Goal: Task Accomplishment & Management: Use online tool/utility

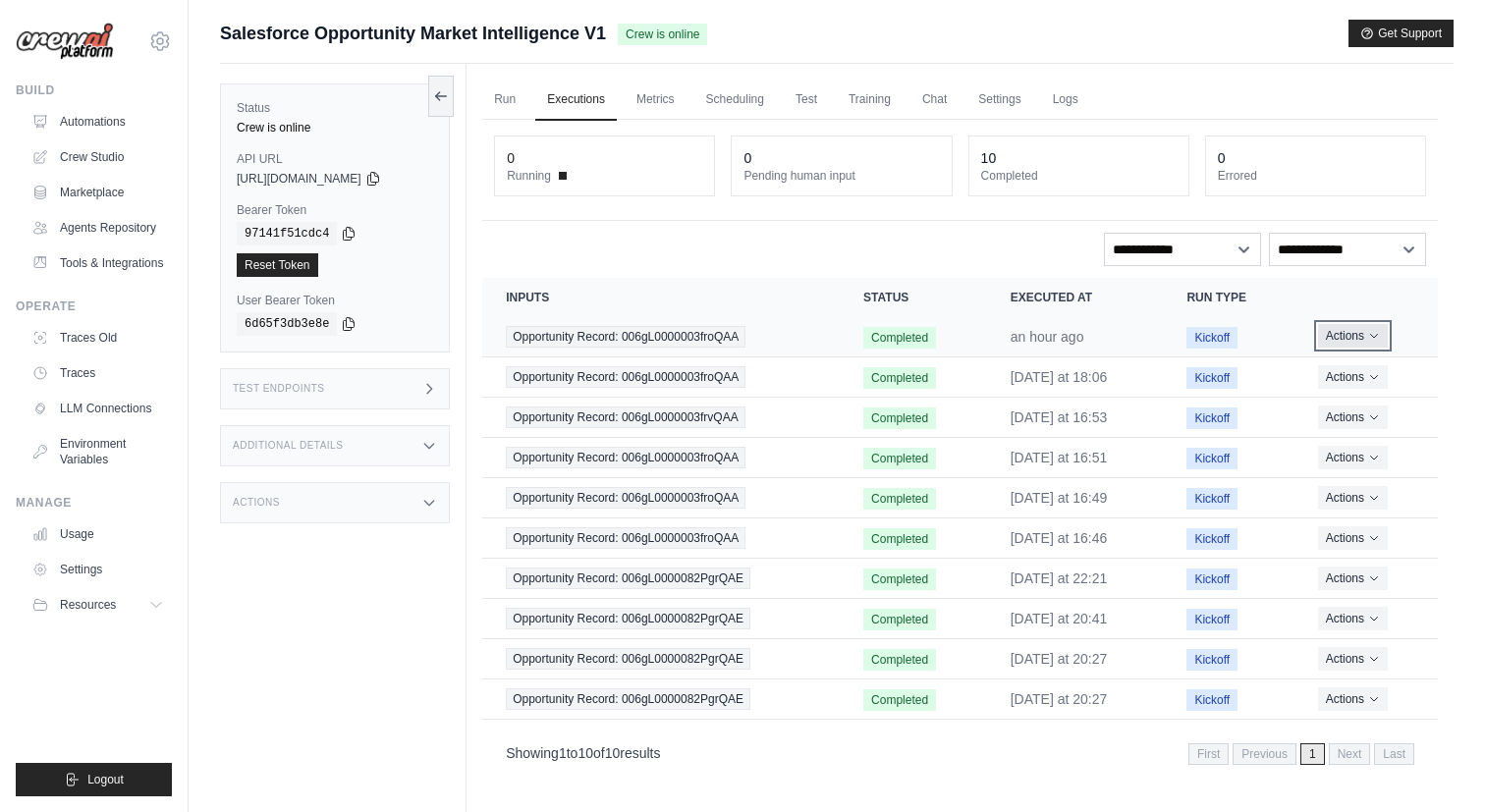
click at [1358, 339] on button "Actions" at bounding box center [1352, 336] width 69 height 24
click at [1343, 364] on link "View Details" at bounding box center [1350, 372] width 126 height 32
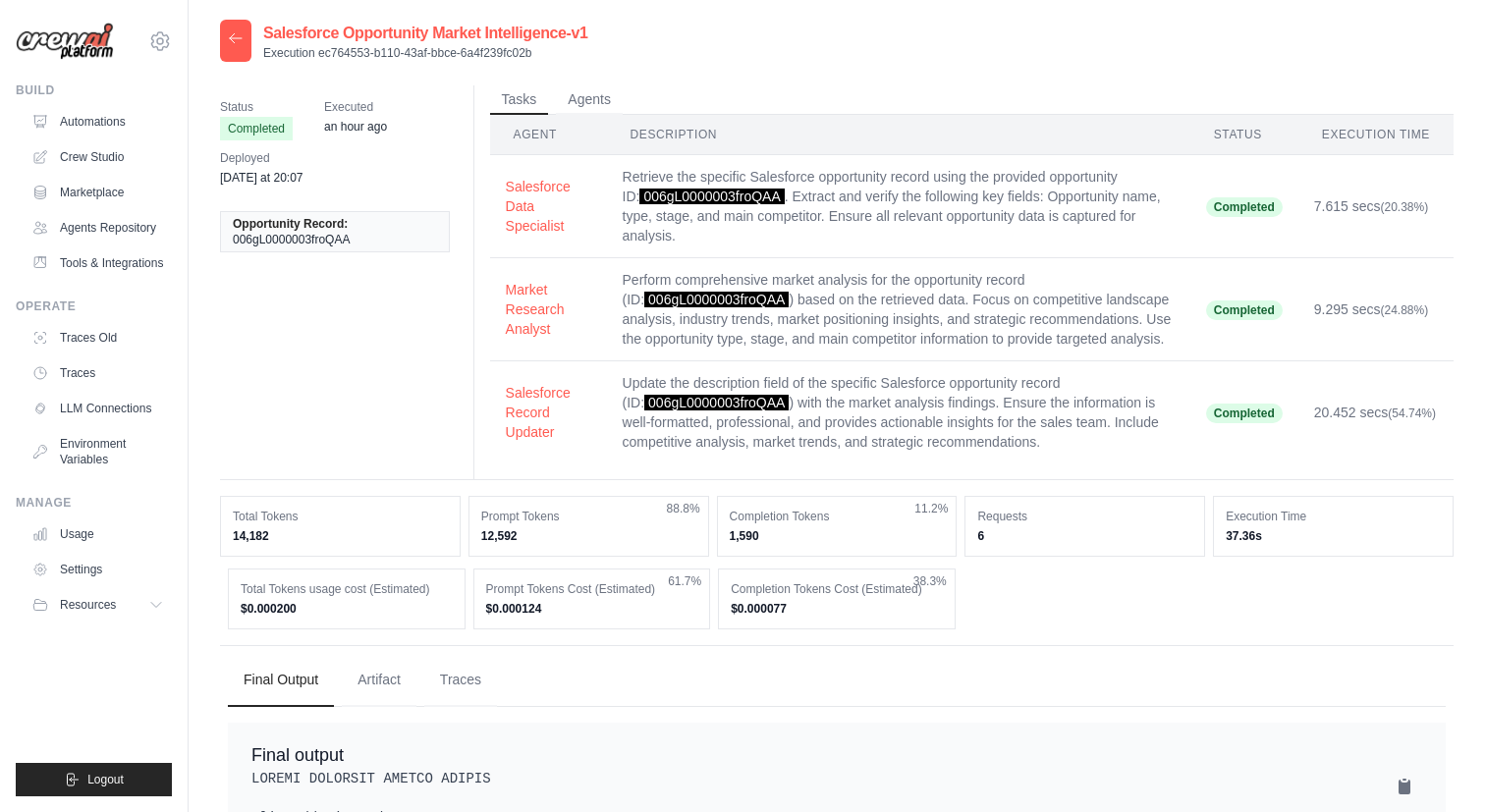
click at [227, 47] on div at bounding box center [235, 41] width 32 height 43
click at [232, 30] on div at bounding box center [235, 41] width 32 height 43
click at [232, 43] on icon at bounding box center [235, 38] width 12 height 9
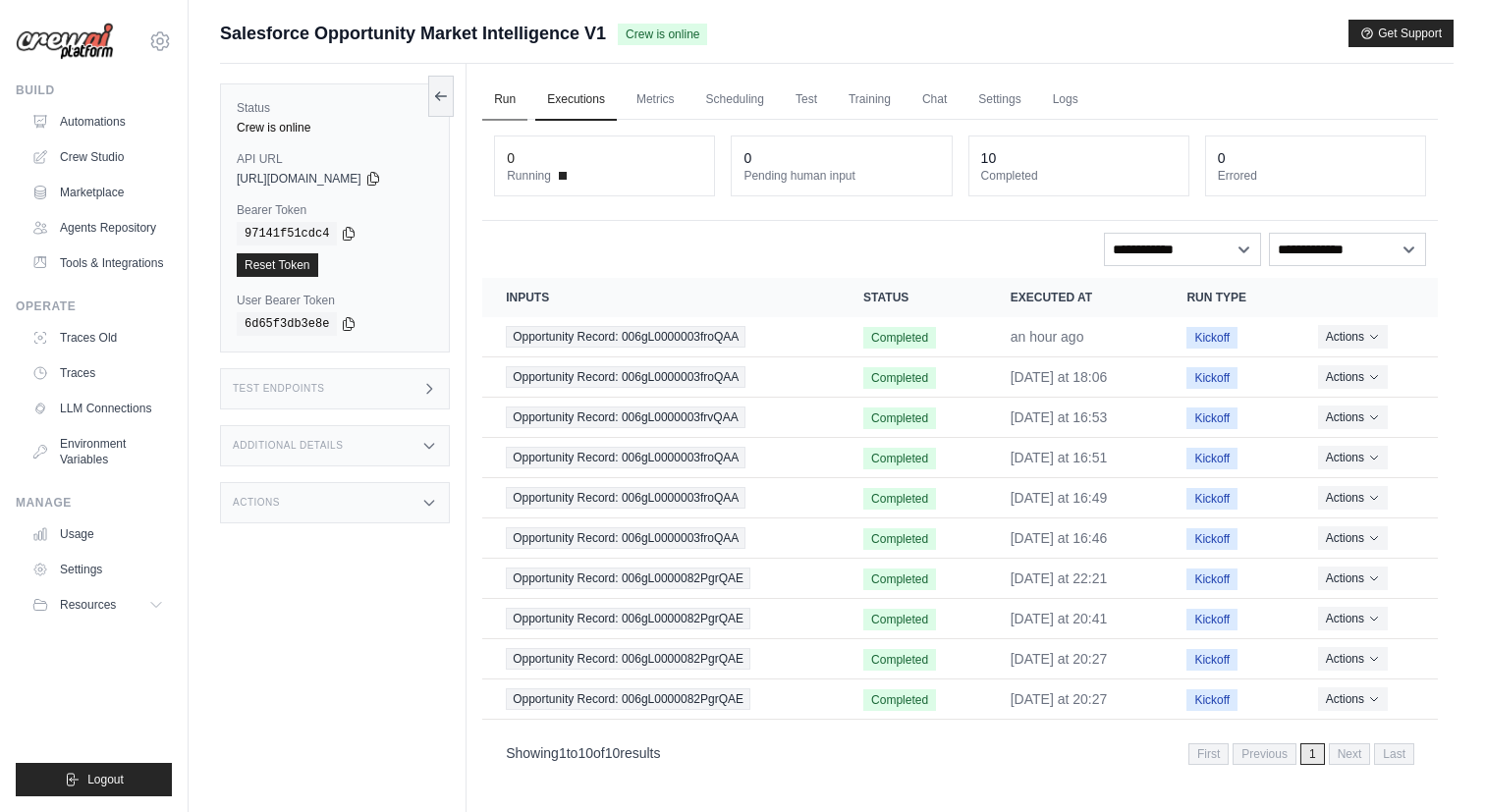
click at [510, 91] on link "Run" at bounding box center [505, 100] width 46 height 42
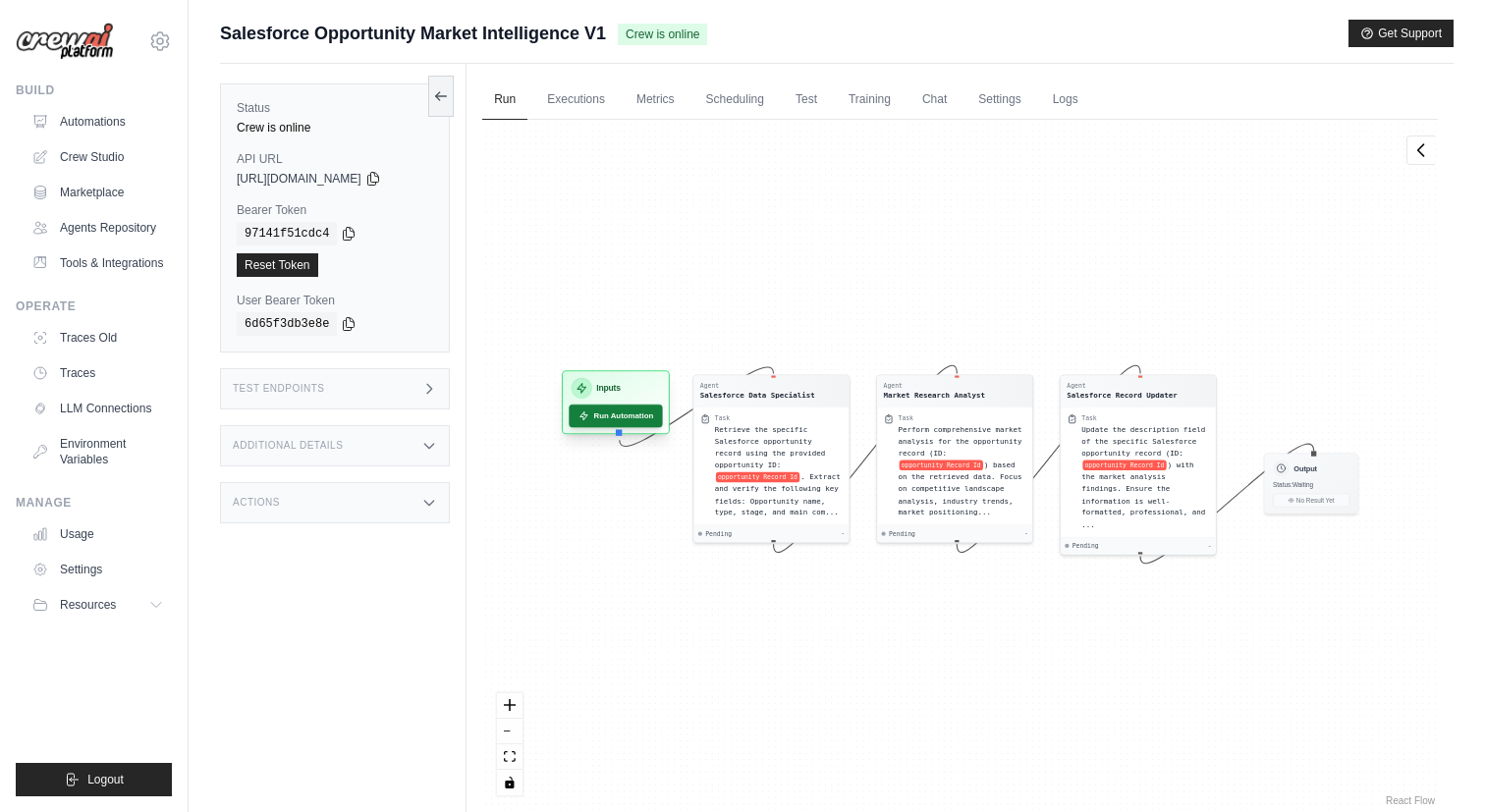
click at [630, 415] on button "Run Automation" at bounding box center [616, 416] width 93 height 24
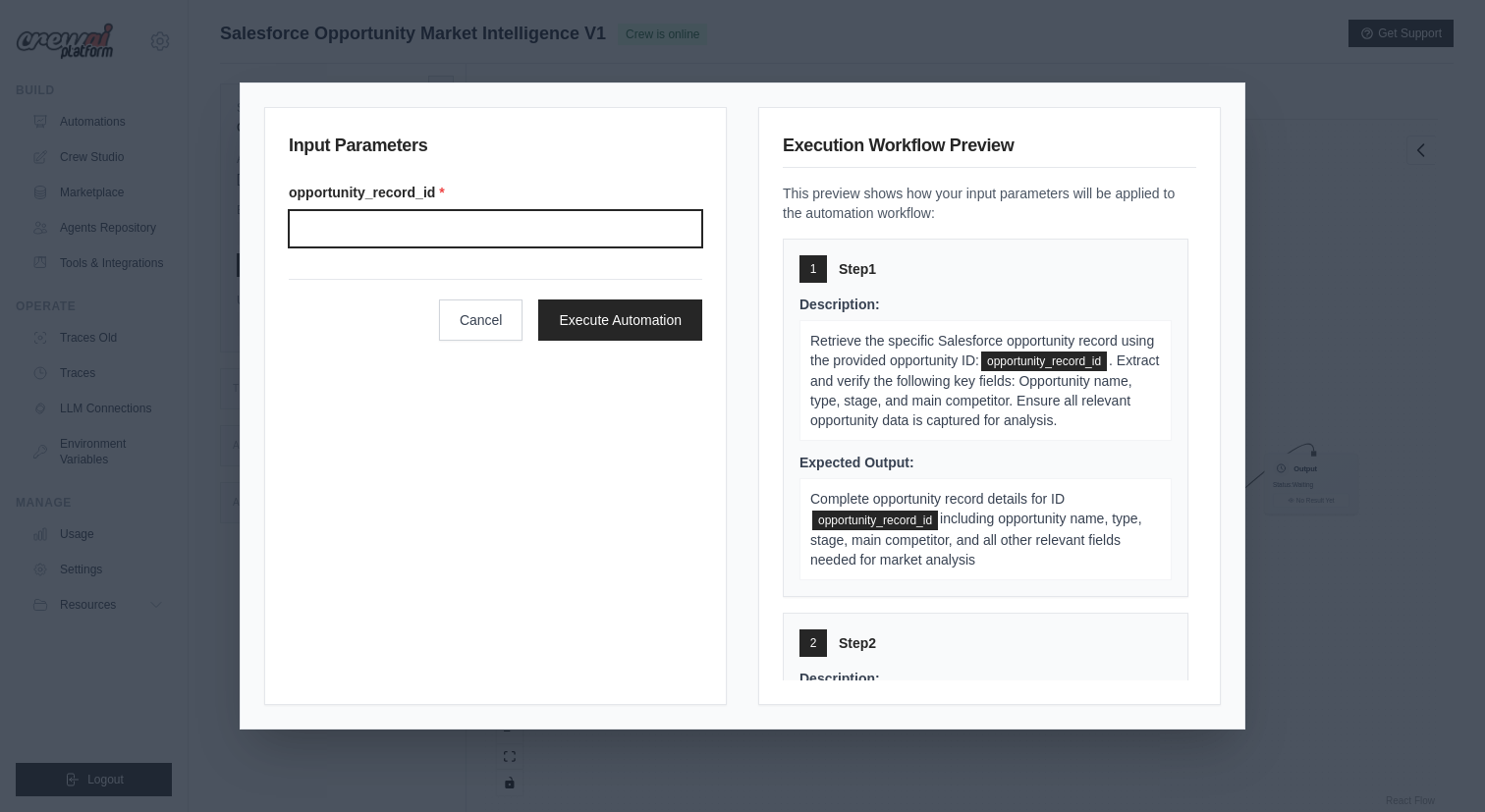
click at [514, 227] on input "Opportunity record" at bounding box center [496, 228] width 414 height 38
paste input "**********"
type input "**********"
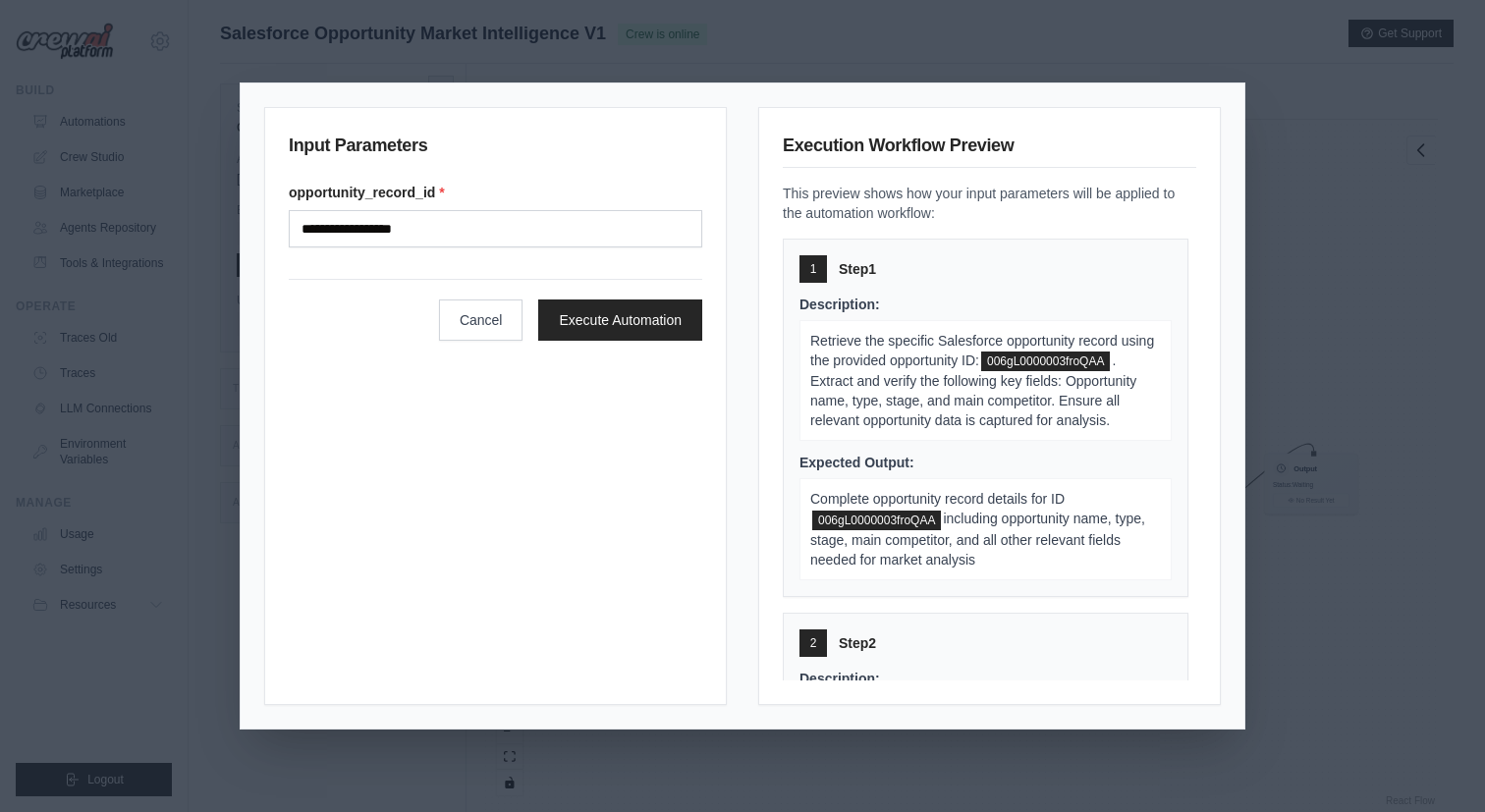
click at [613, 270] on form "**********" at bounding box center [496, 262] width 414 height 158
click at [623, 330] on button "Execute Automation" at bounding box center [620, 319] width 164 height 42
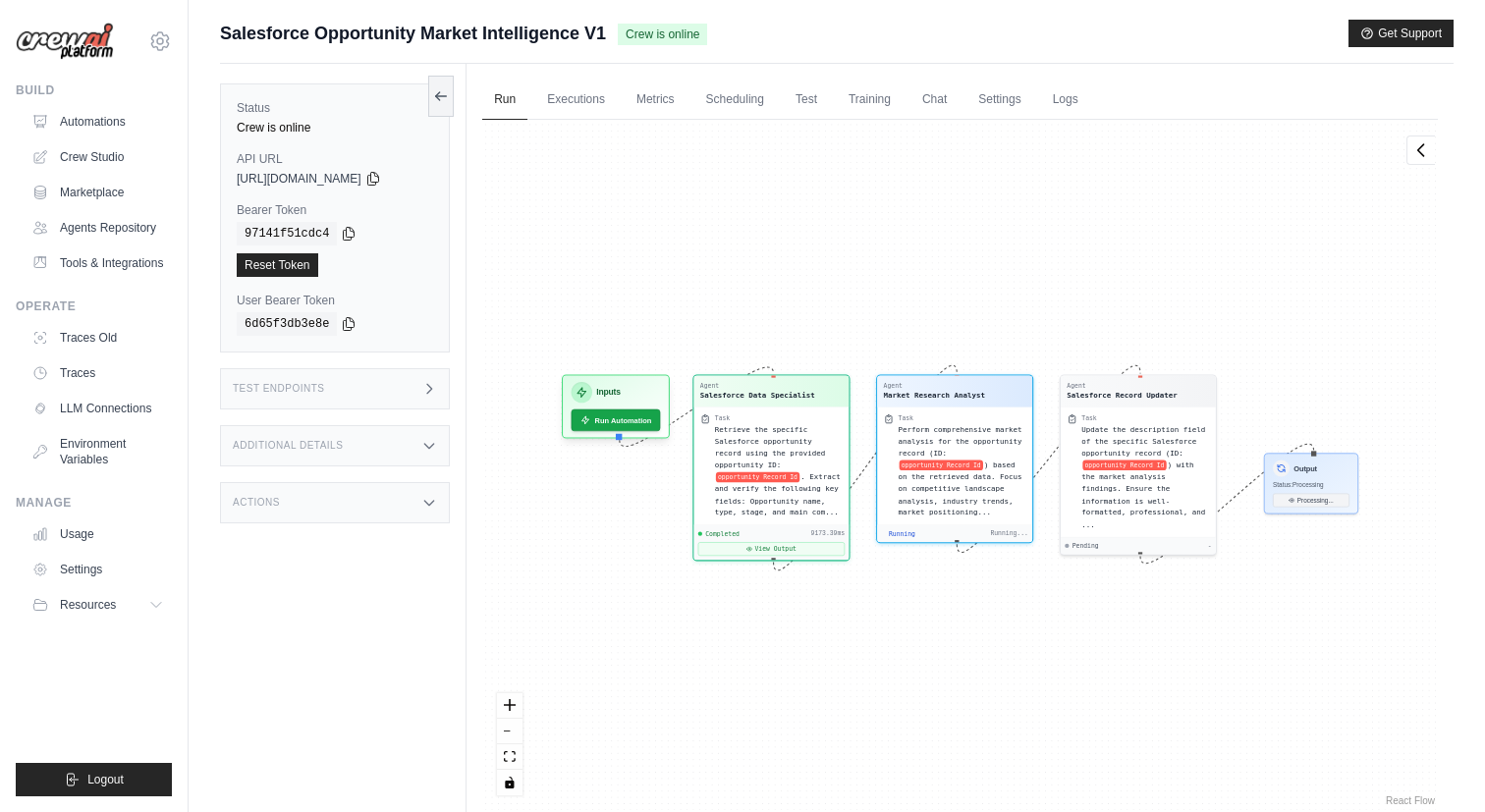
scroll to position [257, 0]
click at [782, 543] on button "View Output" at bounding box center [772, 544] width 146 height 14
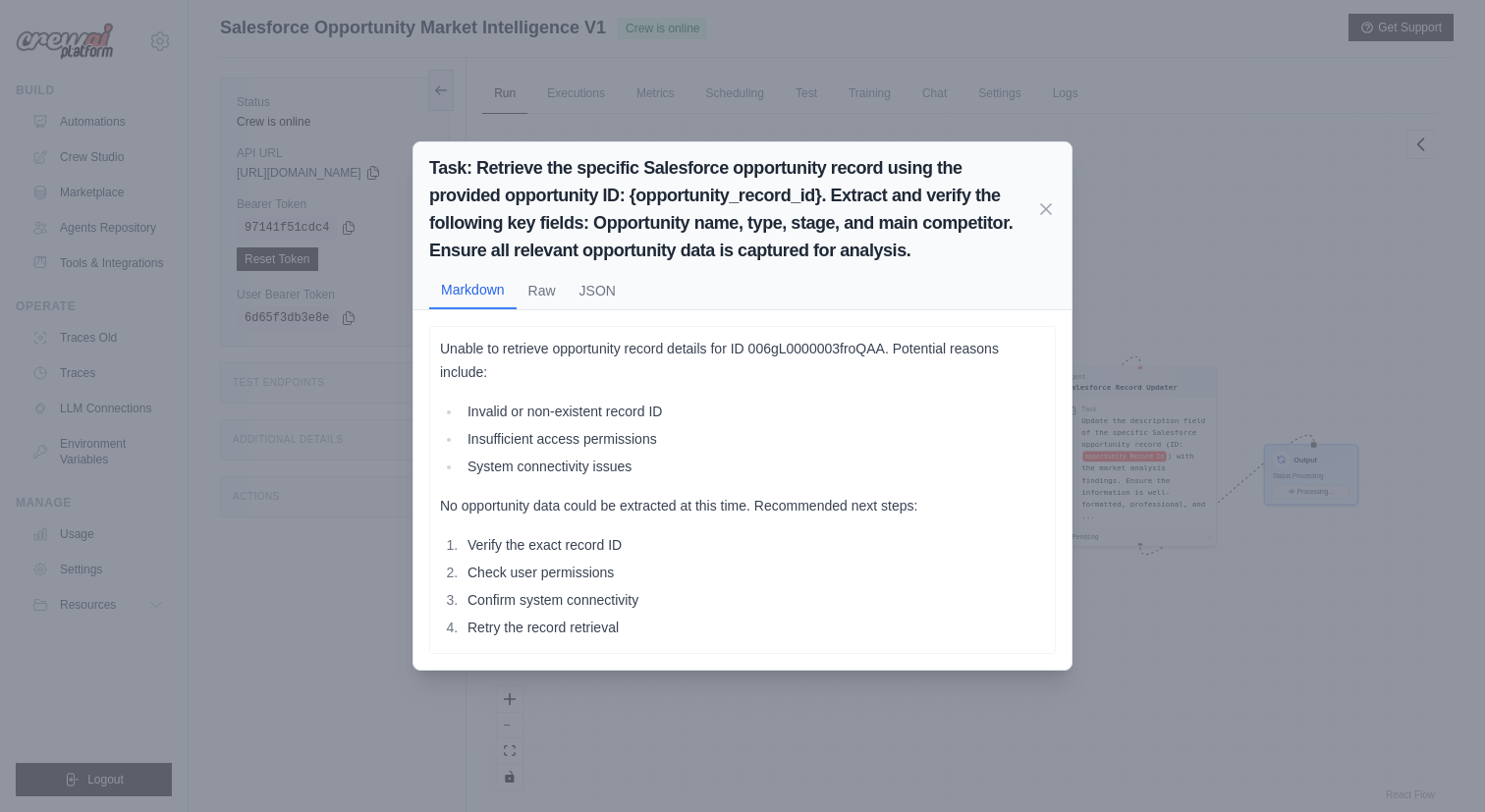
scroll to position [0, 0]
click at [1043, 210] on icon at bounding box center [1046, 208] width 10 height 10
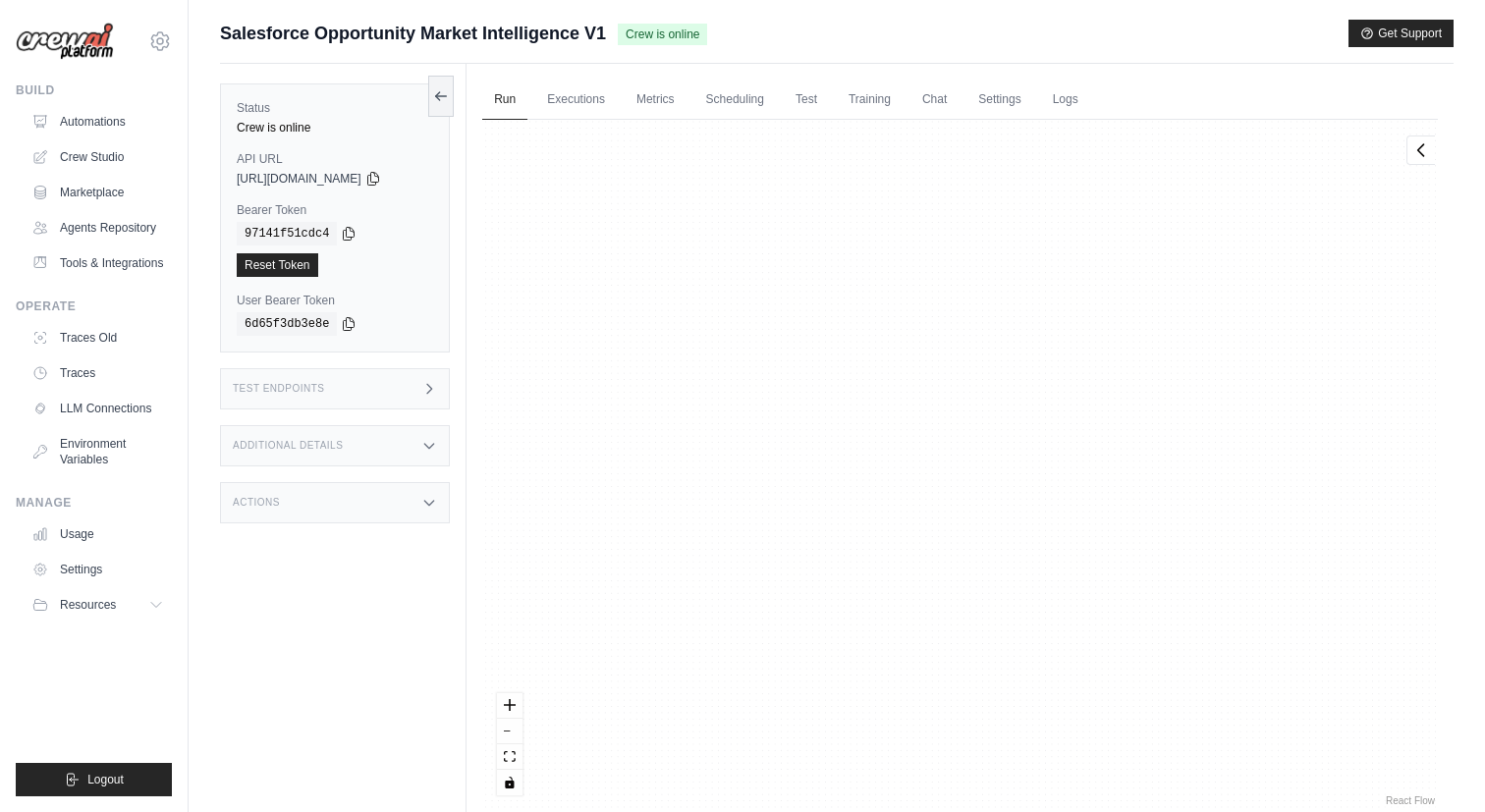
scroll to position [501, 0]
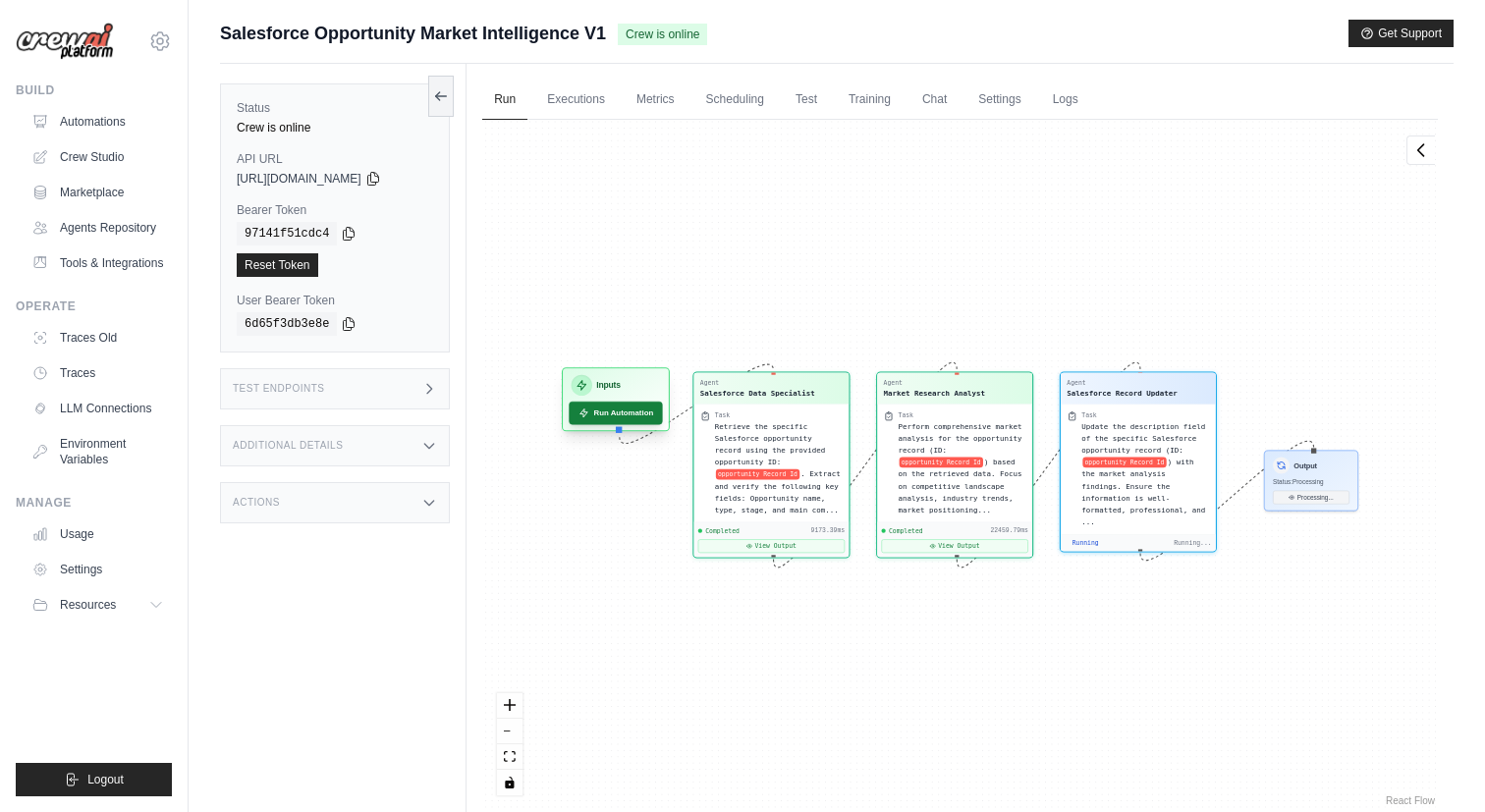
click at [625, 414] on button "Run Automation" at bounding box center [616, 413] width 93 height 24
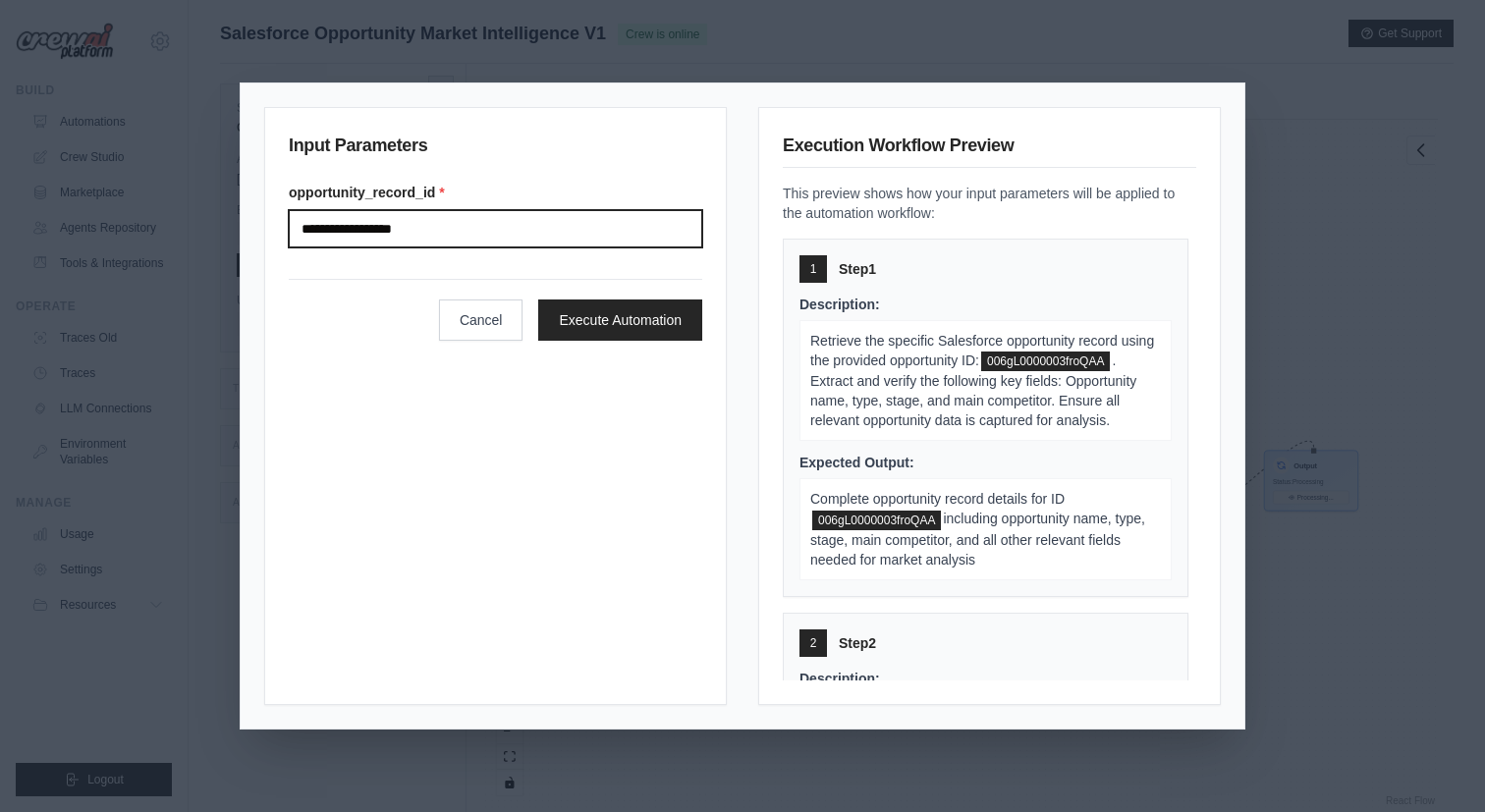
click at [582, 237] on input "**********" at bounding box center [496, 228] width 414 height 38
paste input "text"
type input "**********"
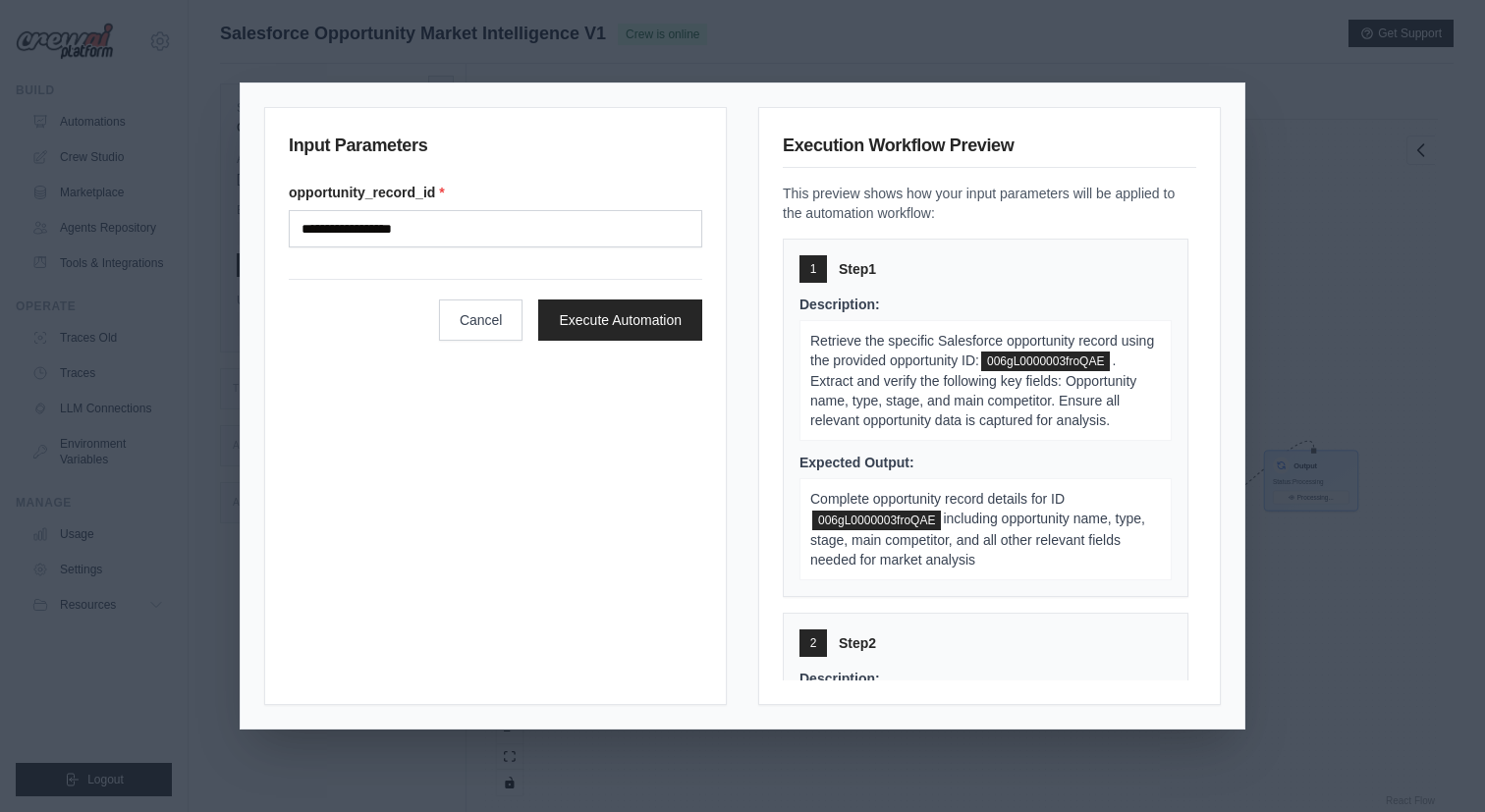
click at [618, 249] on form "**********" at bounding box center [496, 262] width 414 height 158
click at [598, 314] on button "Execute Automation" at bounding box center [620, 319] width 164 height 42
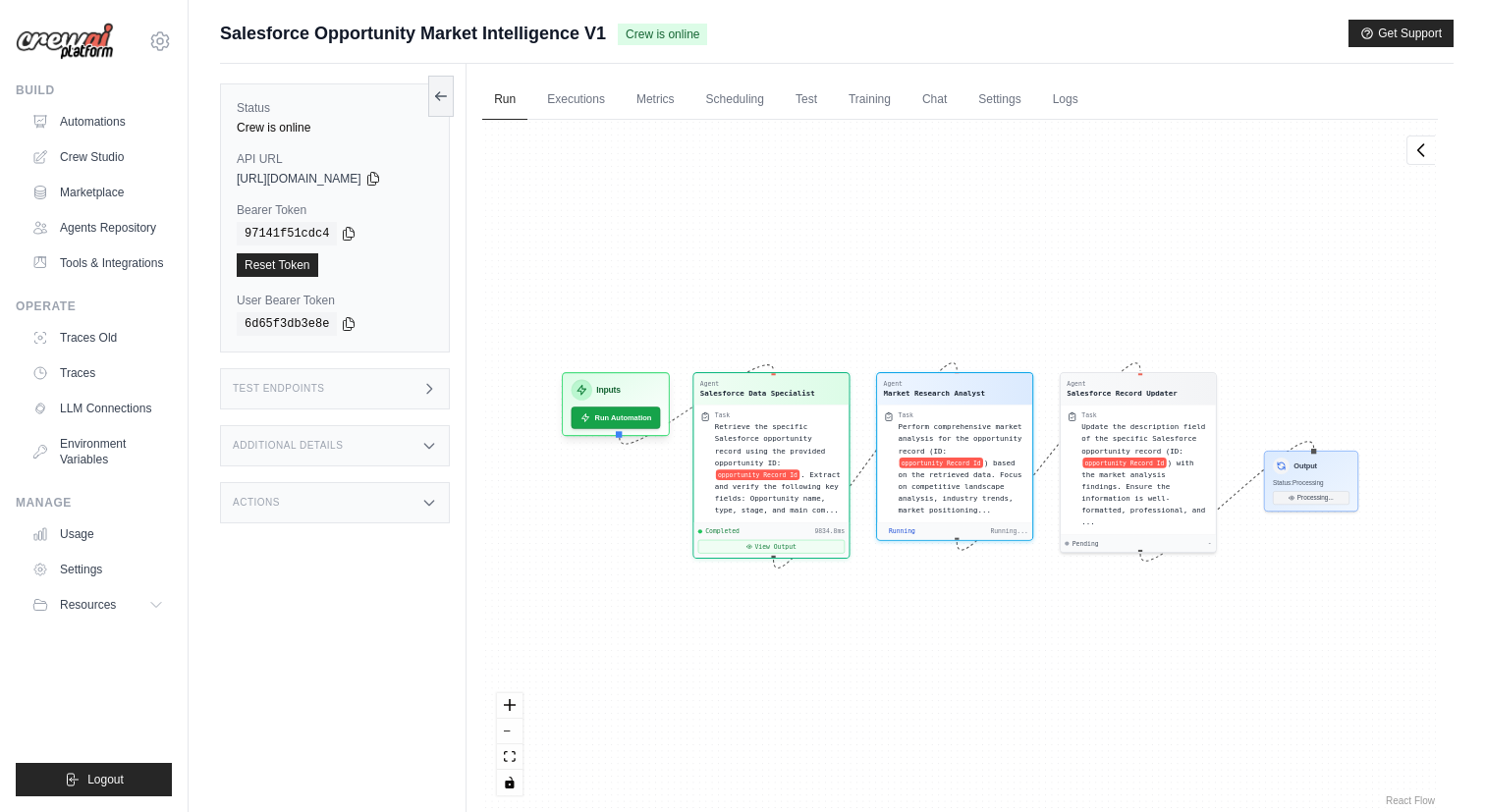
scroll to position [257, 0]
click at [750, 545] on icon at bounding box center [749, 543] width 6 height 6
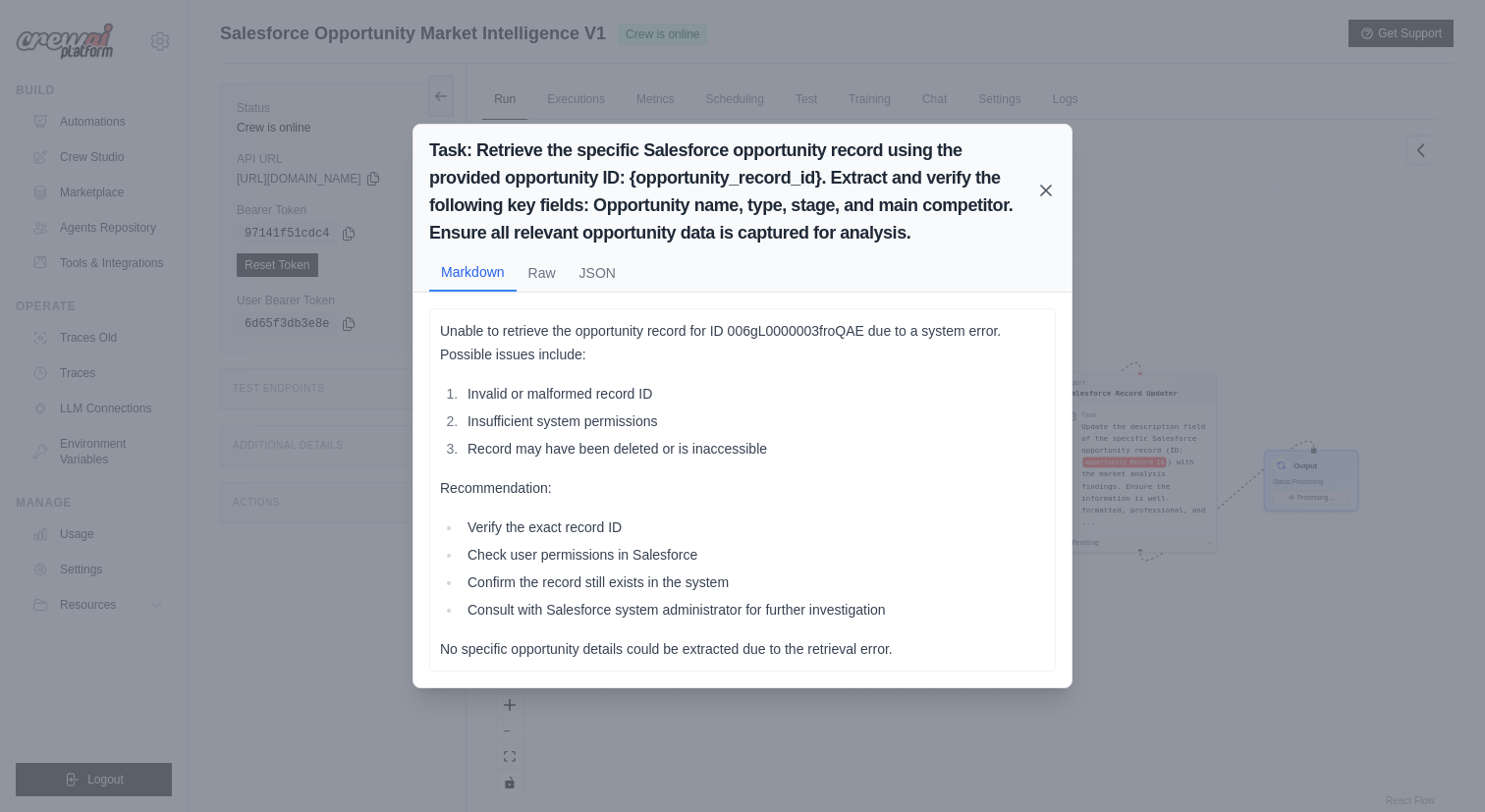
click at [1046, 188] on icon at bounding box center [1046, 191] width 20 height 20
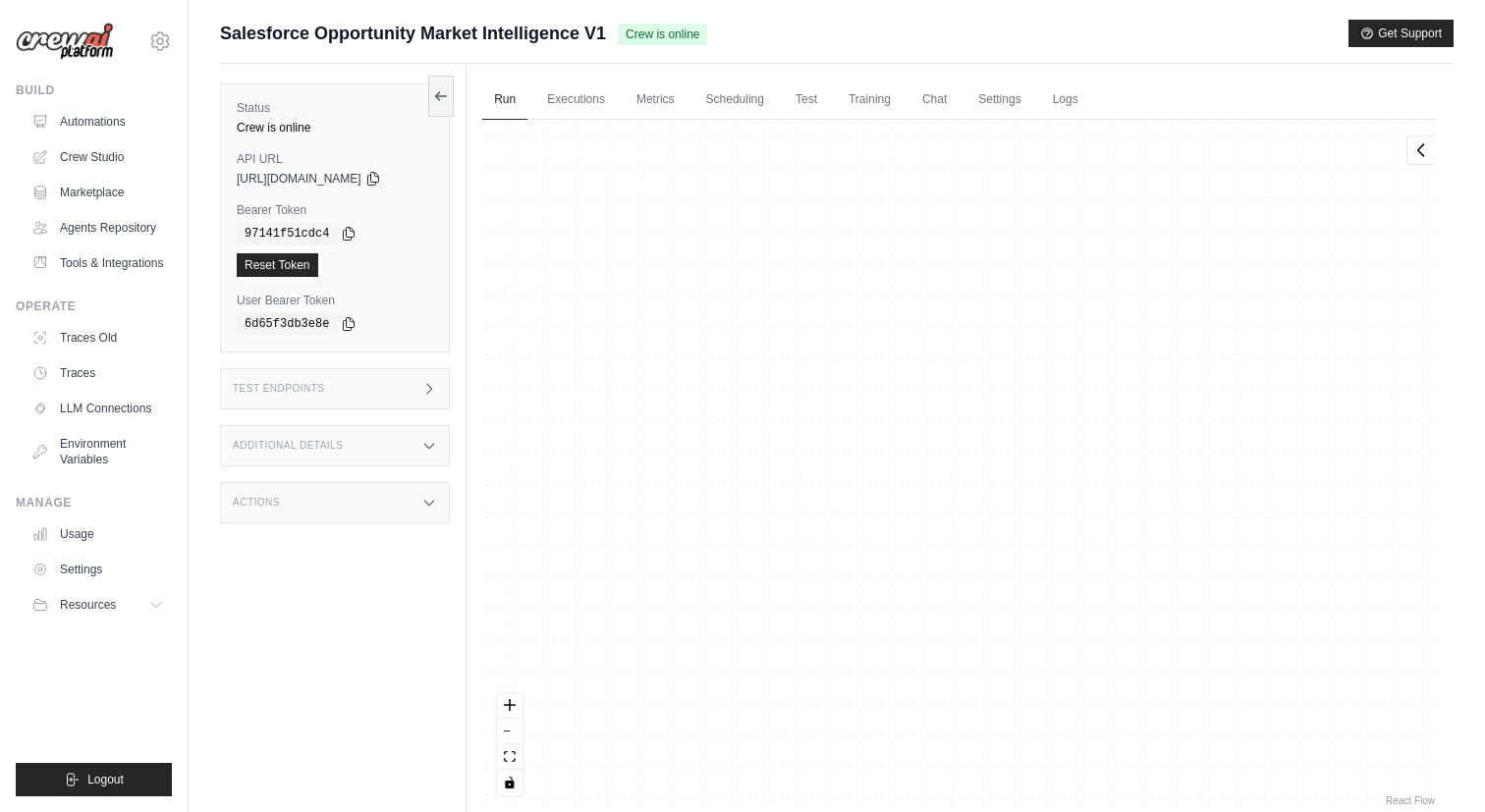
scroll to position [4472, 0]
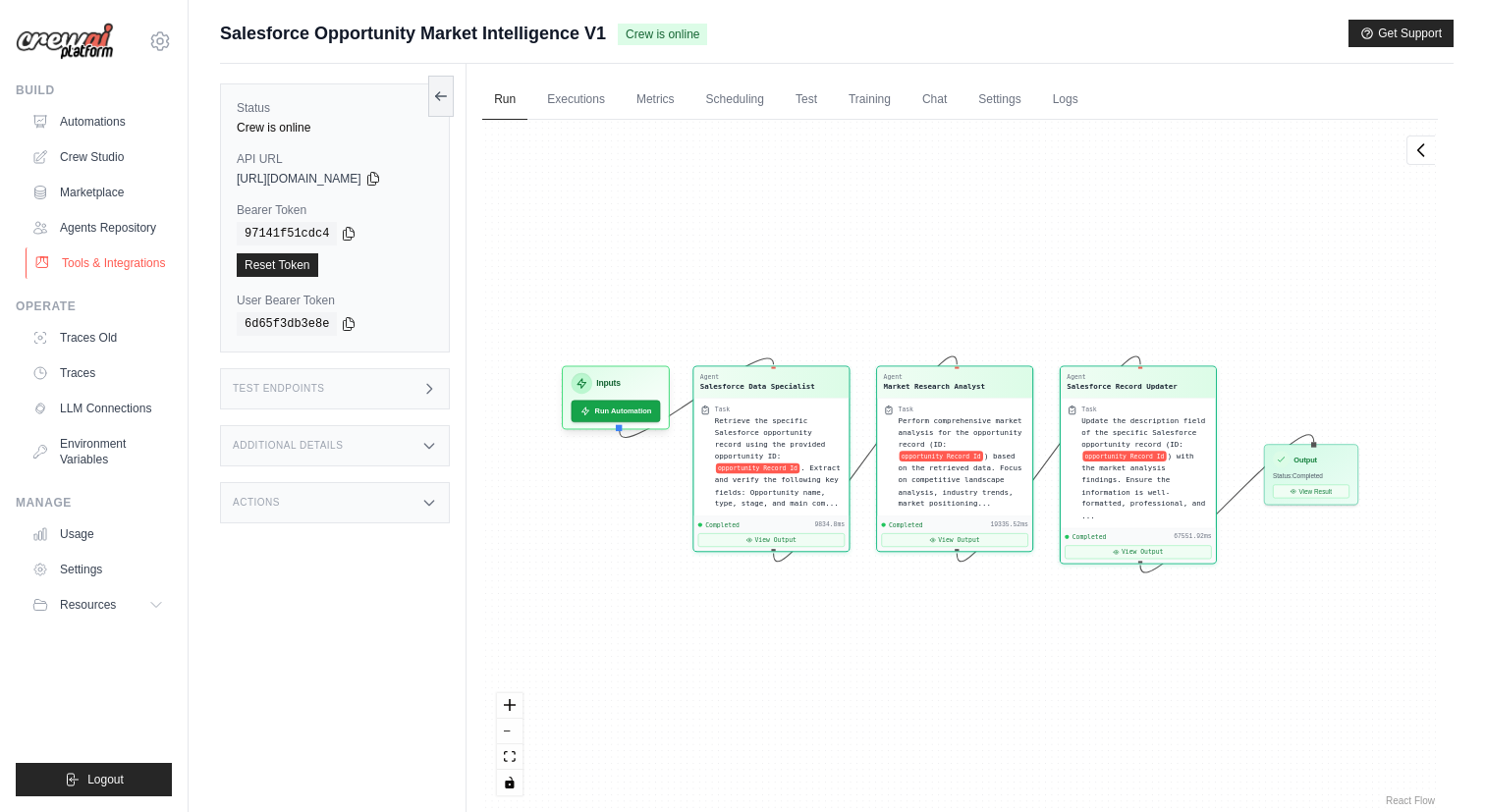
click at [100, 250] on link "Tools & Integrations" at bounding box center [100, 263] width 148 height 32
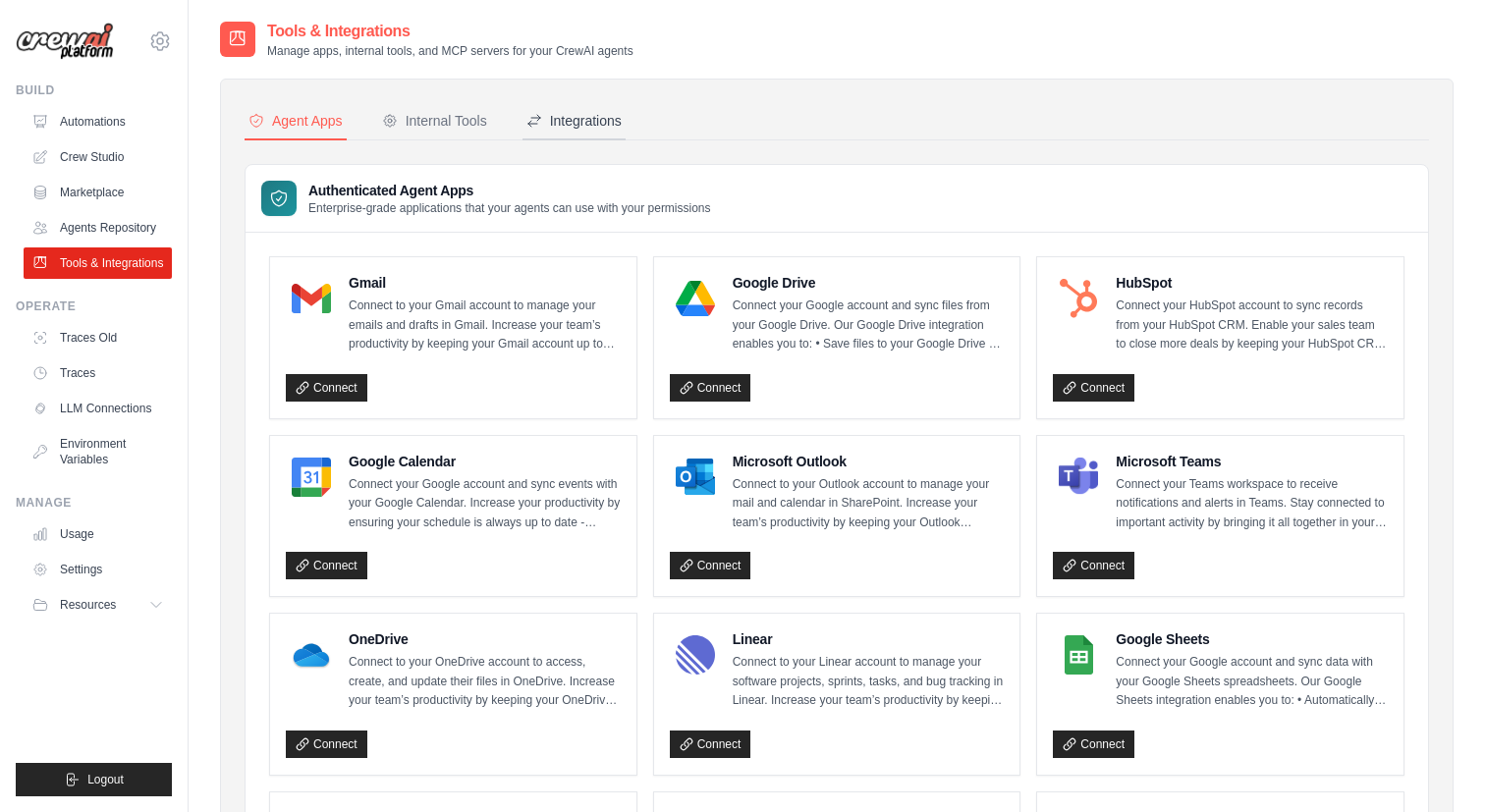
click at [564, 125] on div "Integrations" at bounding box center [574, 121] width 95 height 20
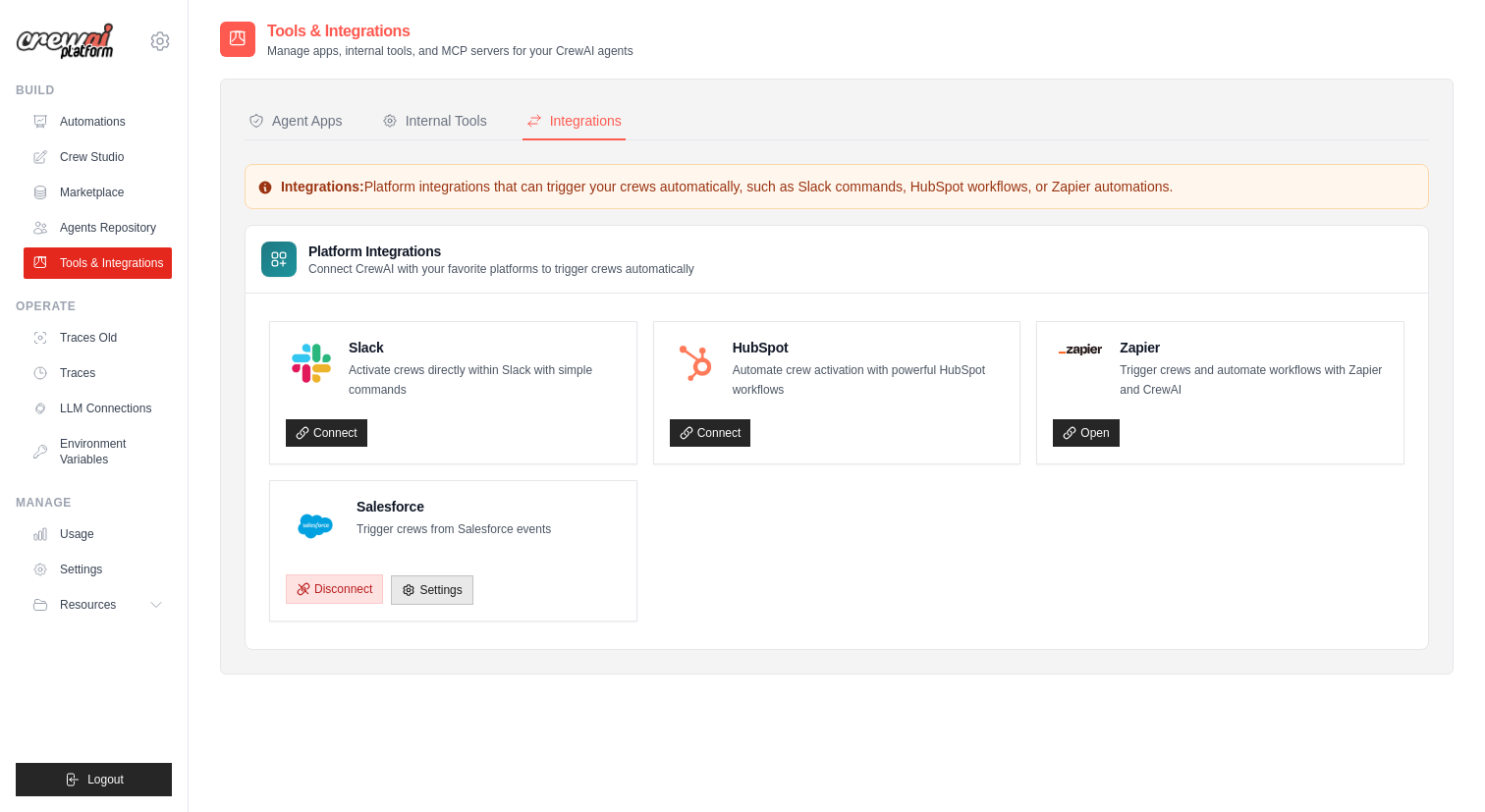
click at [359, 592] on button "Disconnect" at bounding box center [334, 589] width 97 height 30
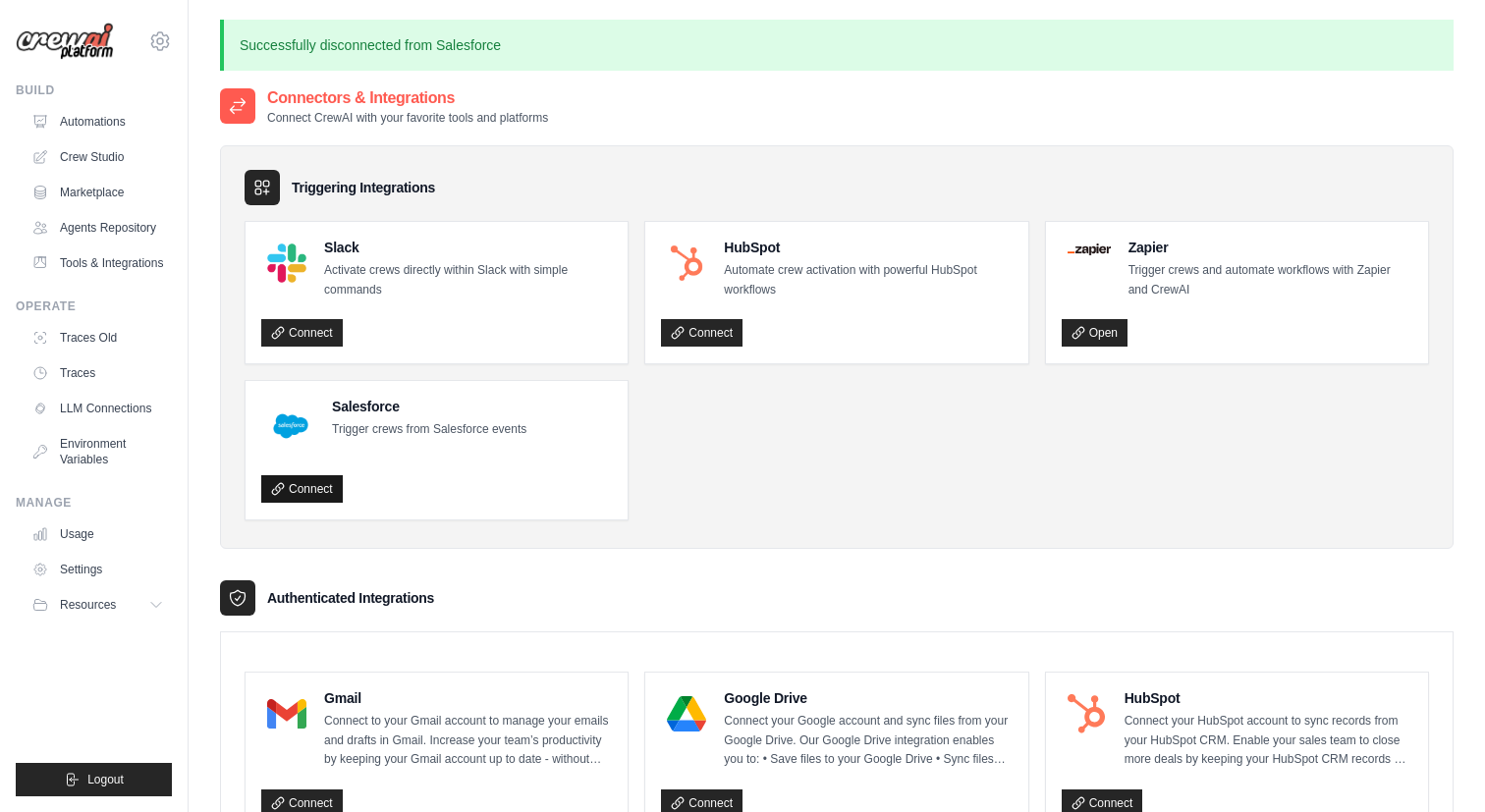
click at [319, 482] on link "Connect" at bounding box center [302, 489] width 81 height 28
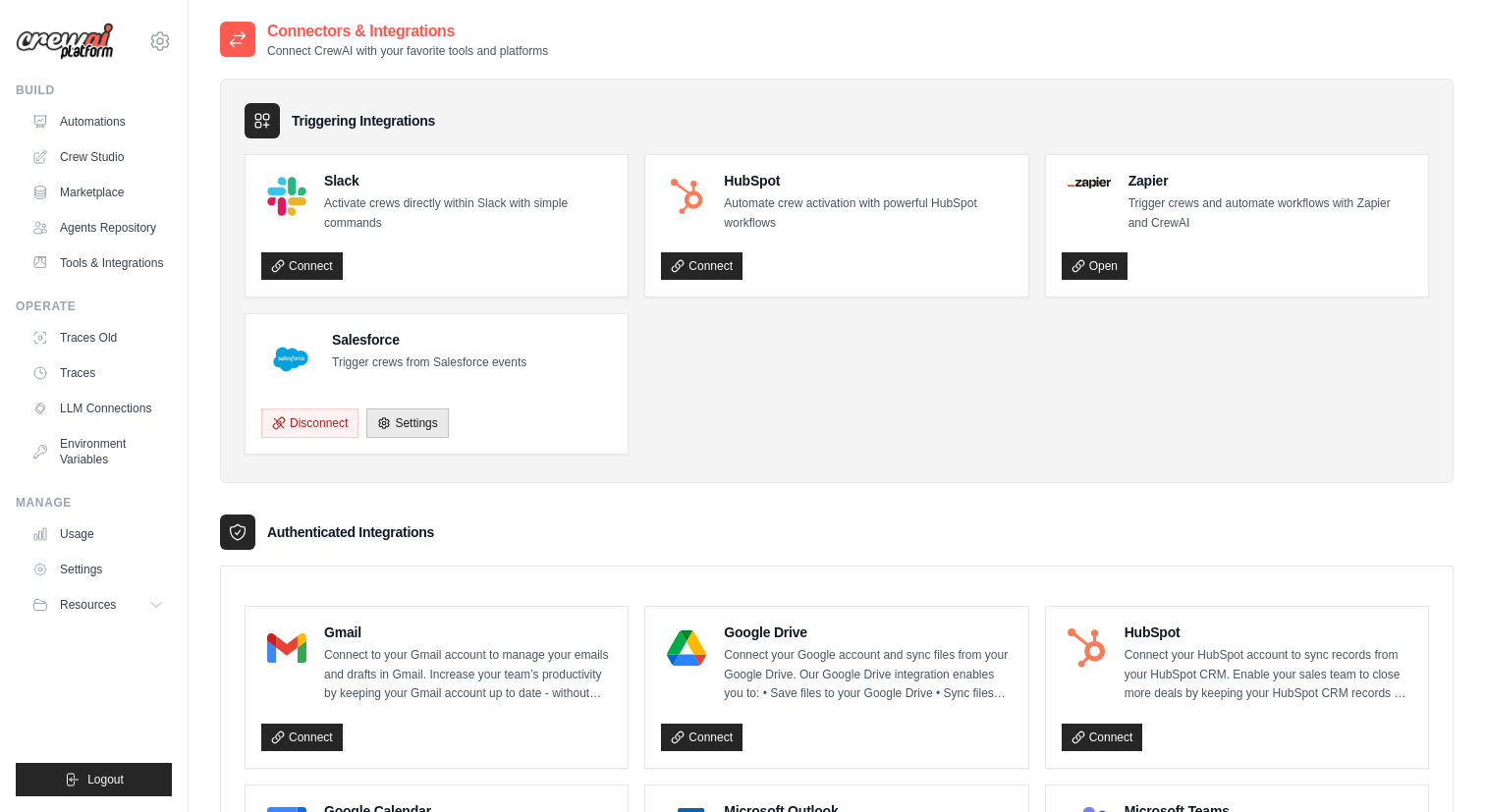
click at [83, 154] on link "Crew Studio" at bounding box center [98, 157] width 148 height 32
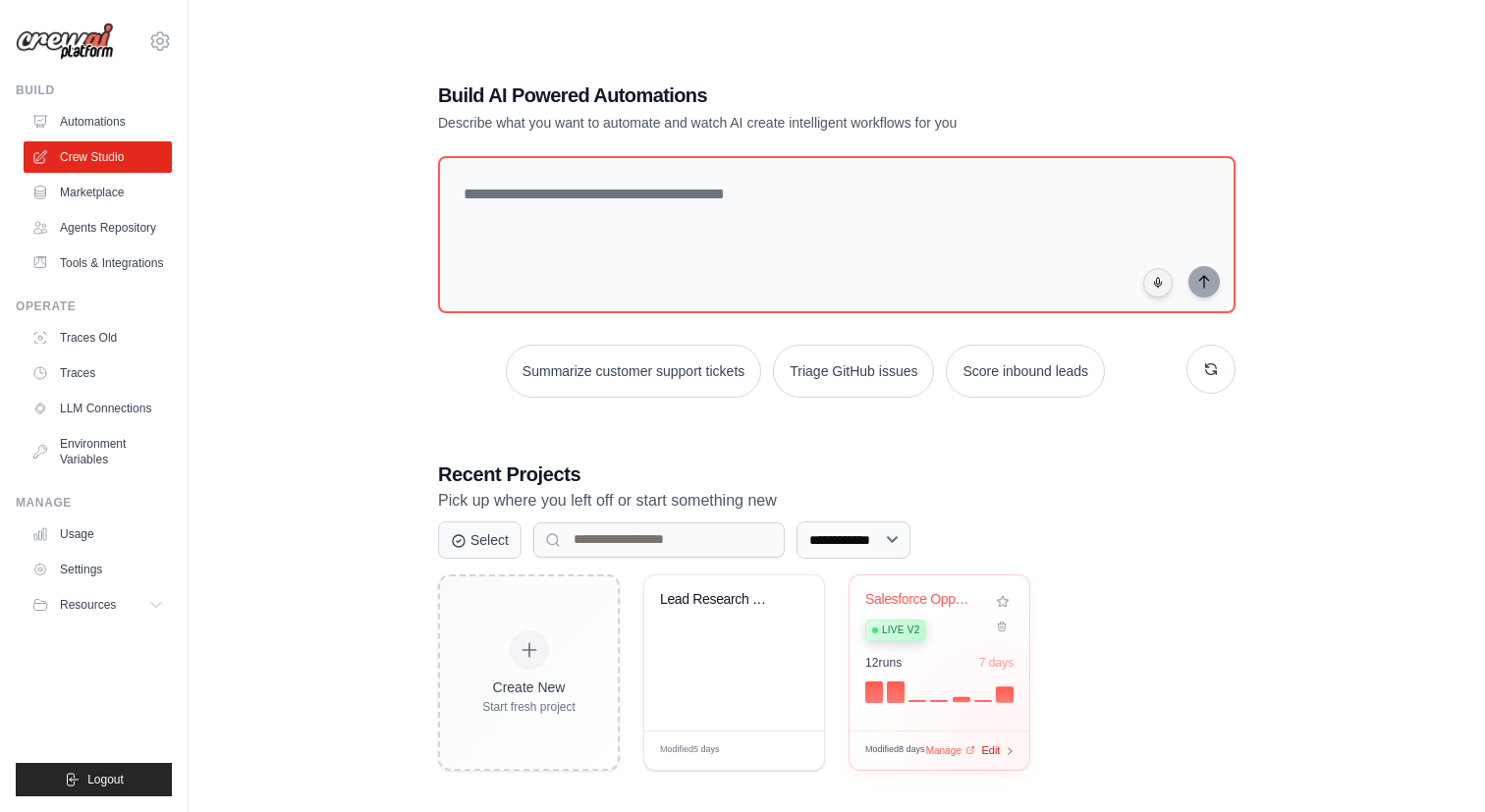
click at [998, 742] on span "Edit" at bounding box center [990, 750] width 19 height 17
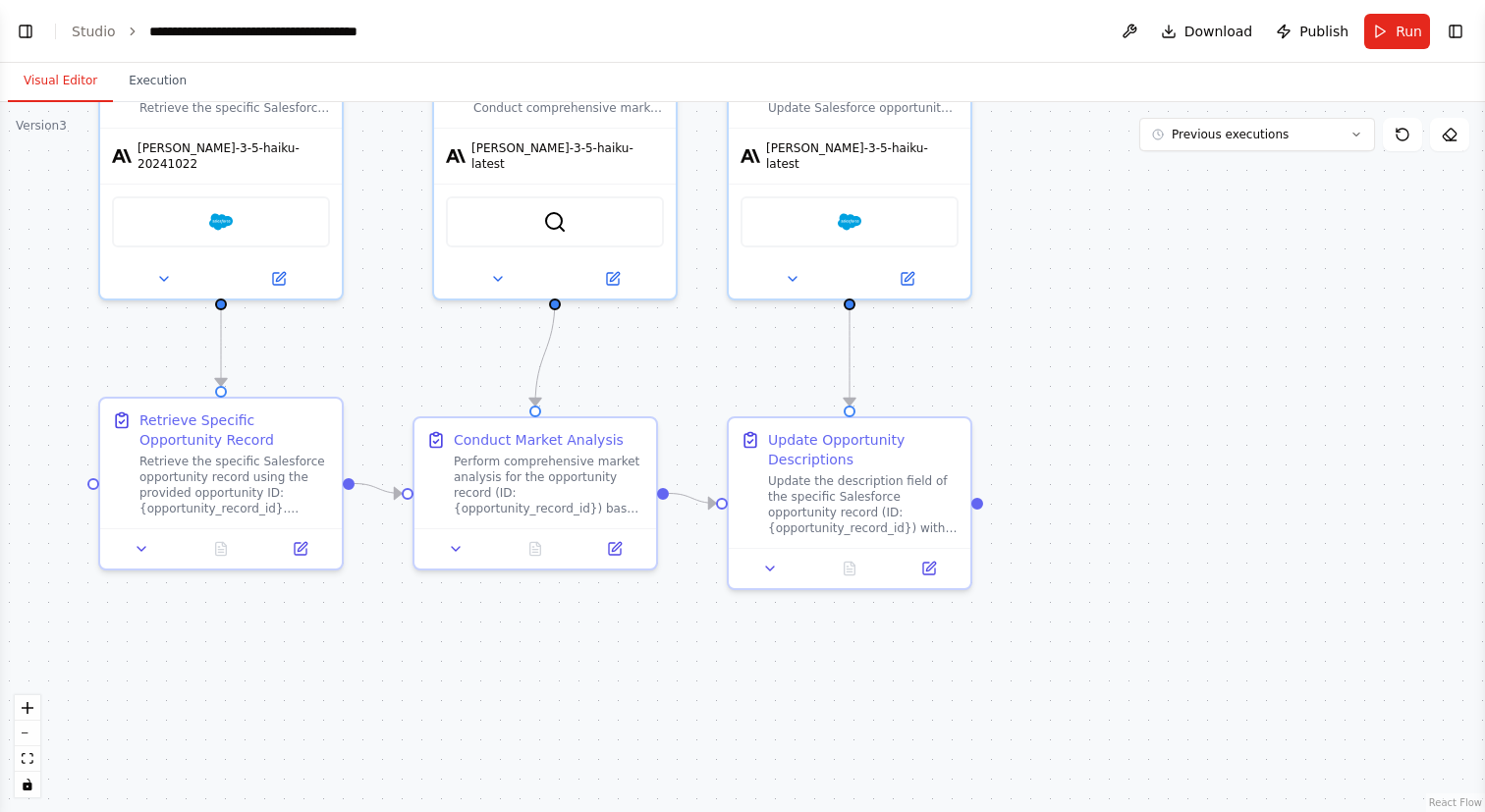
scroll to position [12604, 0]
click at [1392, 34] on button "Run" at bounding box center [1397, 32] width 66 height 36
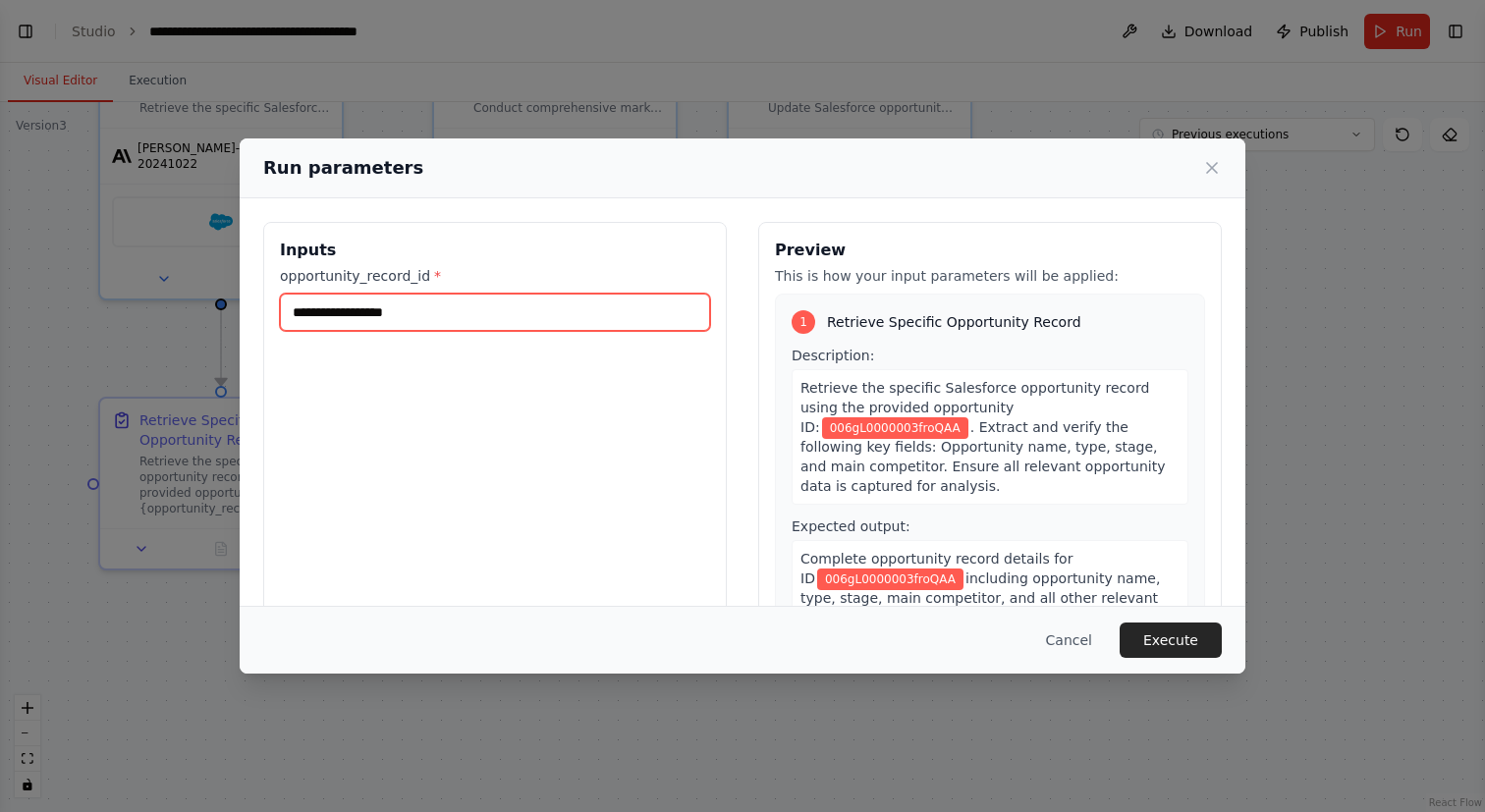
click at [610, 303] on input "**********" at bounding box center [495, 313] width 430 height 38
paste input "**********"
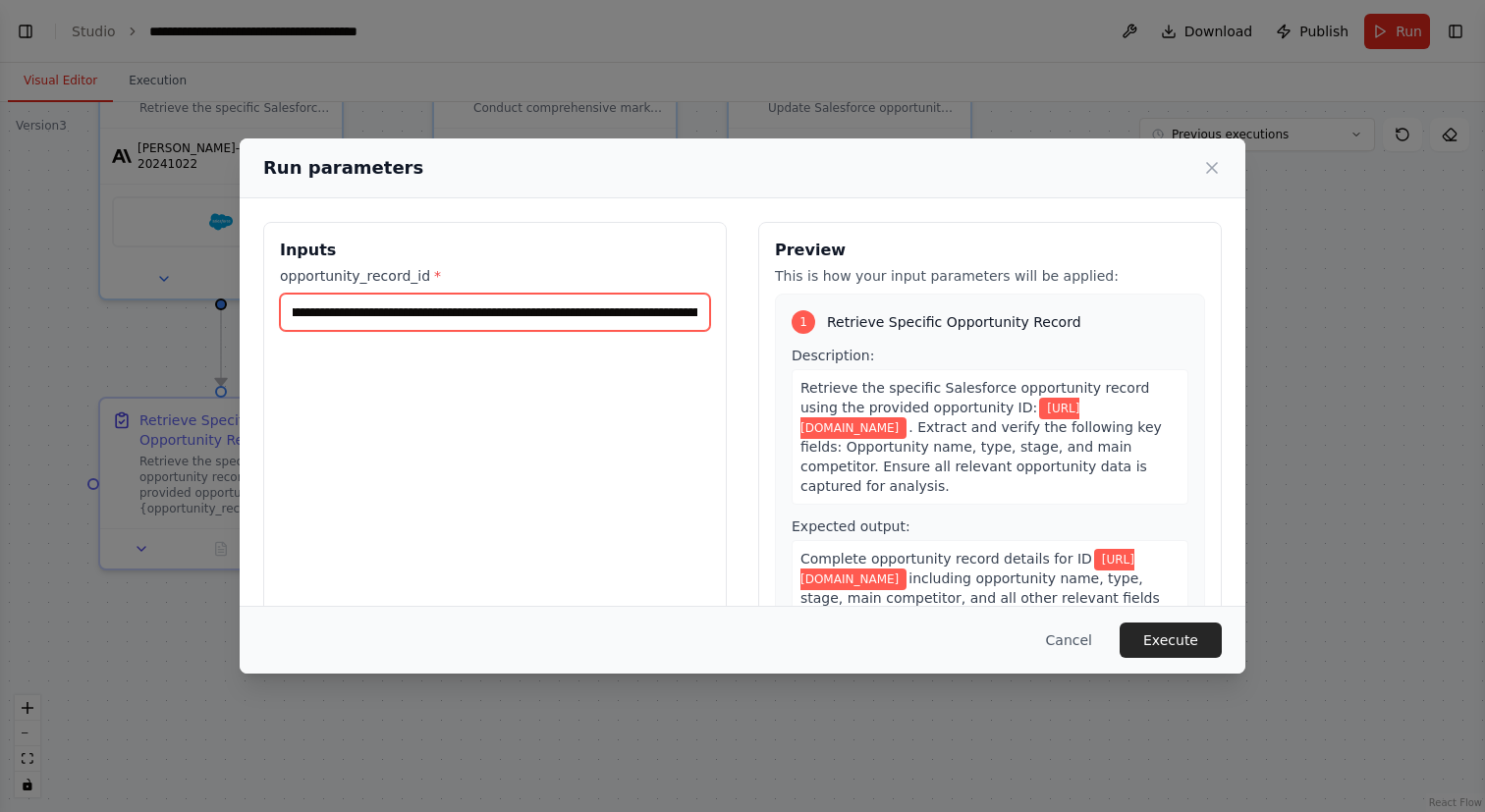
scroll to position [0, 0]
drag, startPoint x: 517, startPoint y: 312, endPoint x: 273, endPoint y: 318, distance: 244.1
click at [273, 318] on div "**********" at bounding box center [495, 454] width 463 height 465
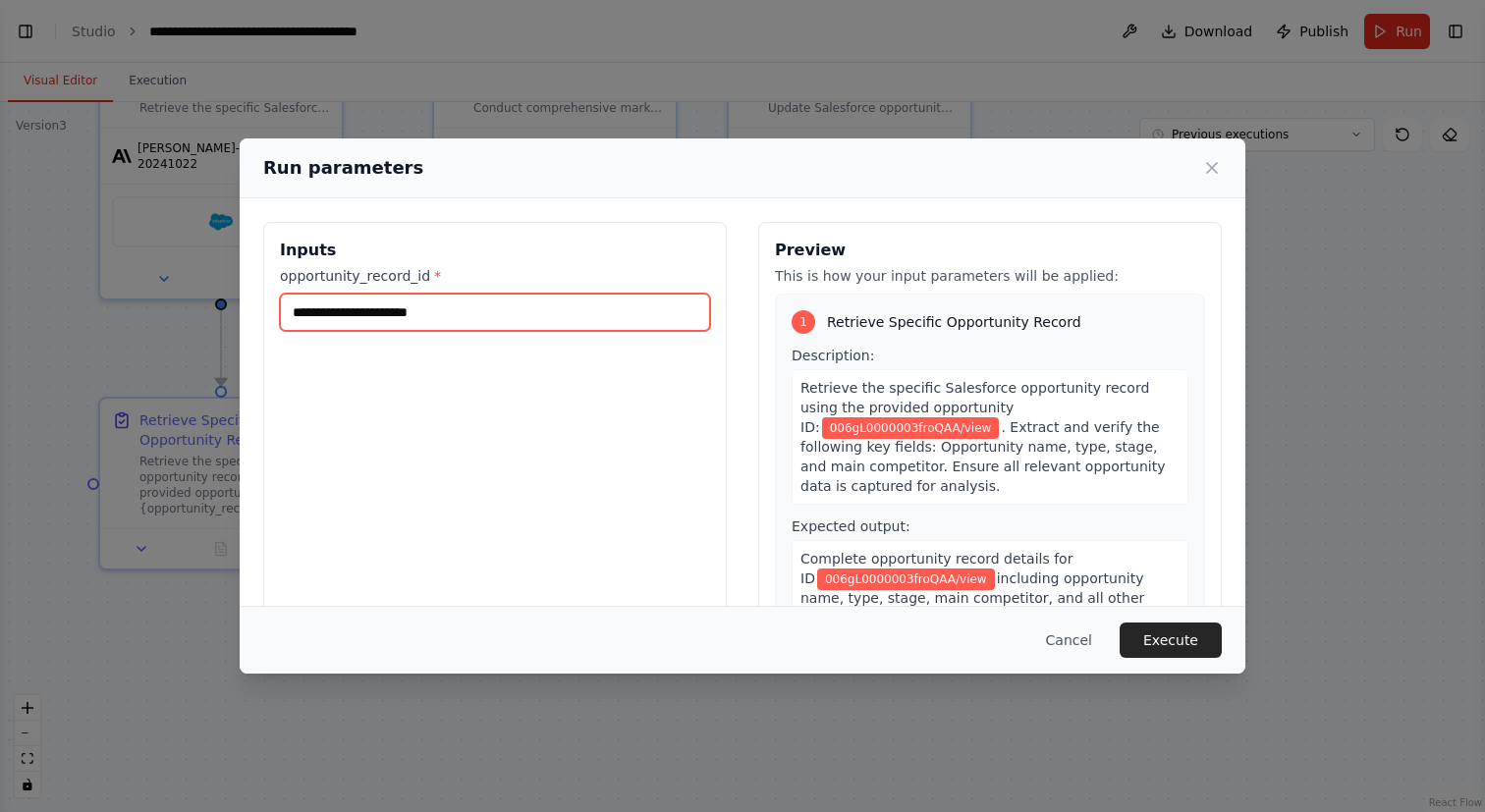
drag, startPoint x: 504, startPoint y: 314, endPoint x: 442, endPoint y: 314, distance: 62.0
click at [442, 314] on input "**********" at bounding box center [495, 313] width 430 height 38
type input "**********"
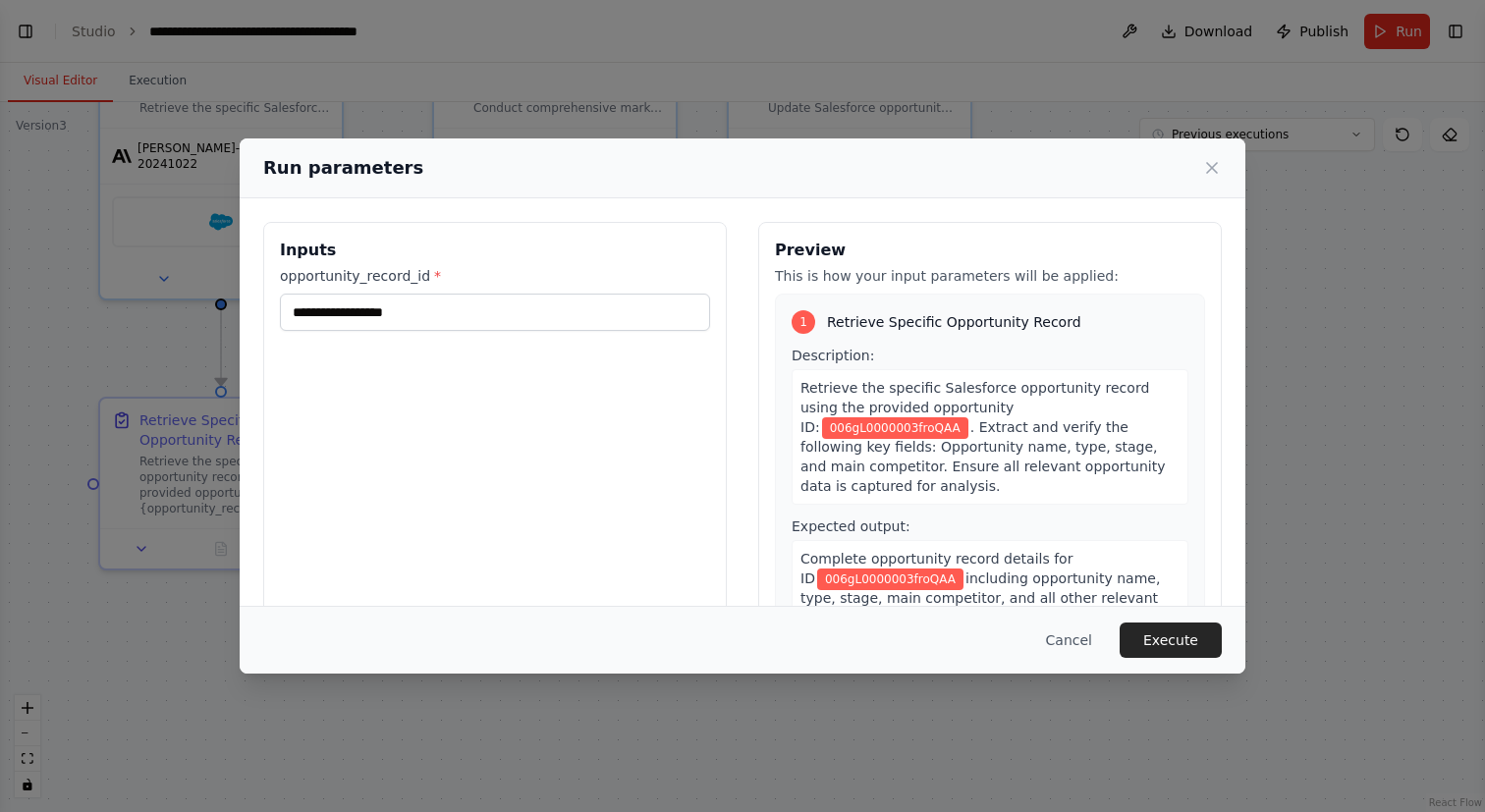
click at [500, 392] on div "**********" at bounding box center [495, 454] width 463 height 465
click at [1159, 645] on button "Execute" at bounding box center [1170, 640] width 102 height 36
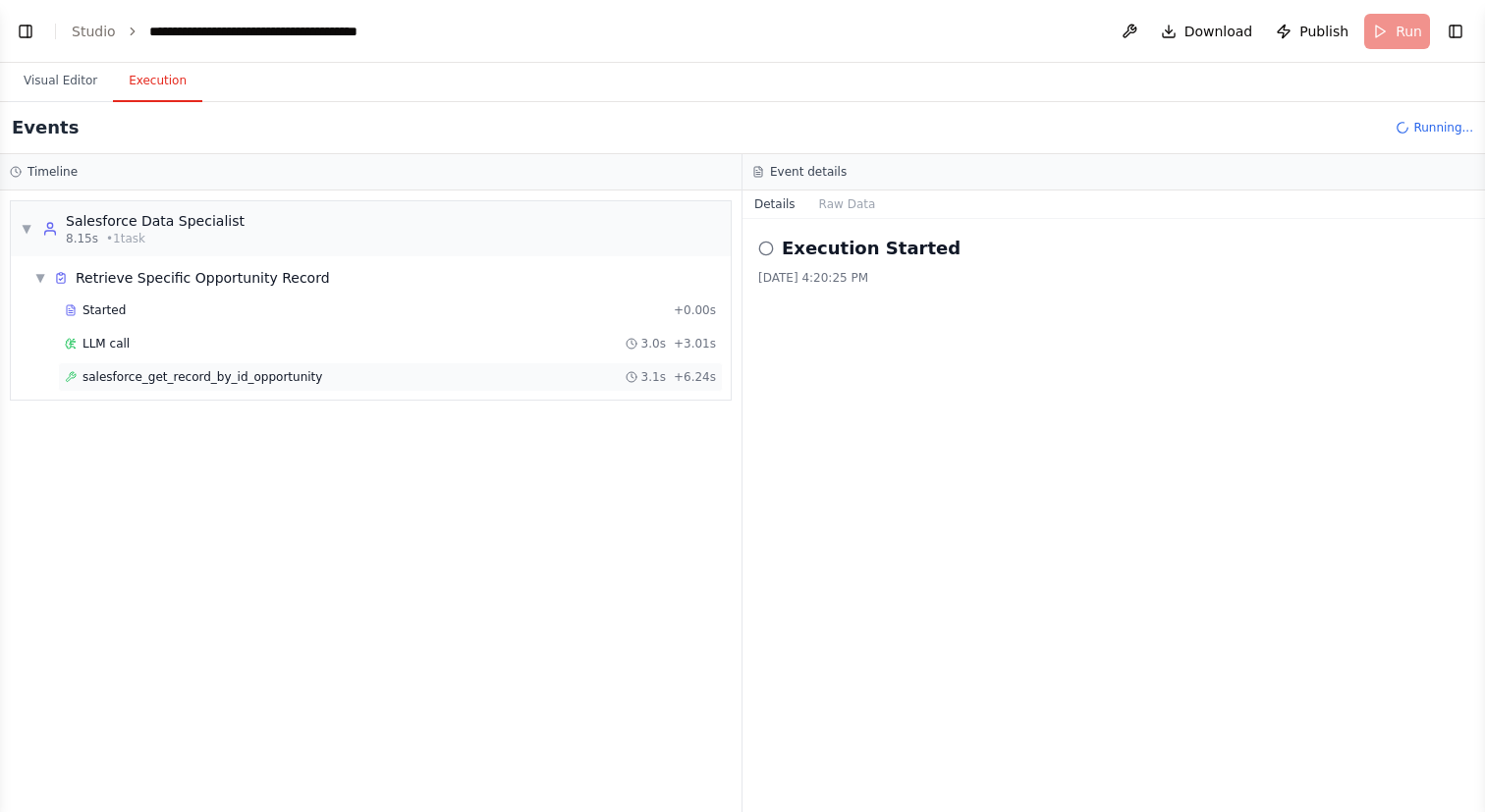
click at [242, 389] on div "salesforce_get_record_by_id_opportunity 3.1s + 6.24s" at bounding box center [391, 377] width 665 height 30
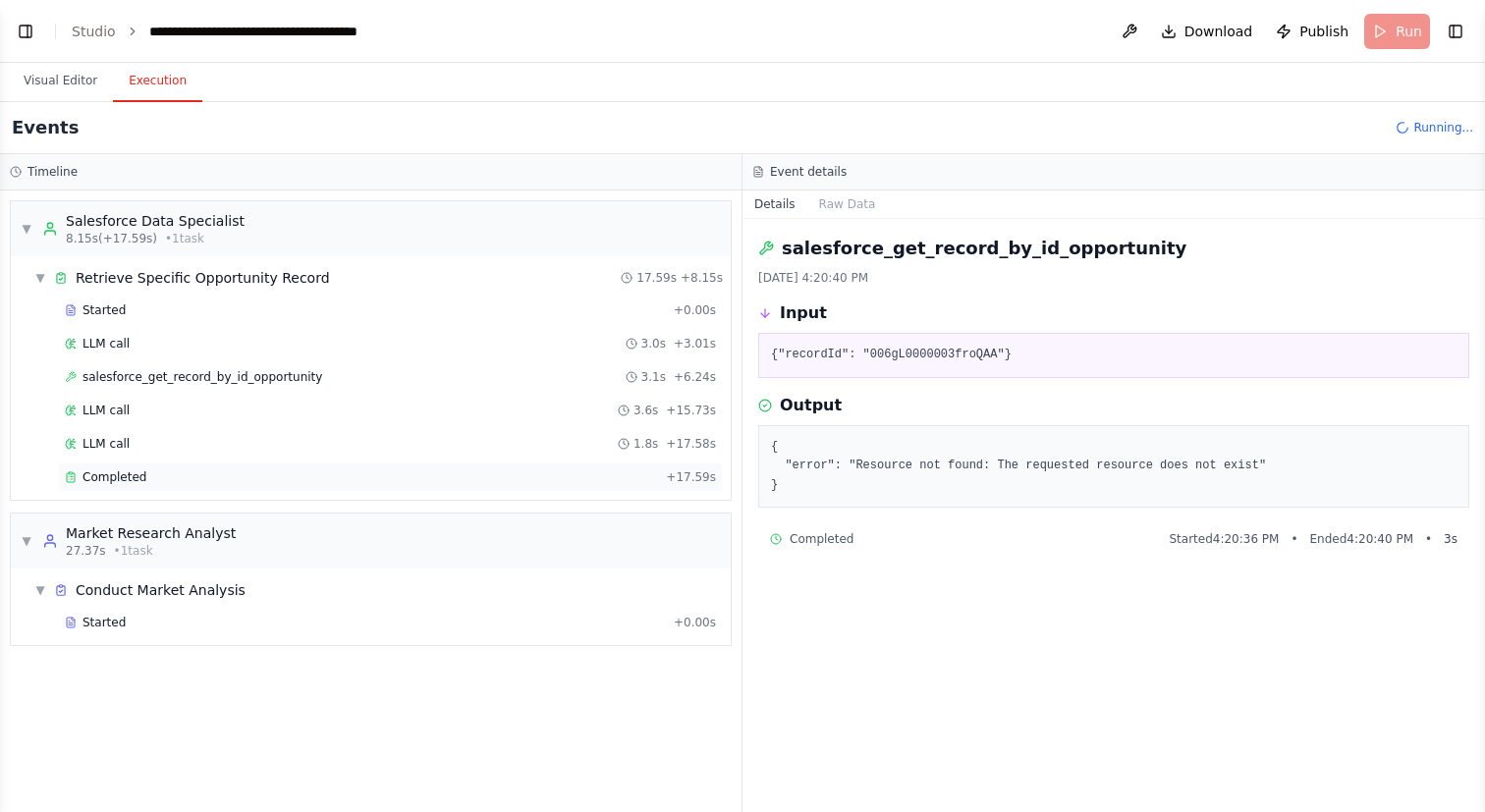
click at [343, 481] on div "Completed" at bounding box center [362, 477] width 594 height 16
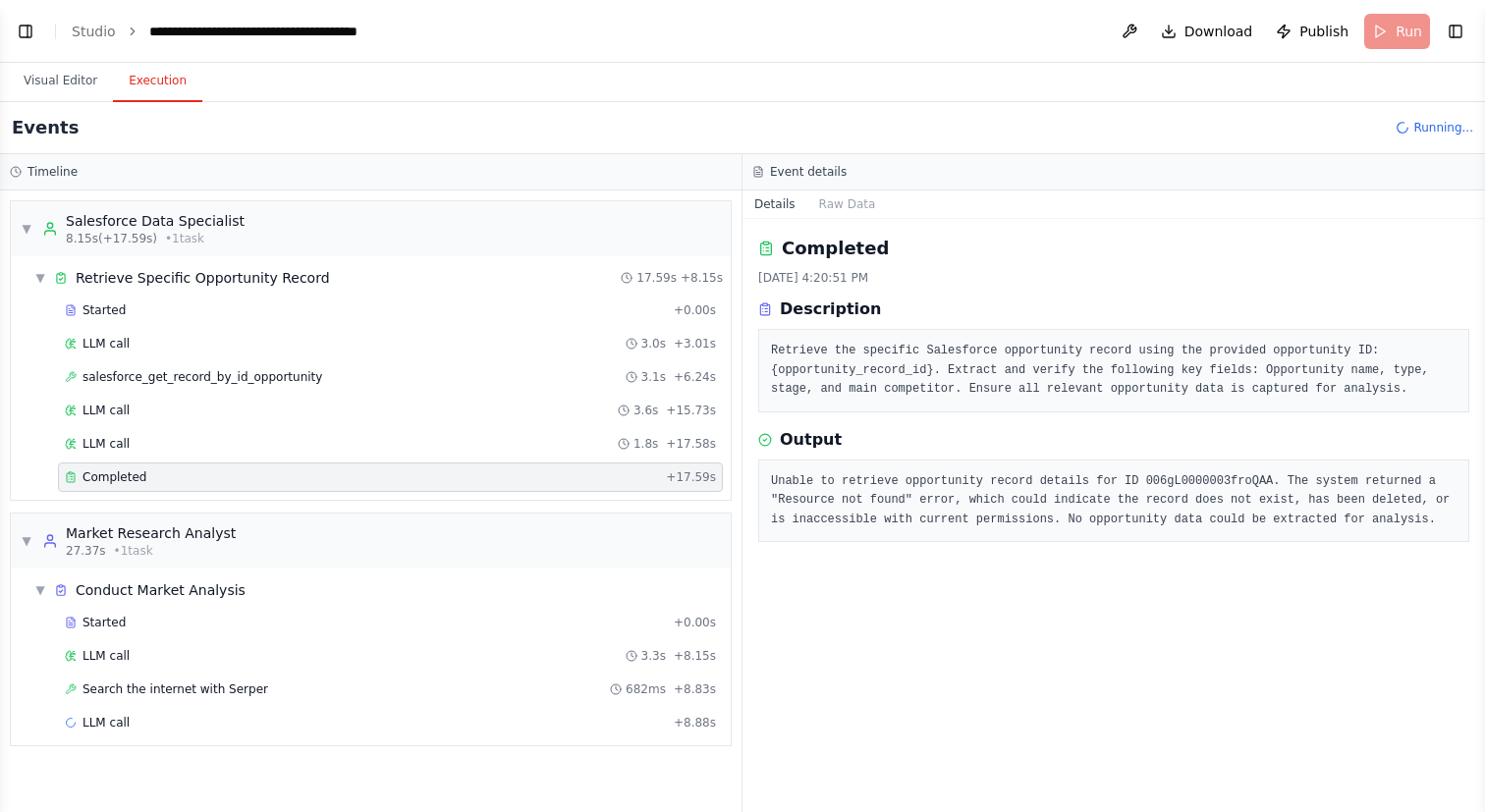
click at [1413, 129] on div "Running..." at bounding box center [1434, 128] width 77 height 16
click at [1385, 23] on header "**********" at bounding box center [742, 32] width 1485 height 63
click at [62, 85] on button "Visual Editor" at bounding box center [60, 82] width 105 height 42
click at [189, 63] on button "Execution" at bounding box center [157, 82] width 89 height 42
click at [1126, 38] on button at bounding box center [1130, 32] width 32 height 36
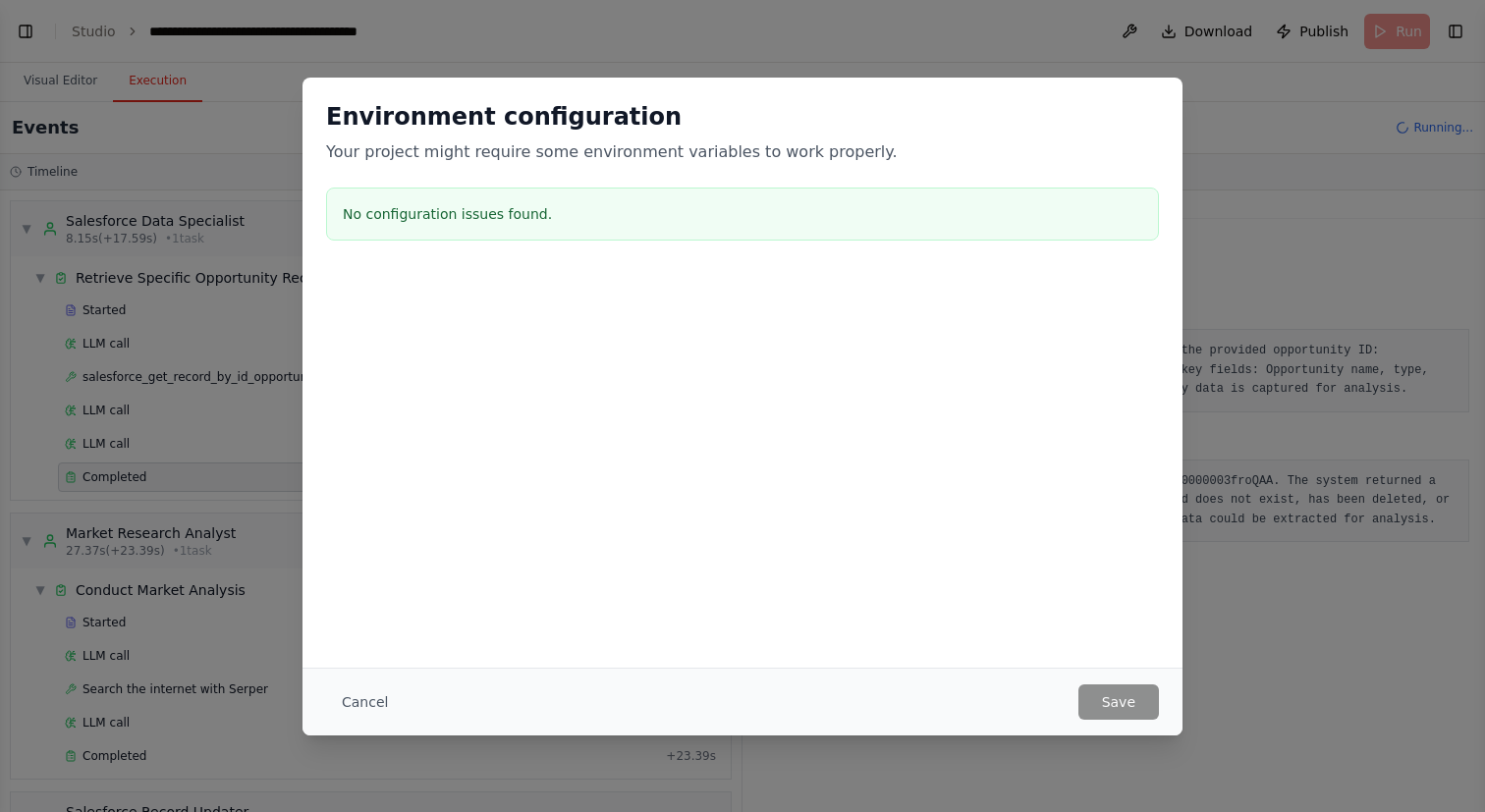
click at [1085, 39] on div "Environment configuration Your project might require some environment variables…" at bounding box center [742, 406] width 1485 height 812
click at [366, 690] on button "Cancel" at bounding box center [365, 702] width 77 height 36
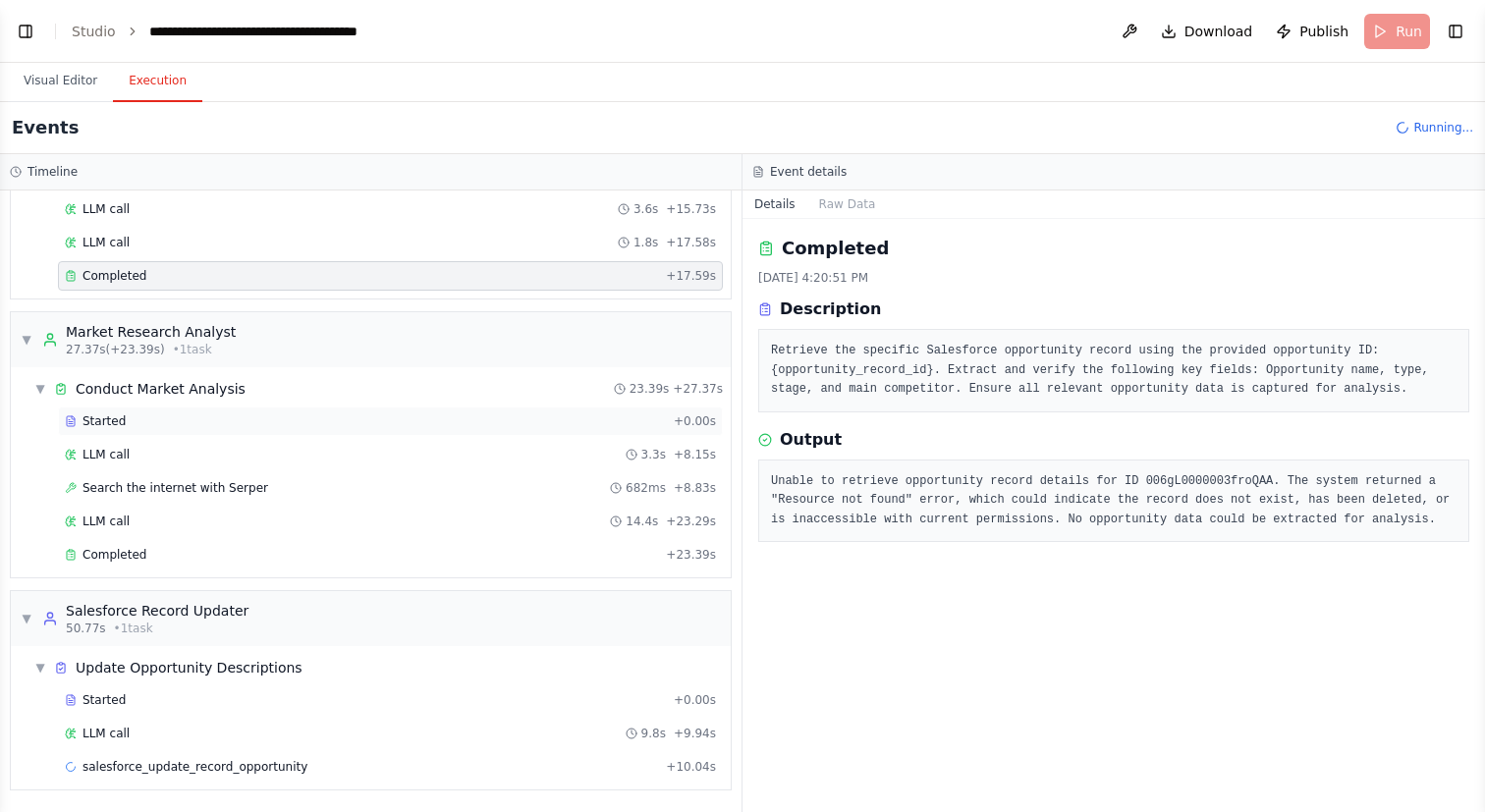
scroll to position [234, 0]
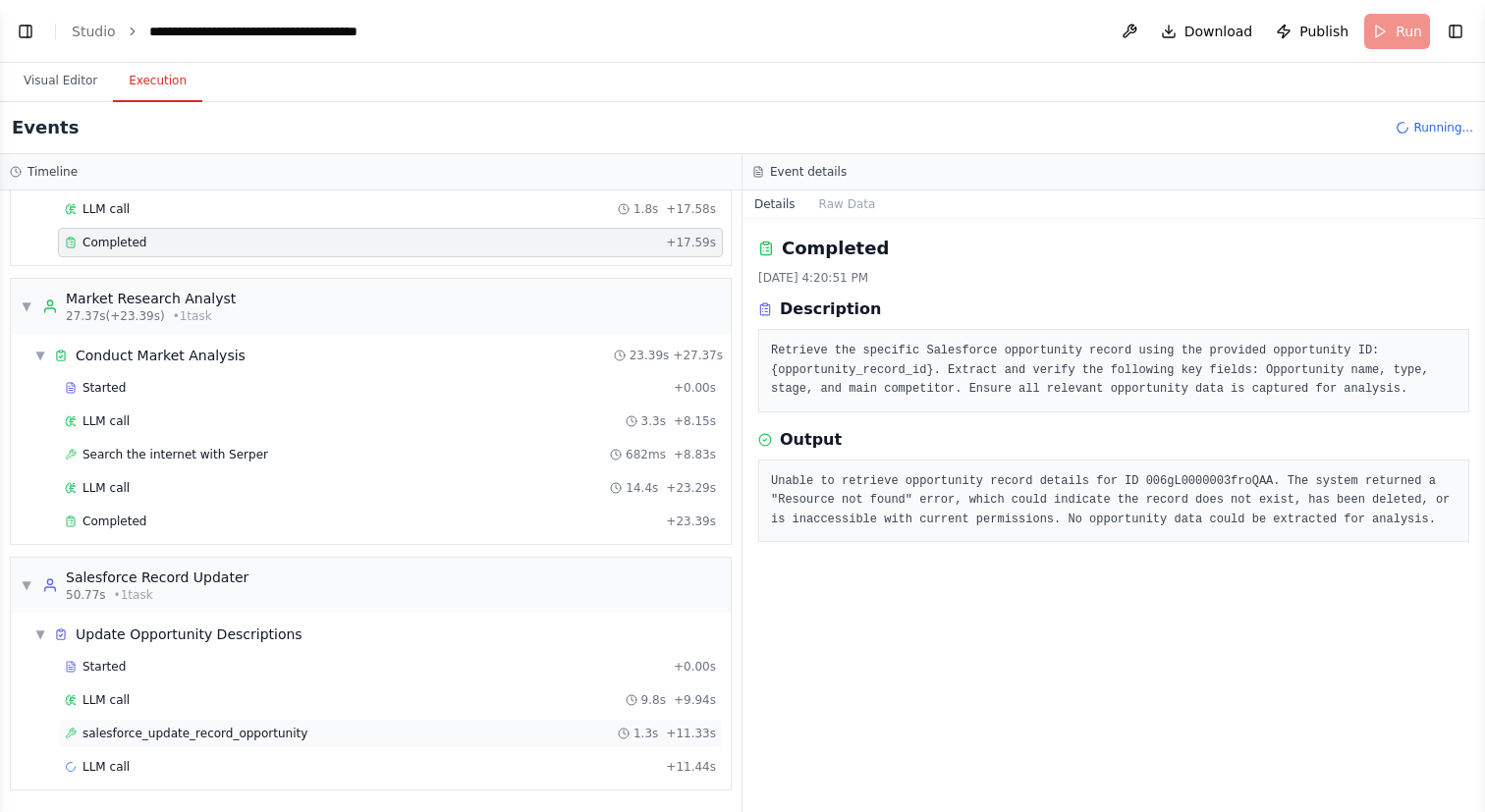
click at [373, 732] on div "salesforce_update_record_opportunity 1.3s + 11.33s" at bounding box center [391, 734] width 651 height 16
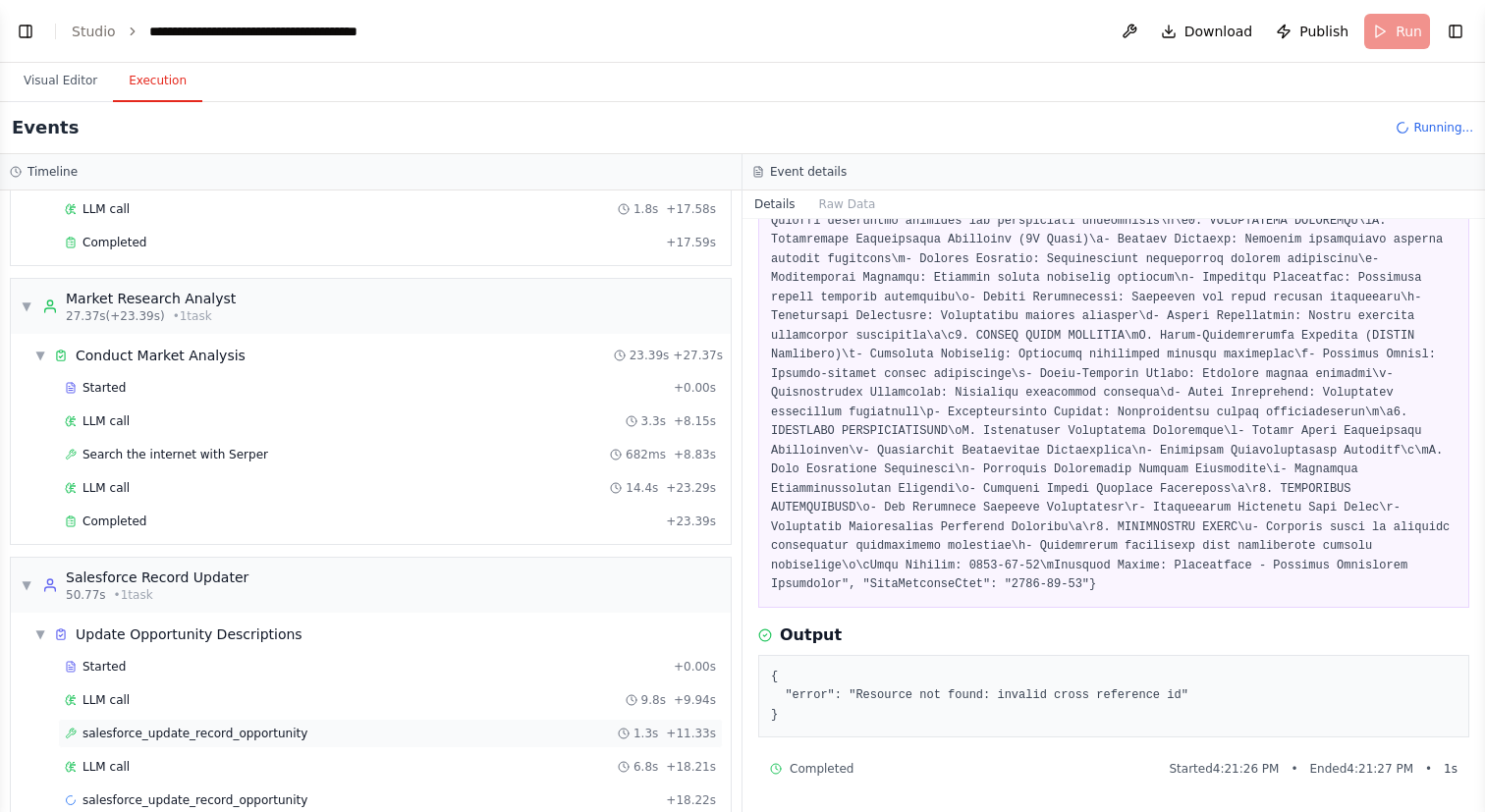
scroll to position [268, 0]
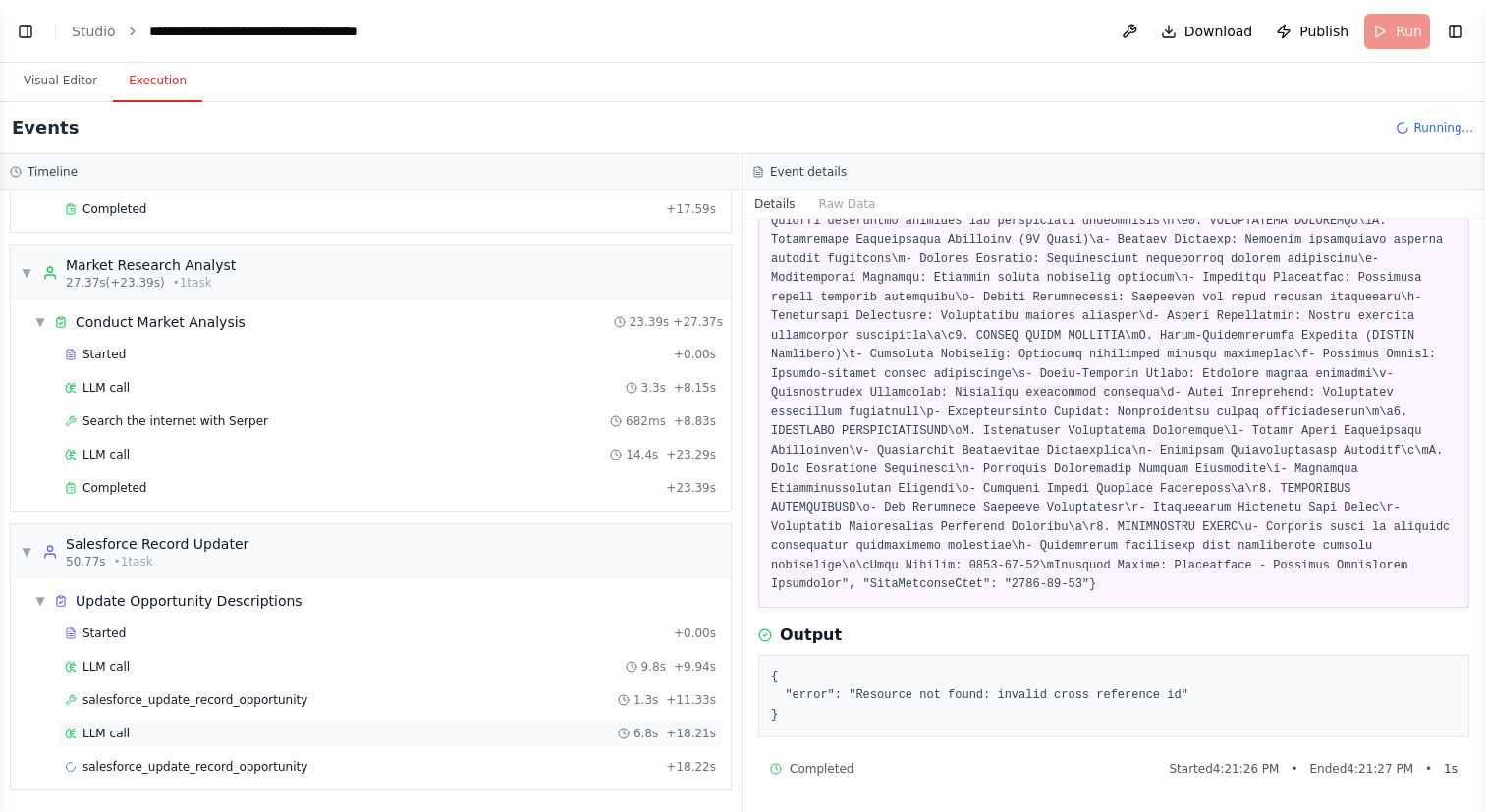
click at [546, 730] on div "LLM call 6.8s + 18.21s" at bounding box center [391, 734] width 651 height 16
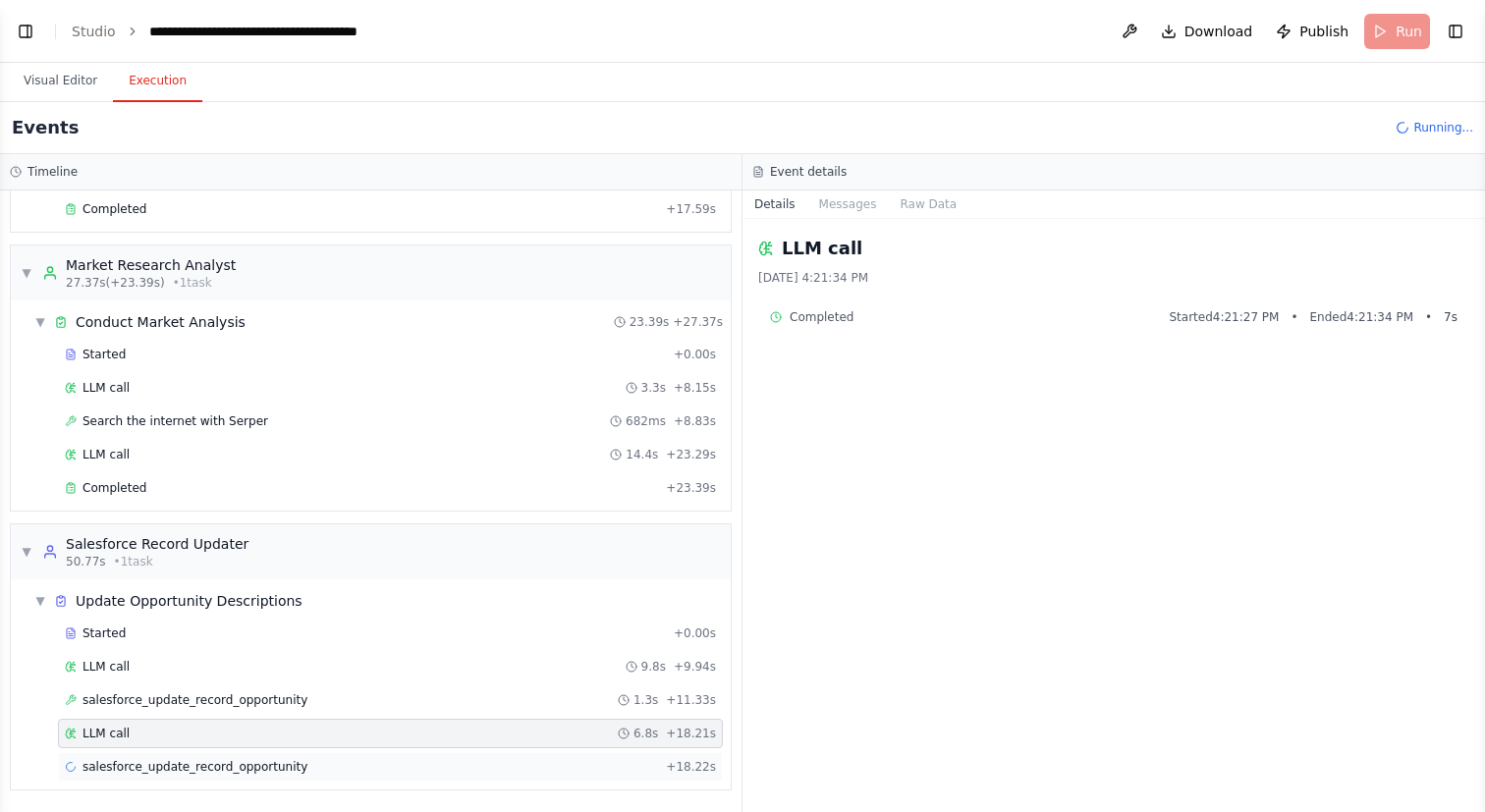
click at [547, 760] on div "salesforce_update_record_opportunity + 18.22s" at bounding box center [391, 767] width 651 height 16
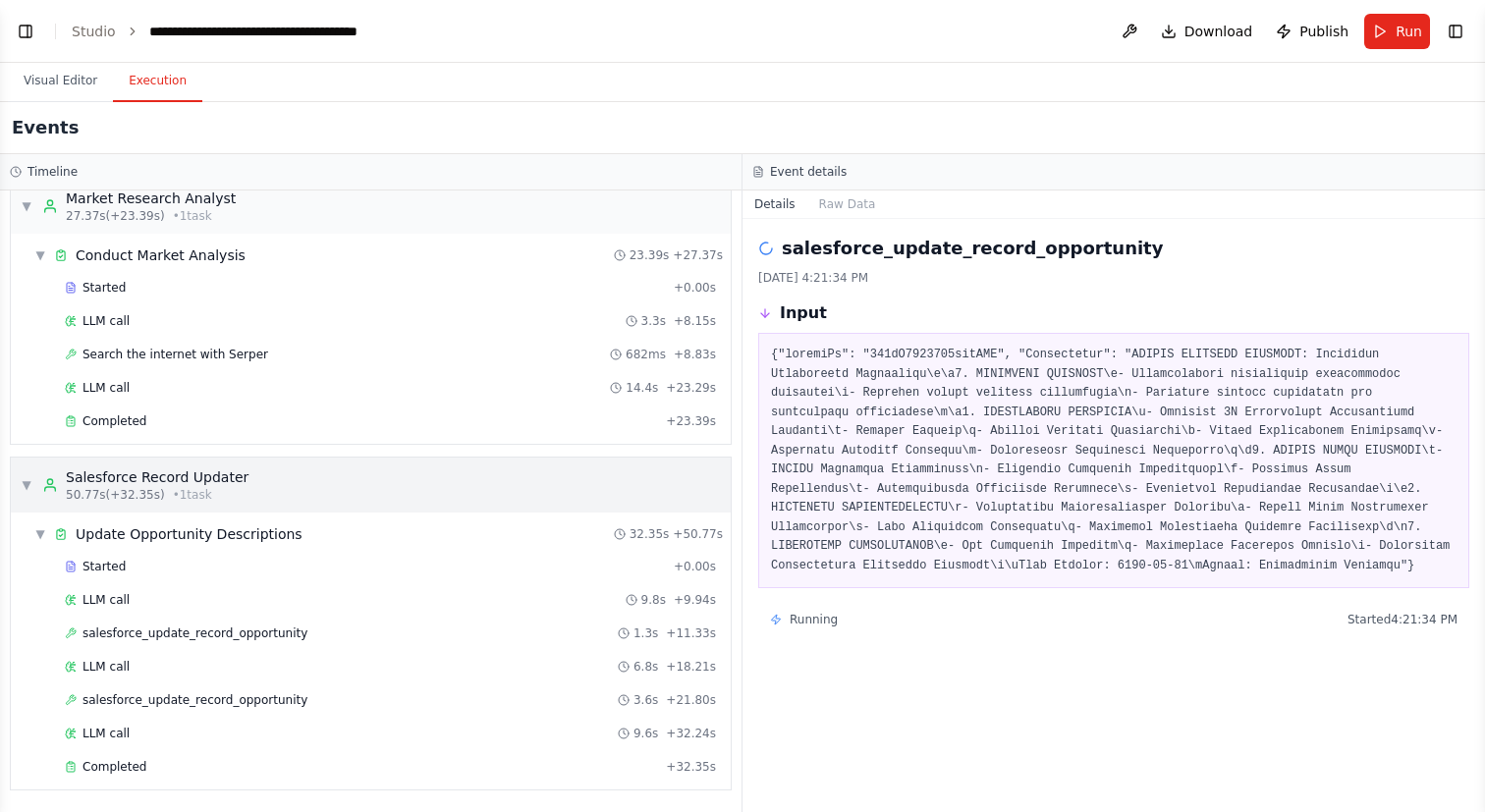
scroll to position [0, 0]
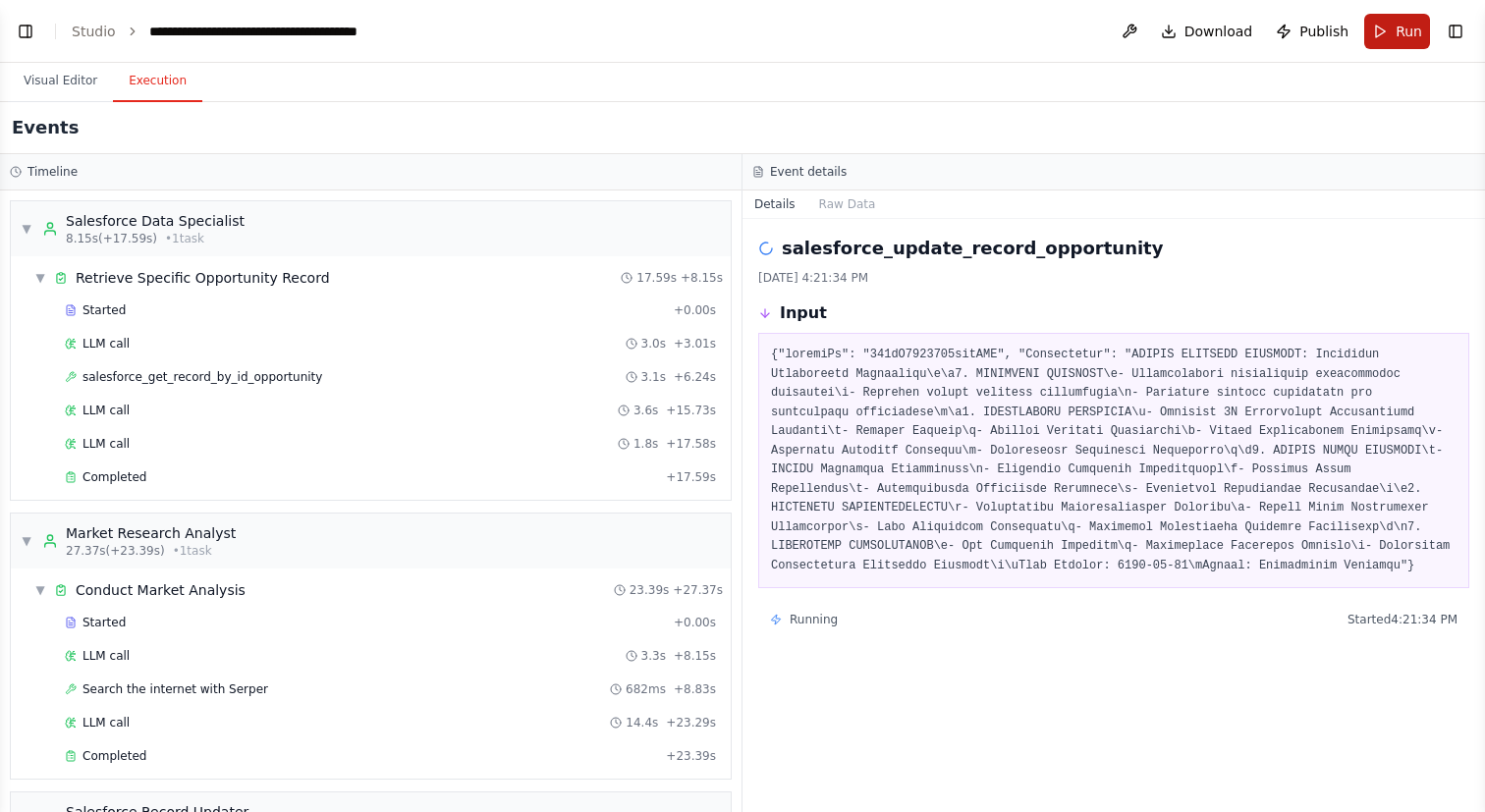
click at [1391, 28] on button "Run" at bounding box center [1397, 32] width 66 height 36
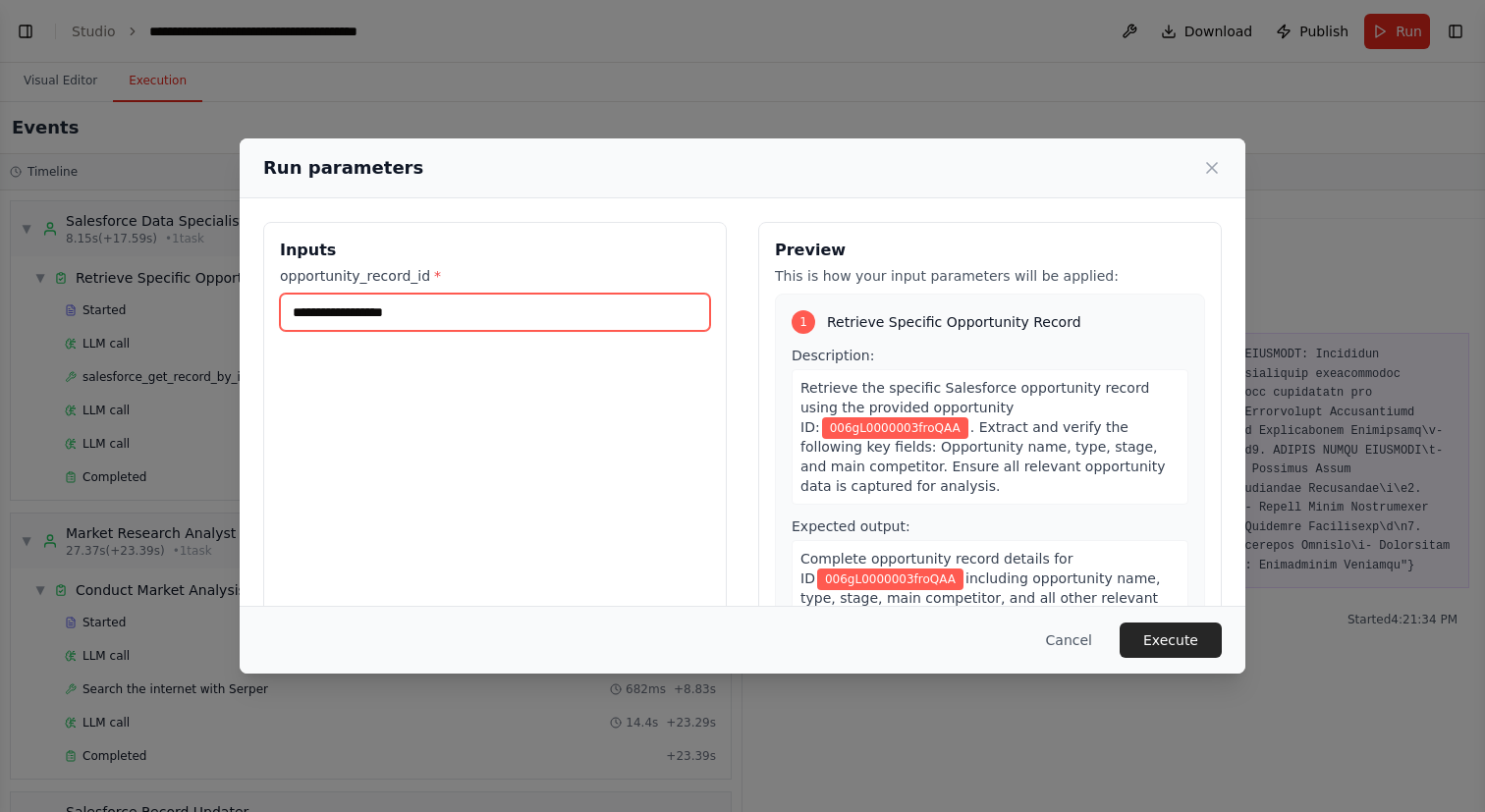
click at [446, 313] on input "**********" at bounding box center [495, 313] width 430 height 38
paste input "text"
type input "**********"
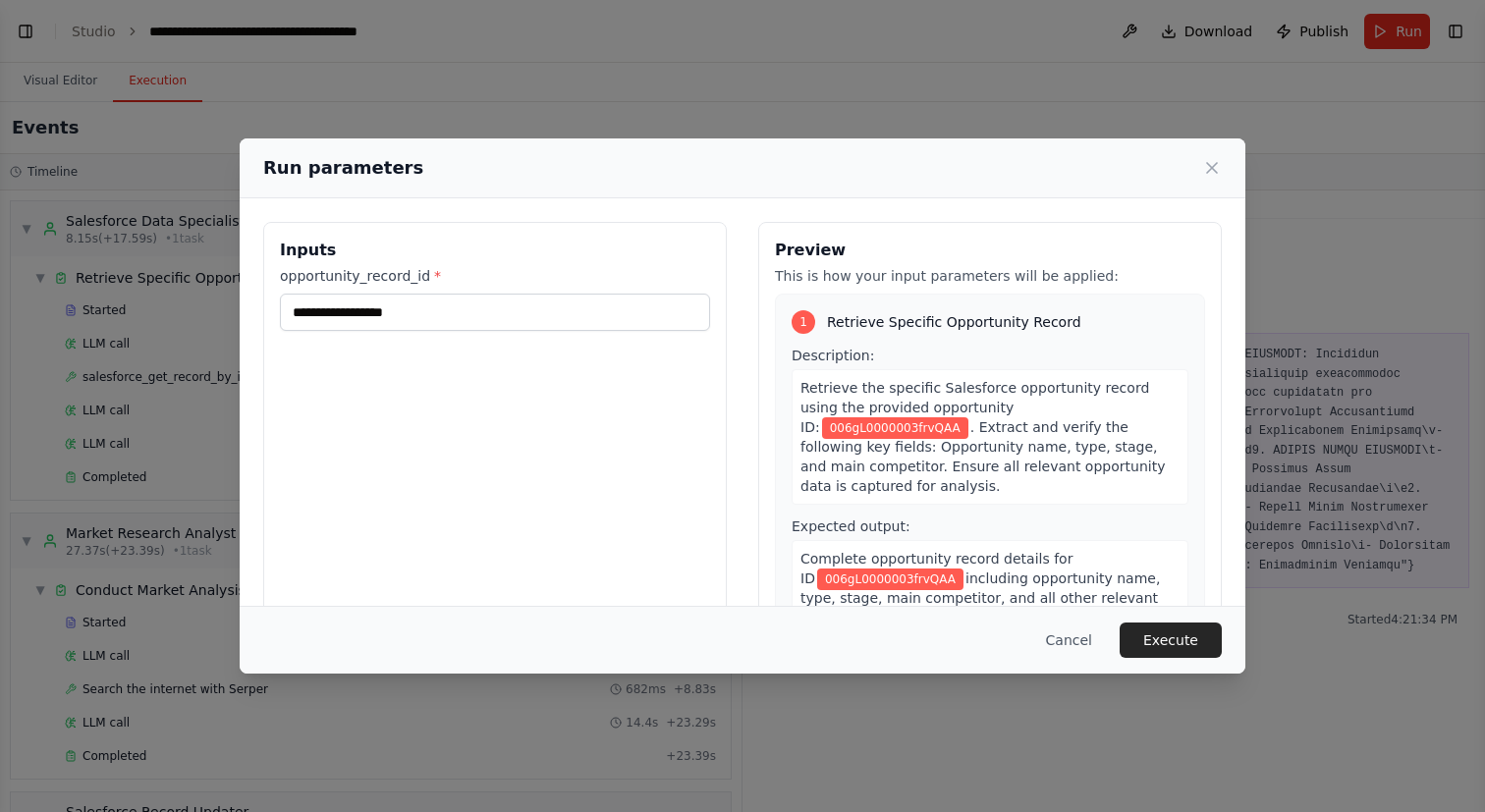
click at [482, 395] on div "**********" at bounding box center [495, 454] width 463 height 465
click at [1171, 636] on button "Execute" at bounding box center [1170, 640] width 102 height 36
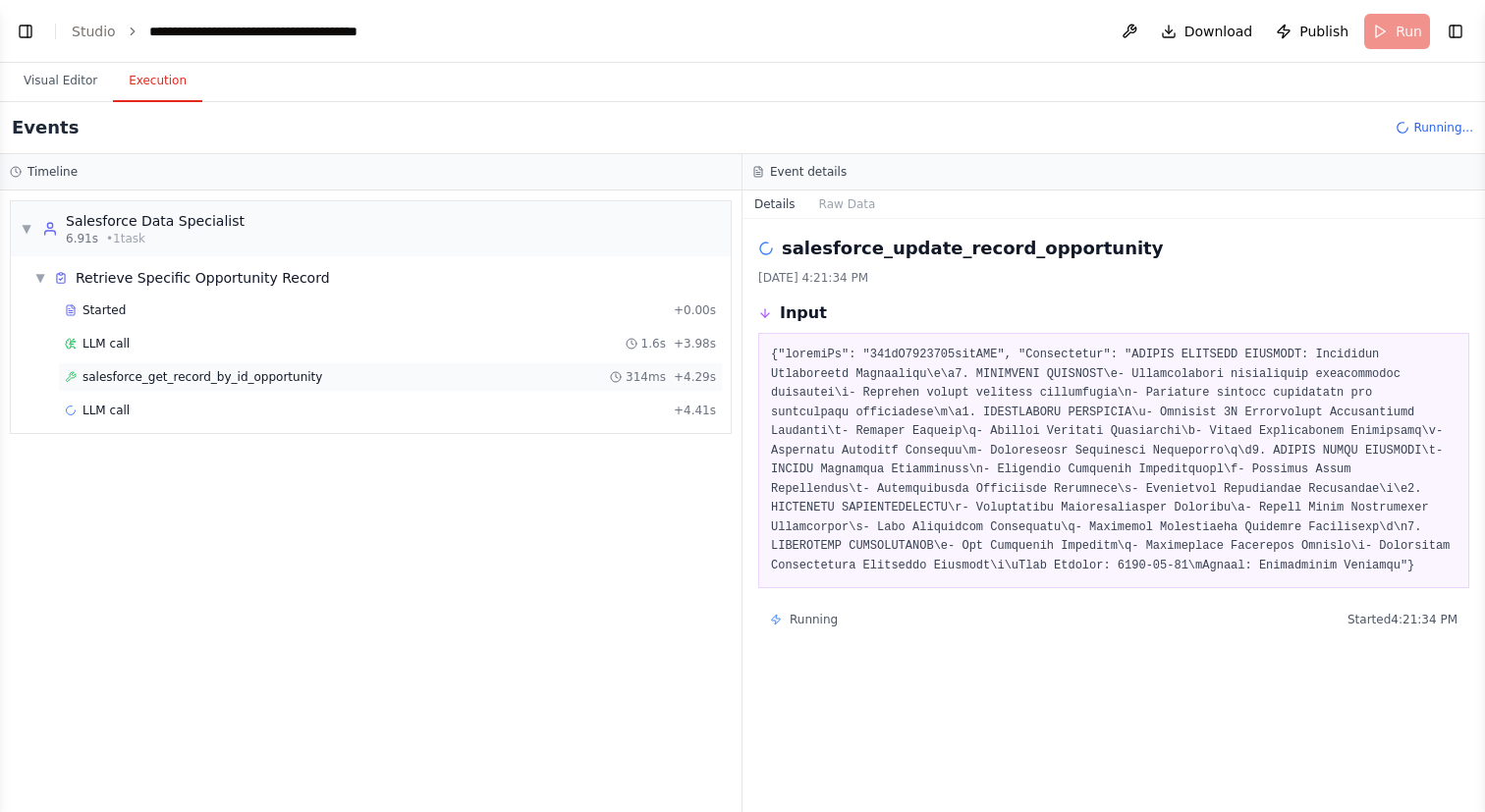
click at [539, 375] on div "salesforce_get_record_by_id_opportunity 314ms + 4.29s" at bounding box center [391, 377] width 651 height 16
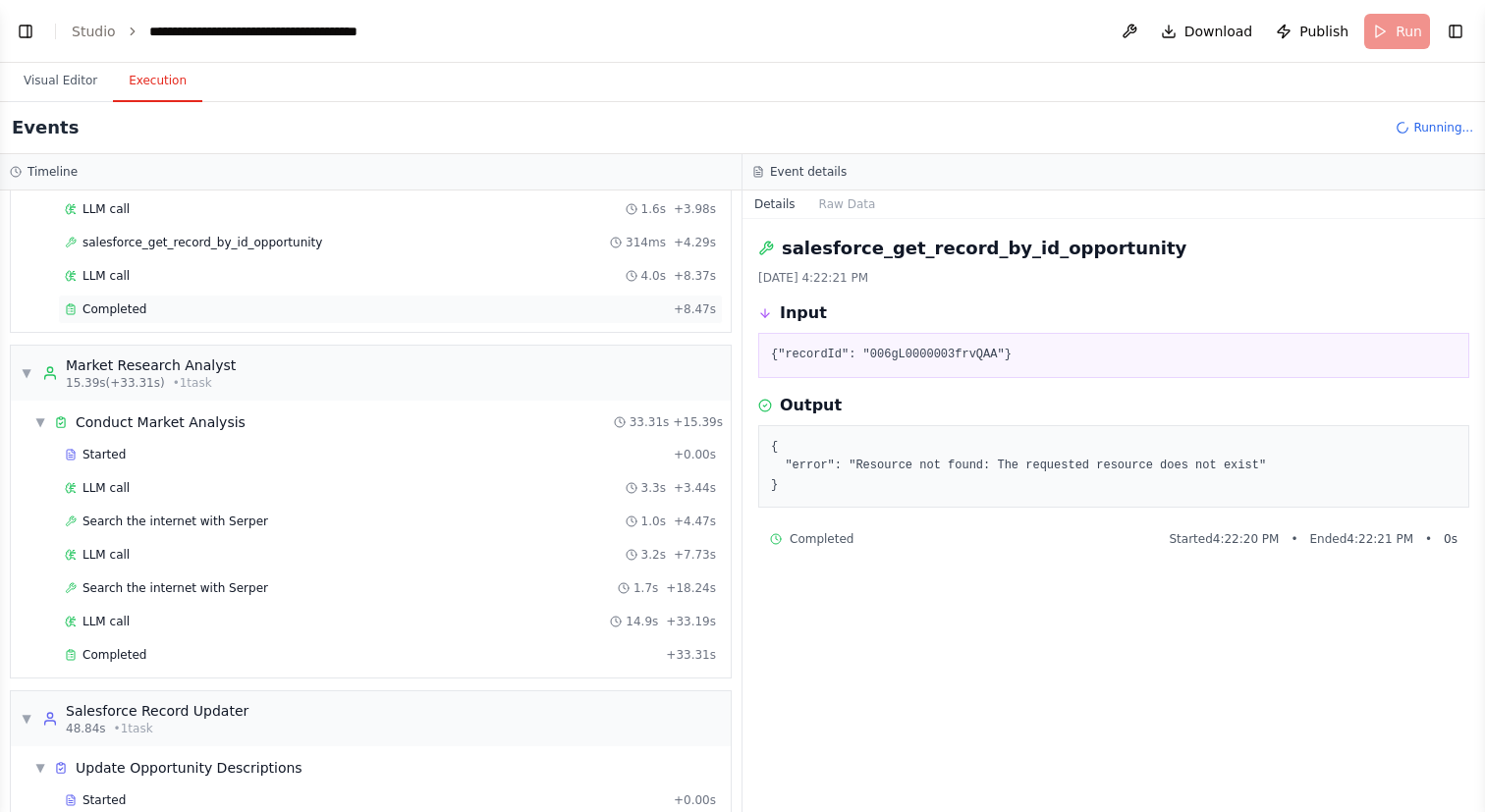
scroll to position [501, 0]
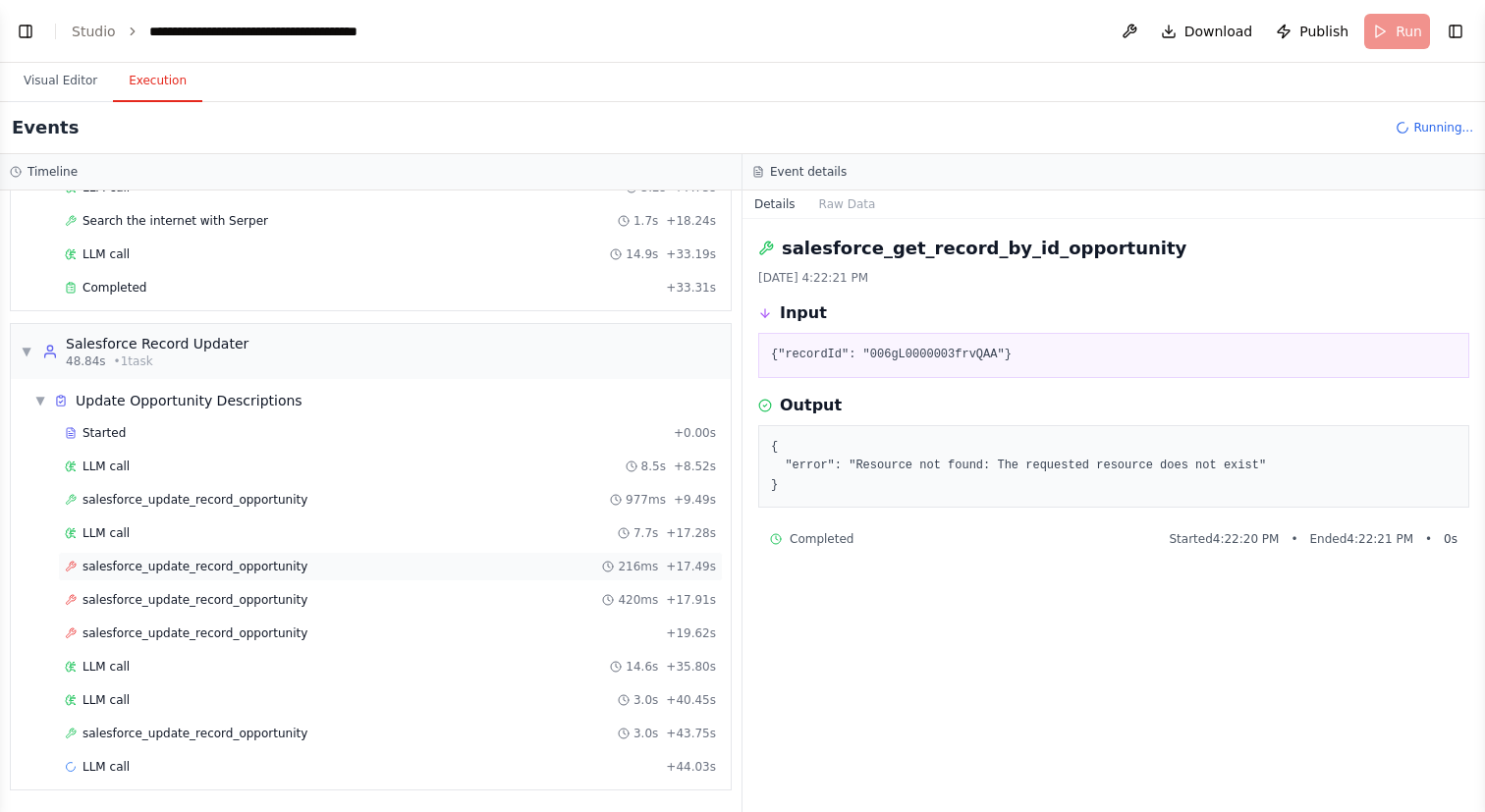
click at [298, 553] on div "salesforce_update_record_opportunity 216ms + 17.49s" at bounding box center [391, 567] width 665 height 30
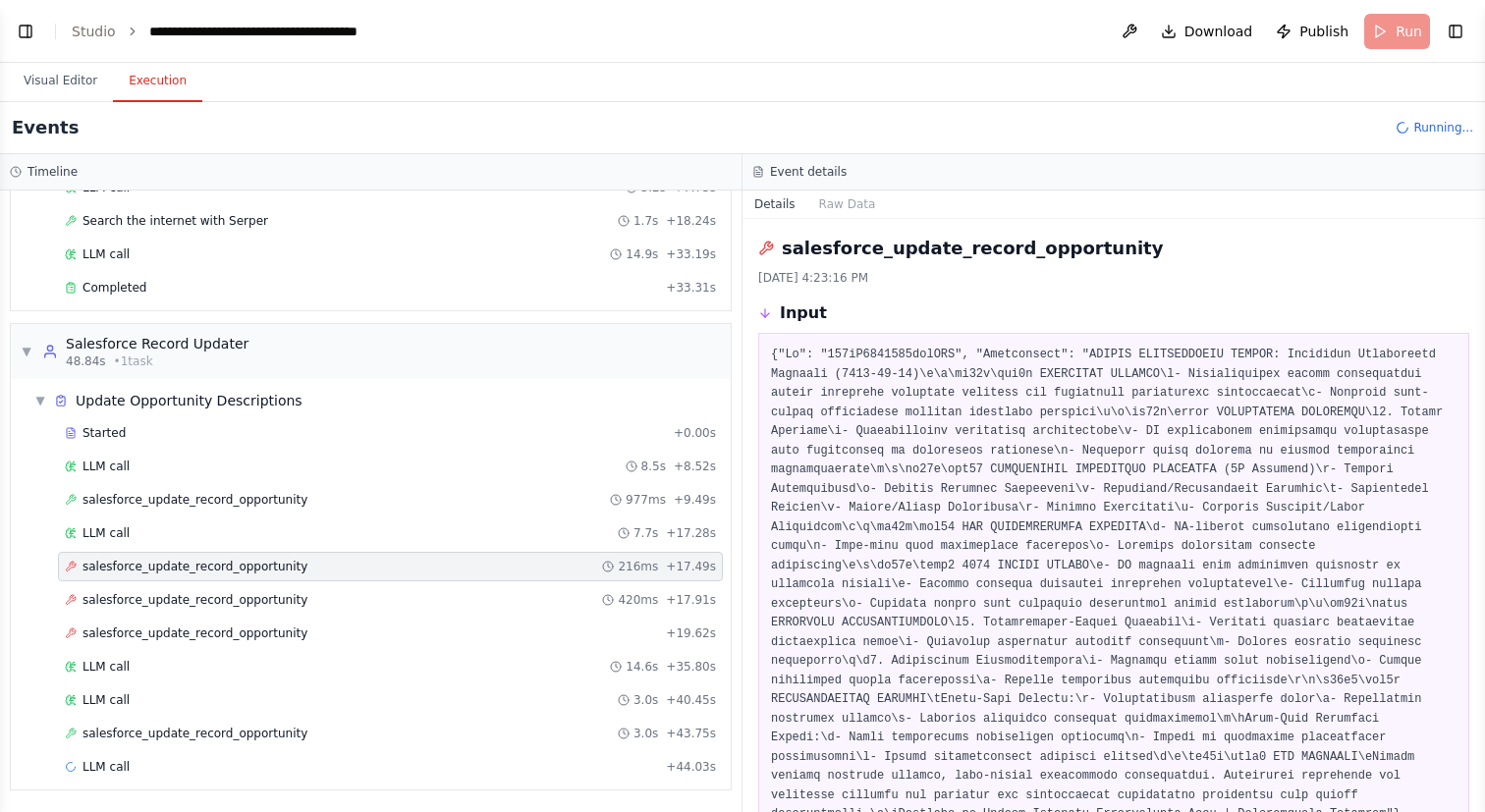
scroll to position [268, 0]
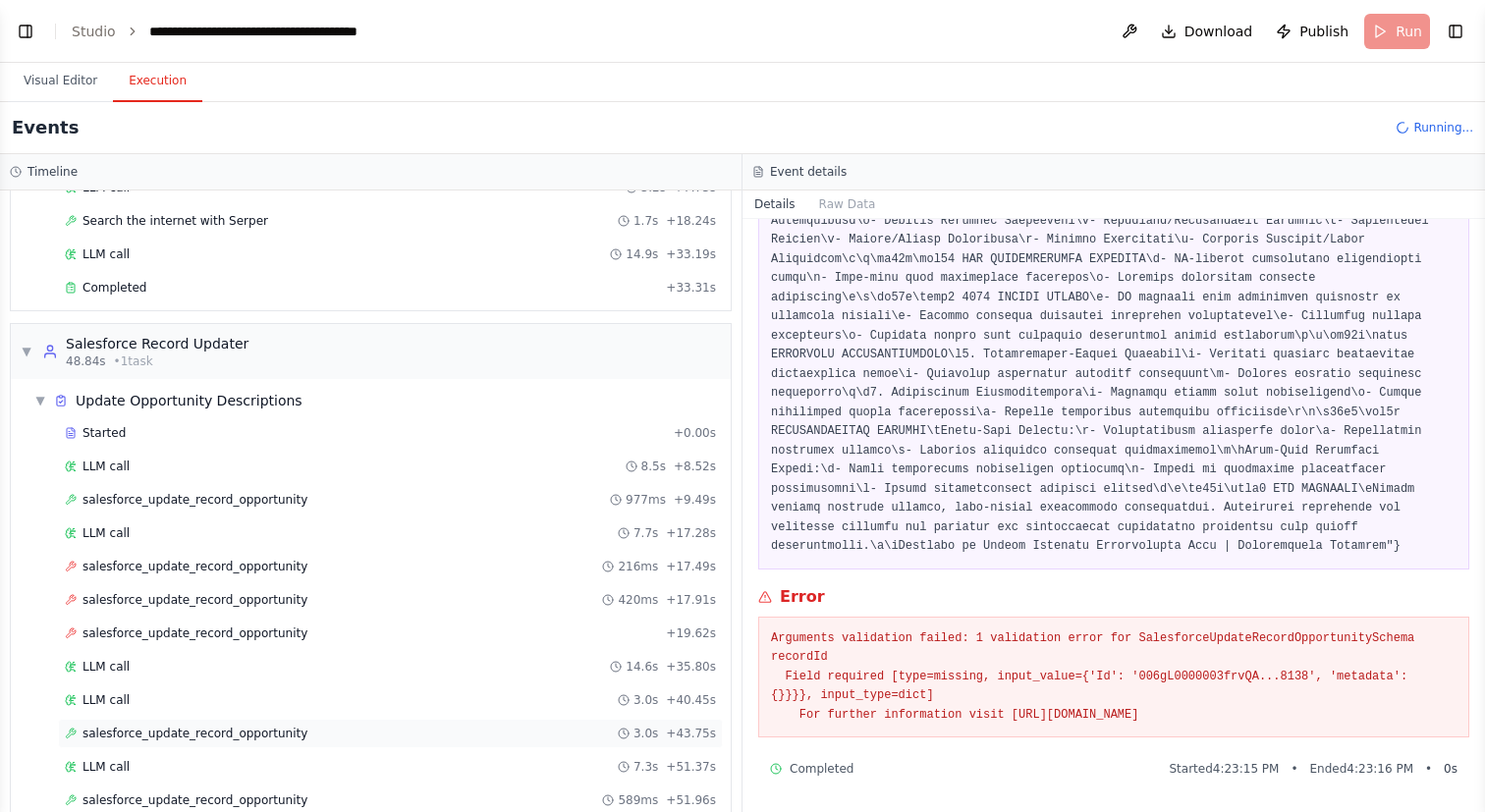
click at [429, 733] on div "salesforce_update_record_opportunity 3.0s + 43.75s" at bounding box center [391, 734] width 651 height 16
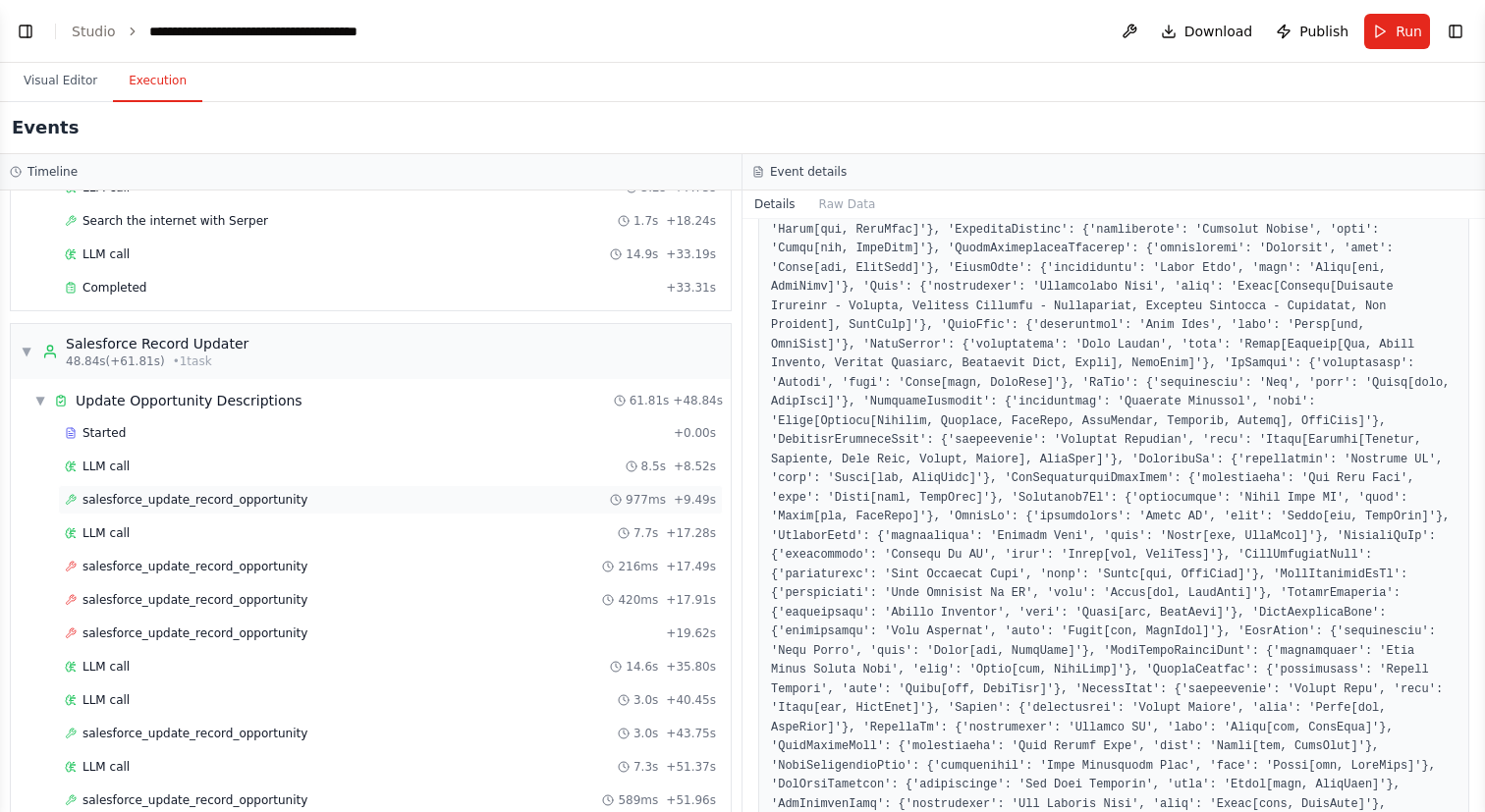
scroll to position [601, 0]
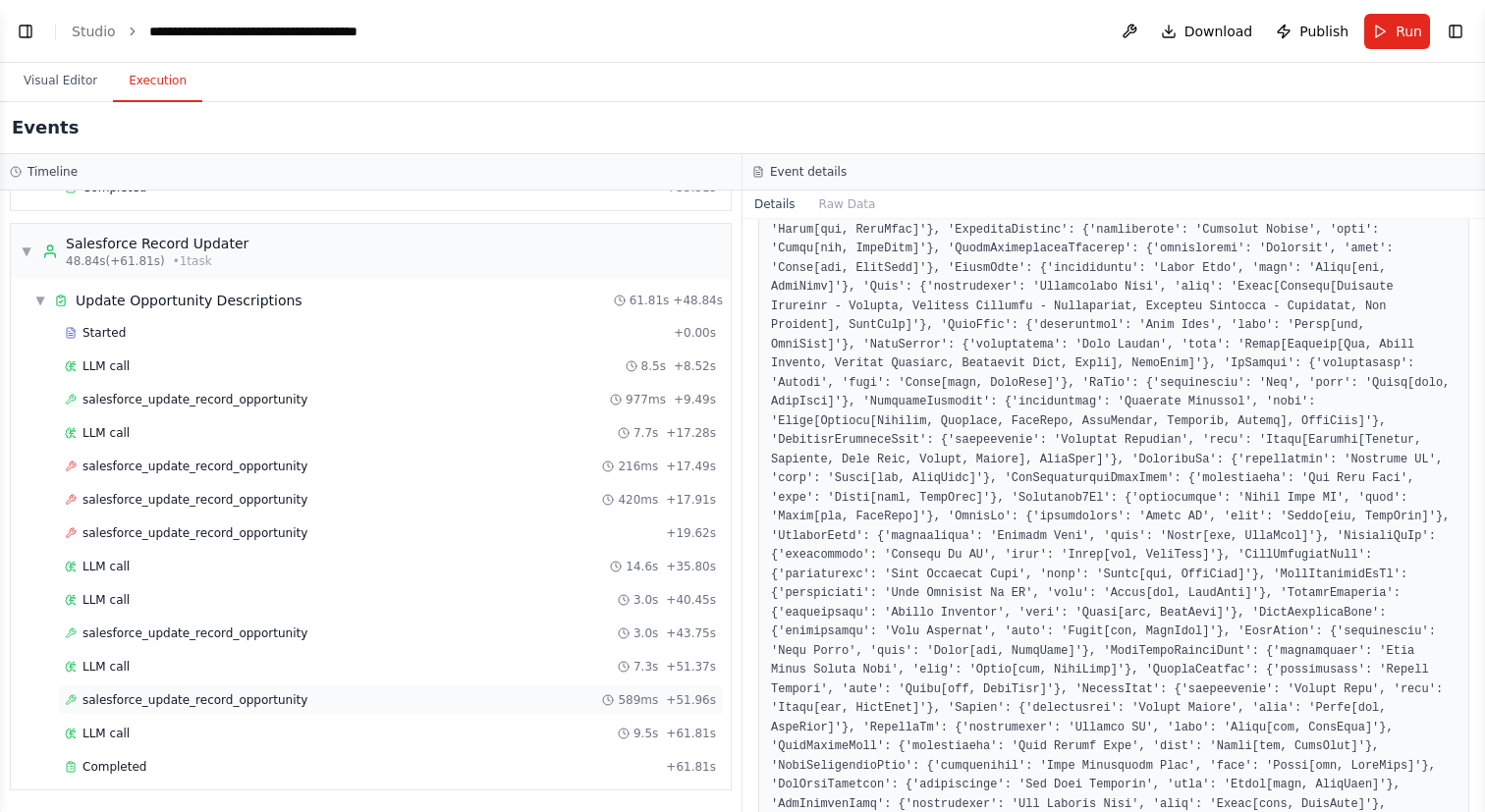
click at [306, 710] on div "salesforce_update_record_opportunity 589ms + 51.96s" at bounding box center [391, 700] width 665 height 30
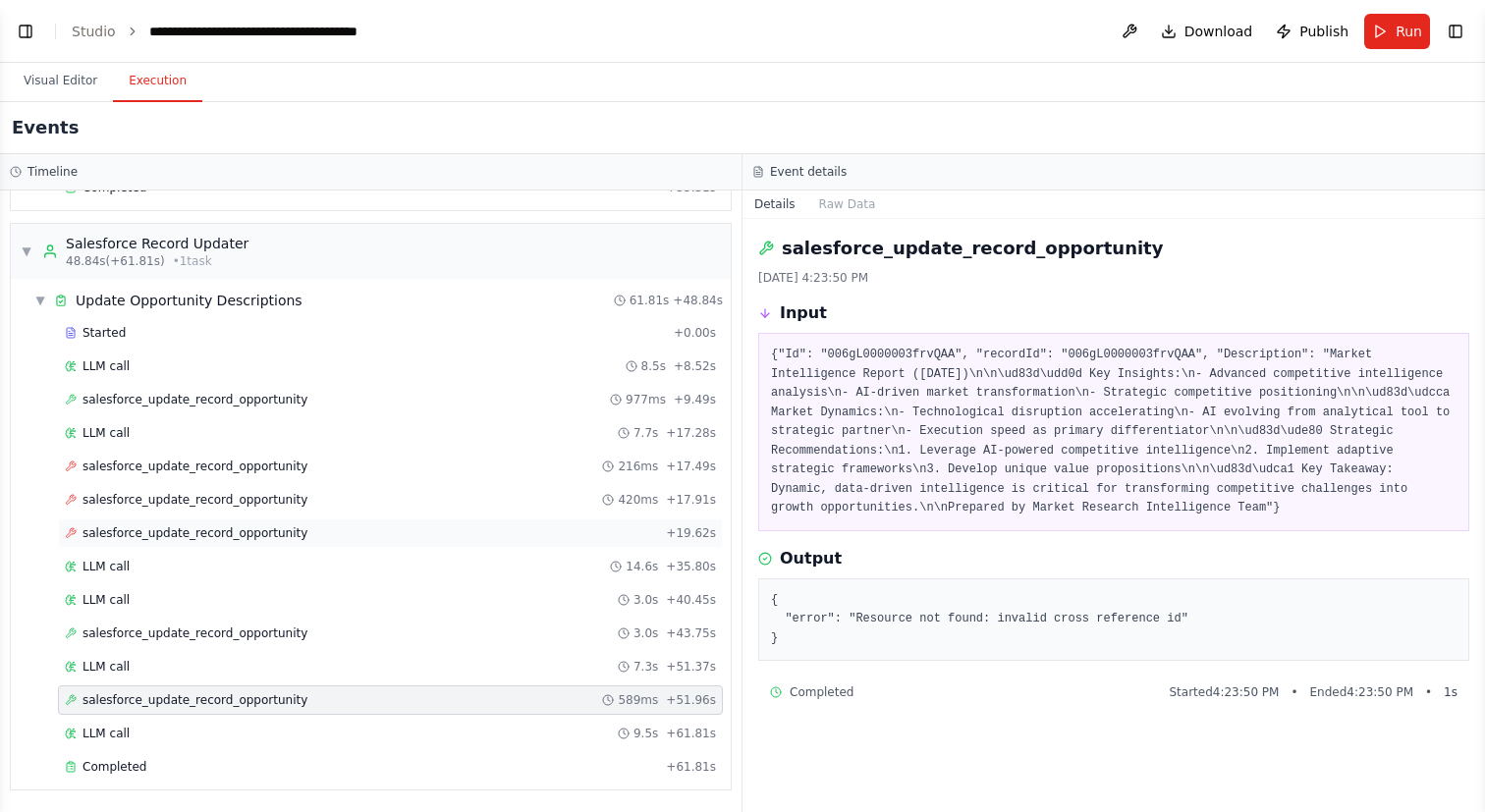
scroll to position [0, 0]
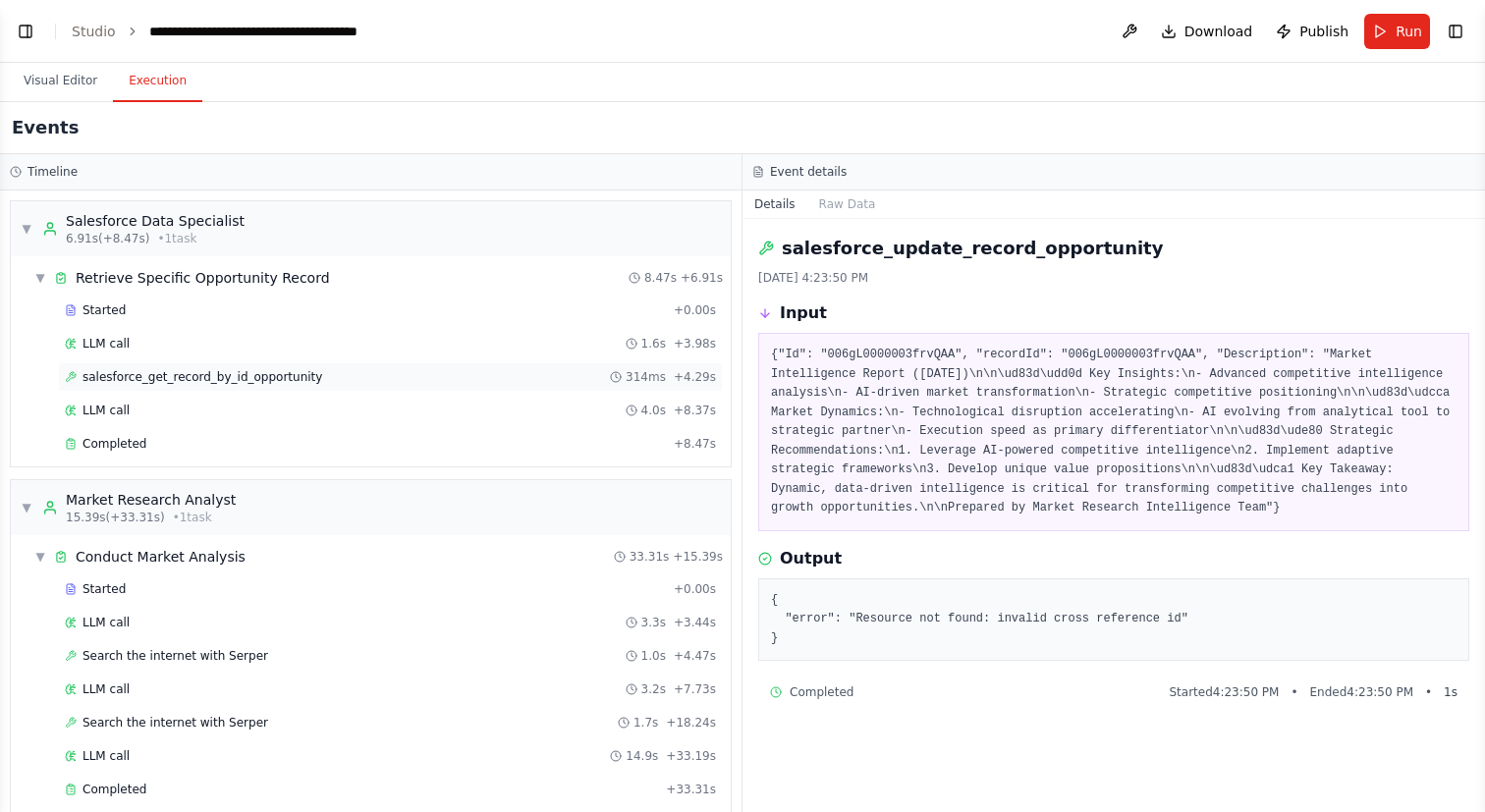
click at [314, 369] on span "salesforce_get_record_by_id_opportunity" at bounding box center [202, 377] width 239 height 16
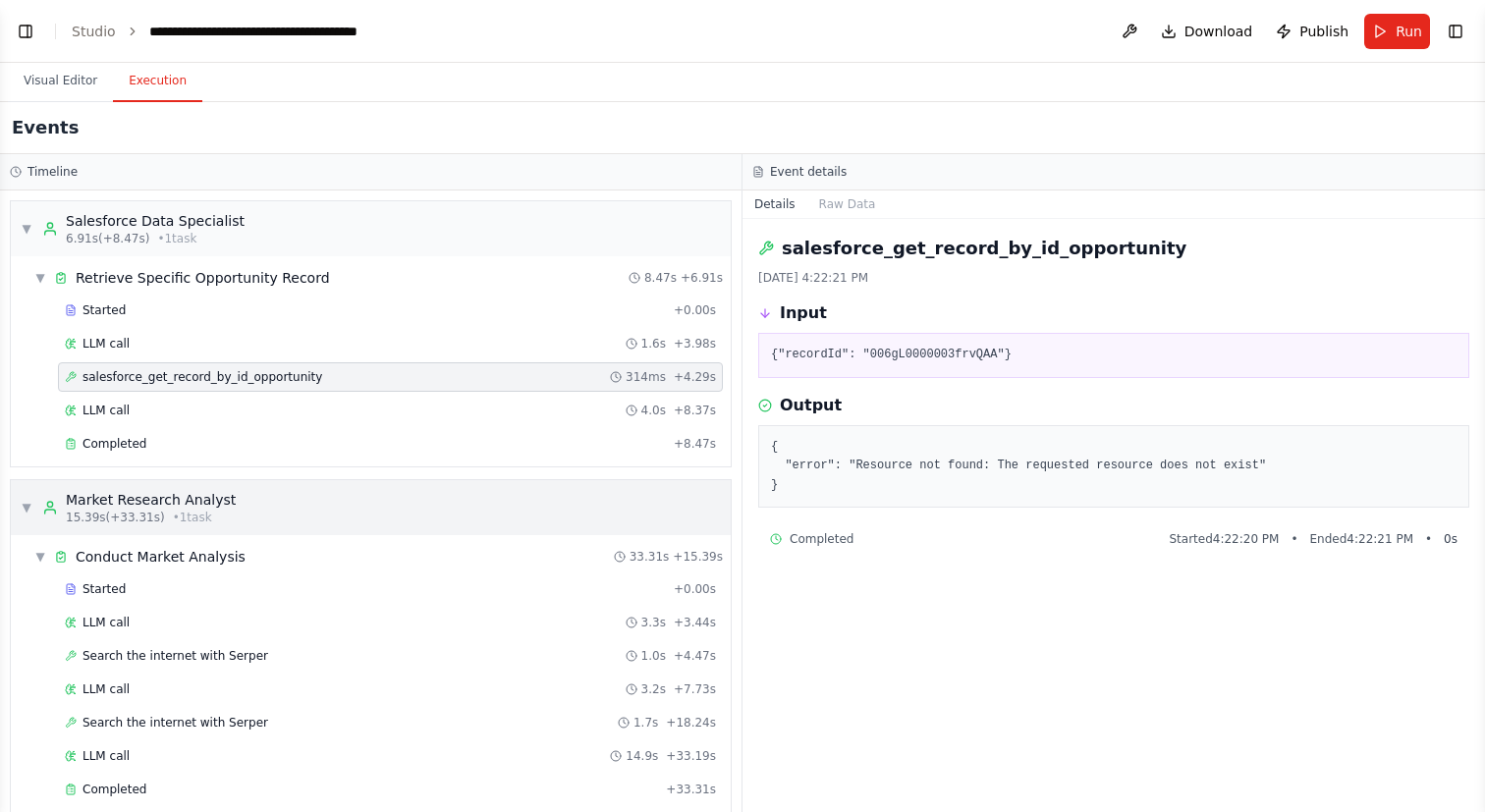
scroll to position [601, 0]
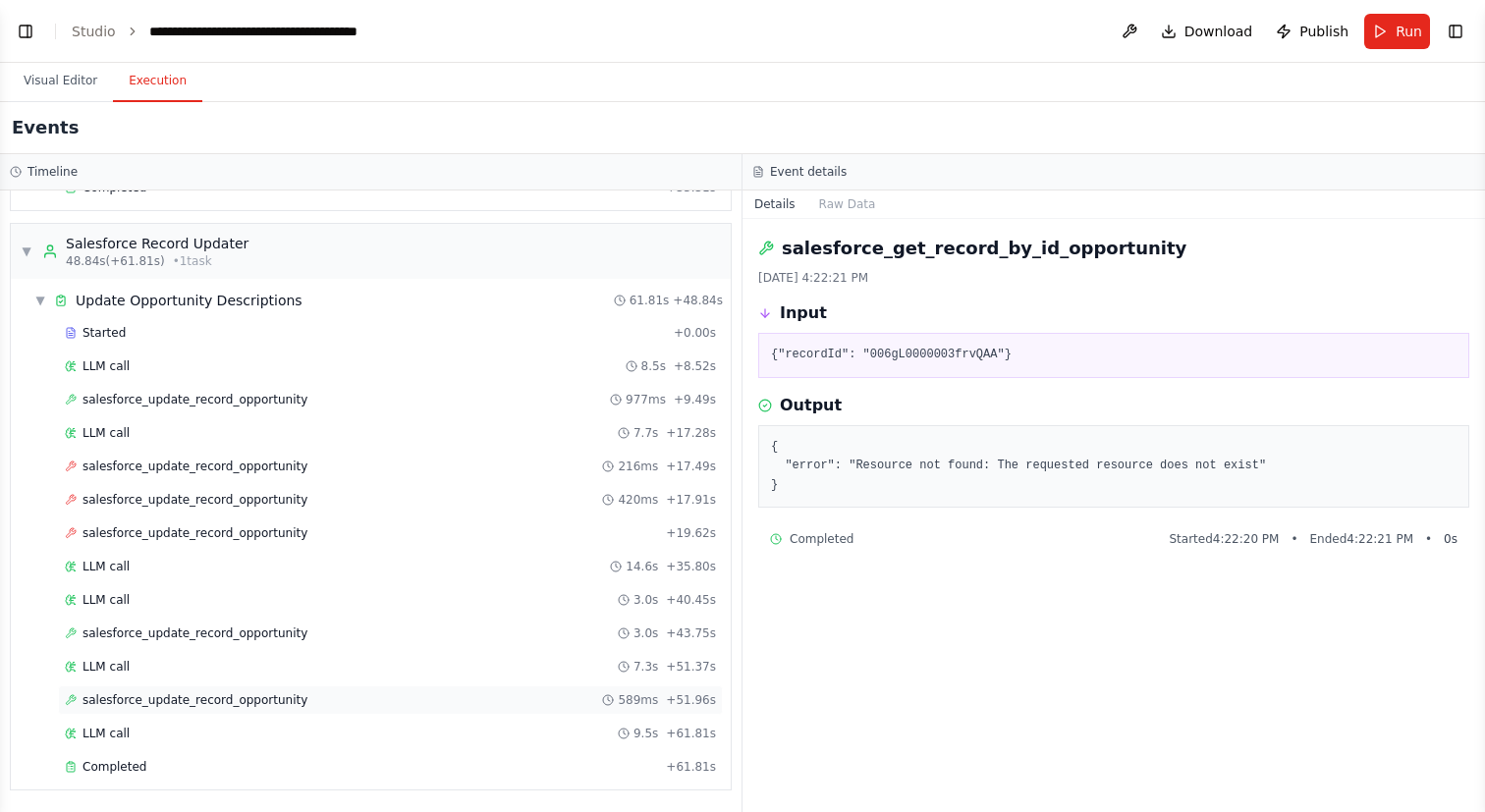
click at [240, 704] on span "salesforce_update_record_opportunity" at bounding box center [194, 700] width 225 height 16
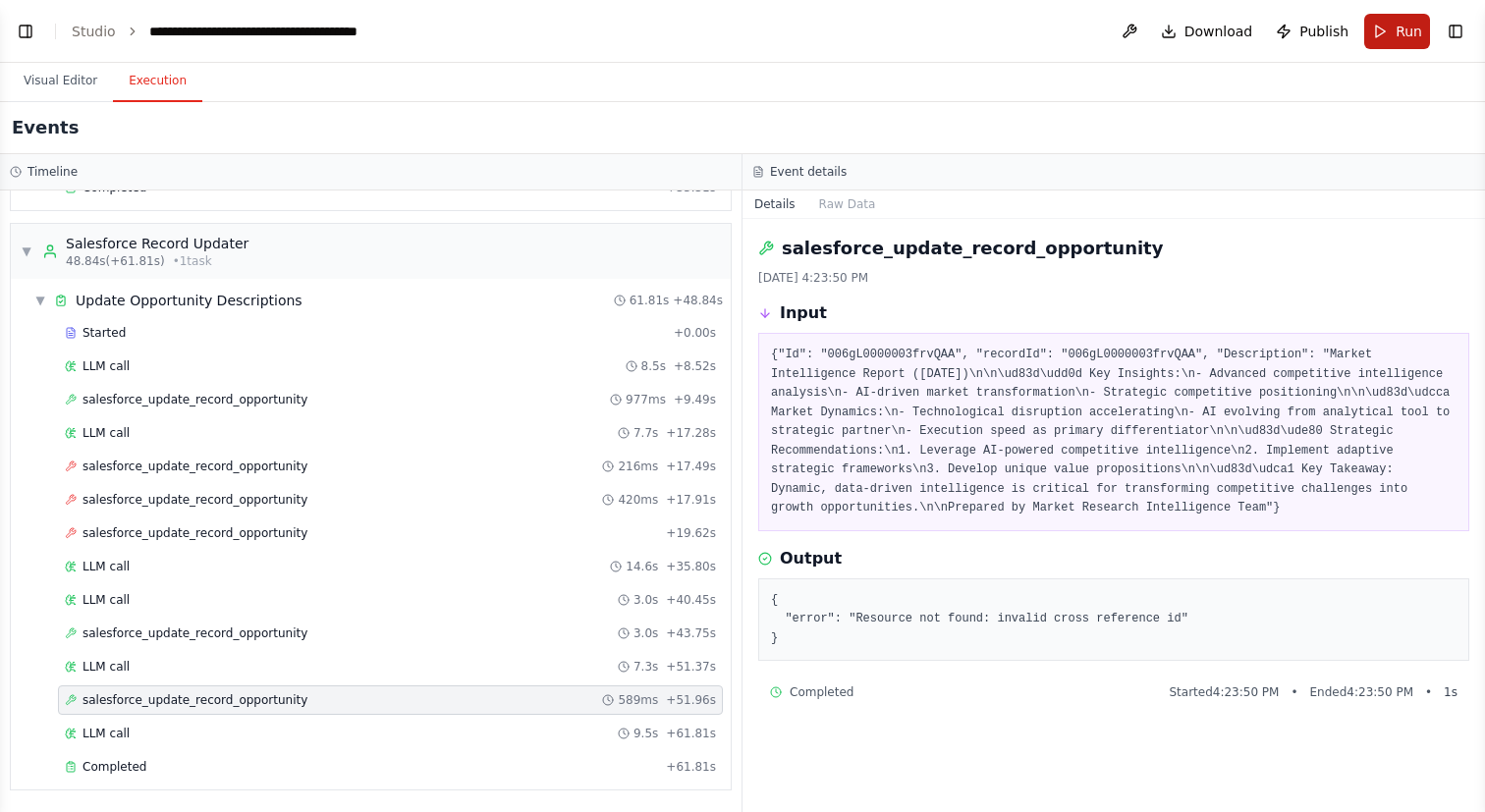
click at [1394, 32] on button "Run" at bounding box center [1397, 32] width 66 height 36
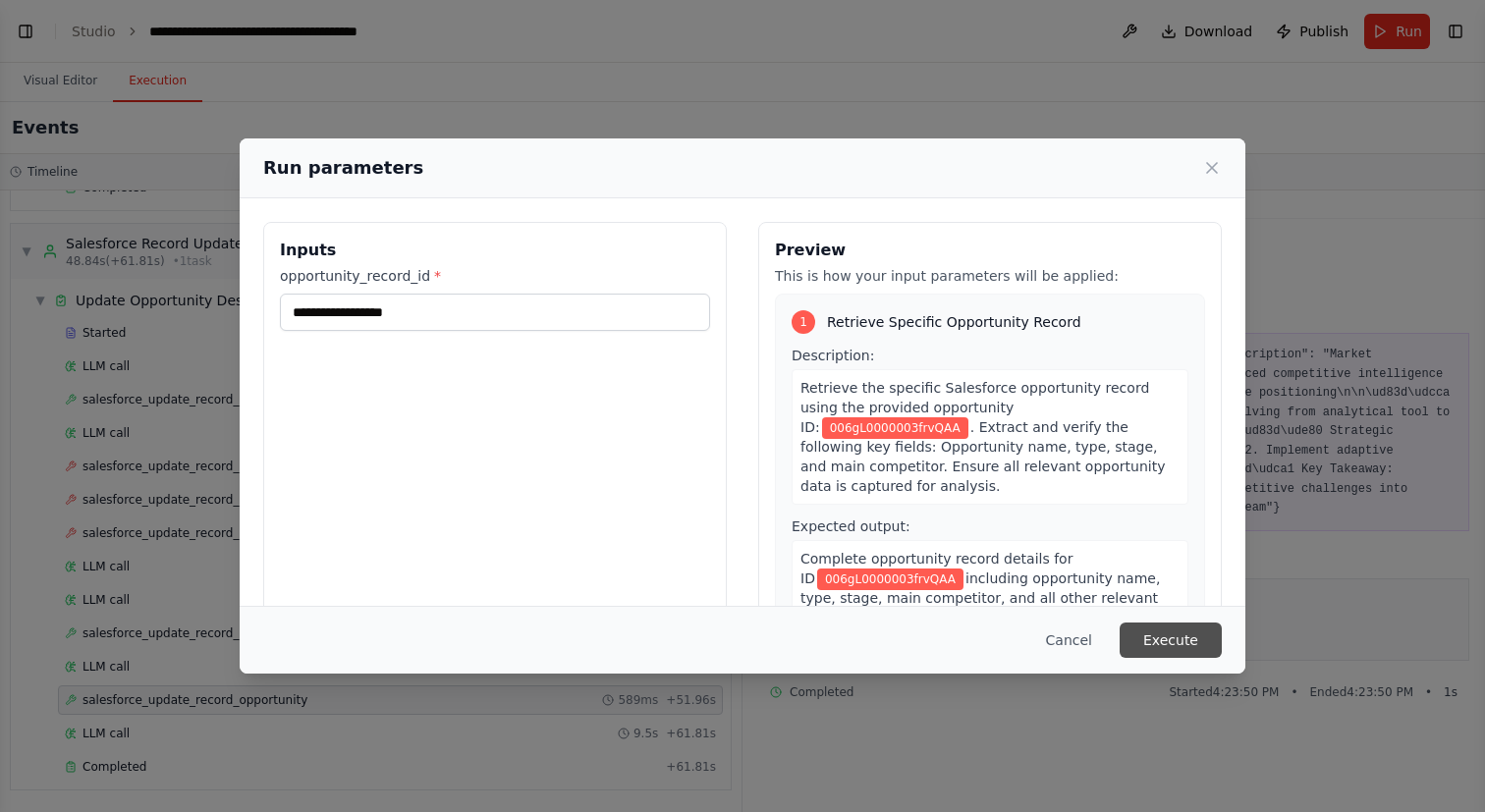
click at [1150, 639] on button "Execute" at bounding box center [1170, 640] width 102 height 36
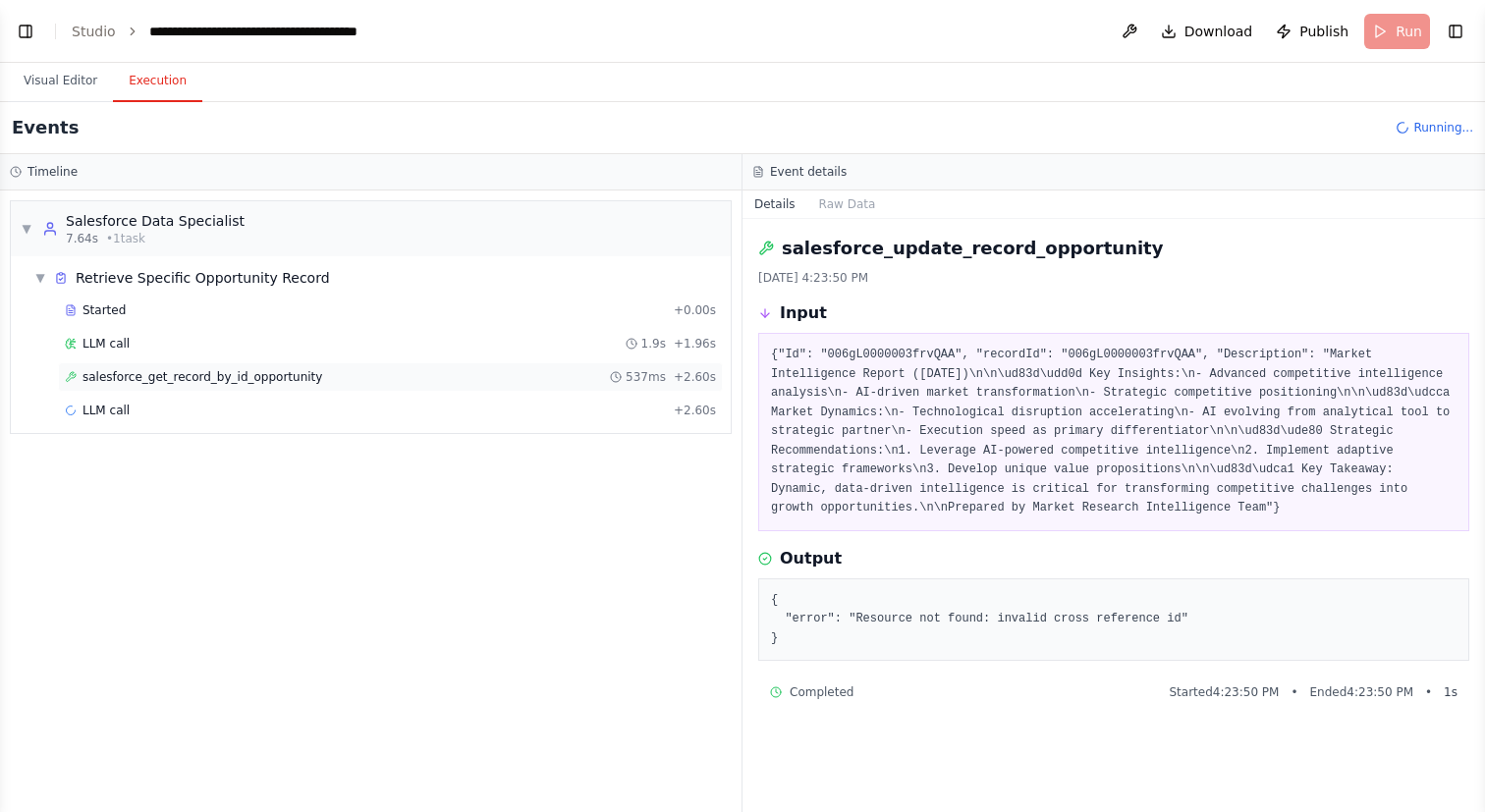
click at [301, 385] on div "salesforce_get_record_by_id_opportunity 537ms + 2.60s" at bounding box center [391, 377] width 665 height 30
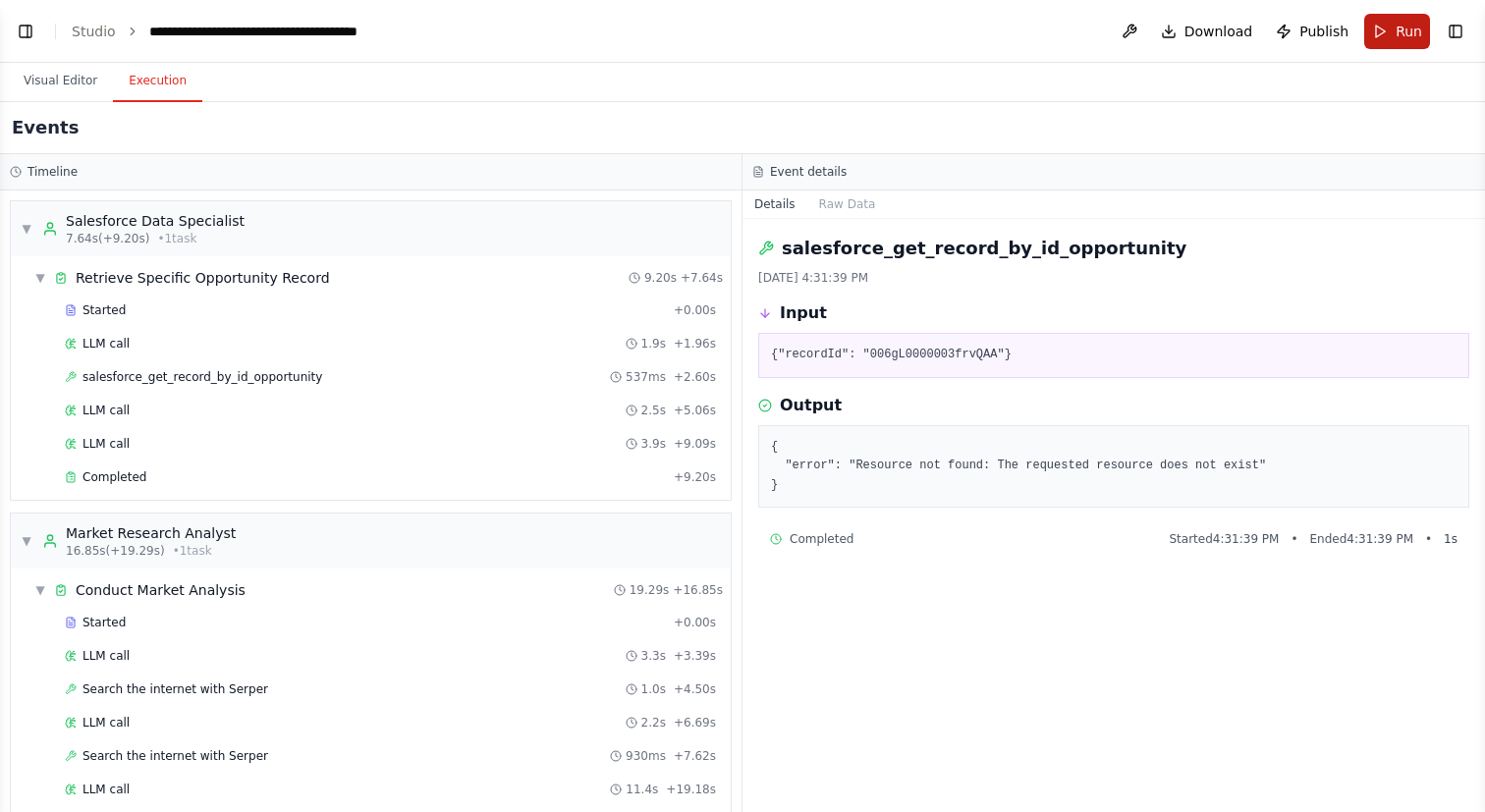
click at [1406, 28] on span "Run" at bounding box center [1408, 32] width 27 height 20
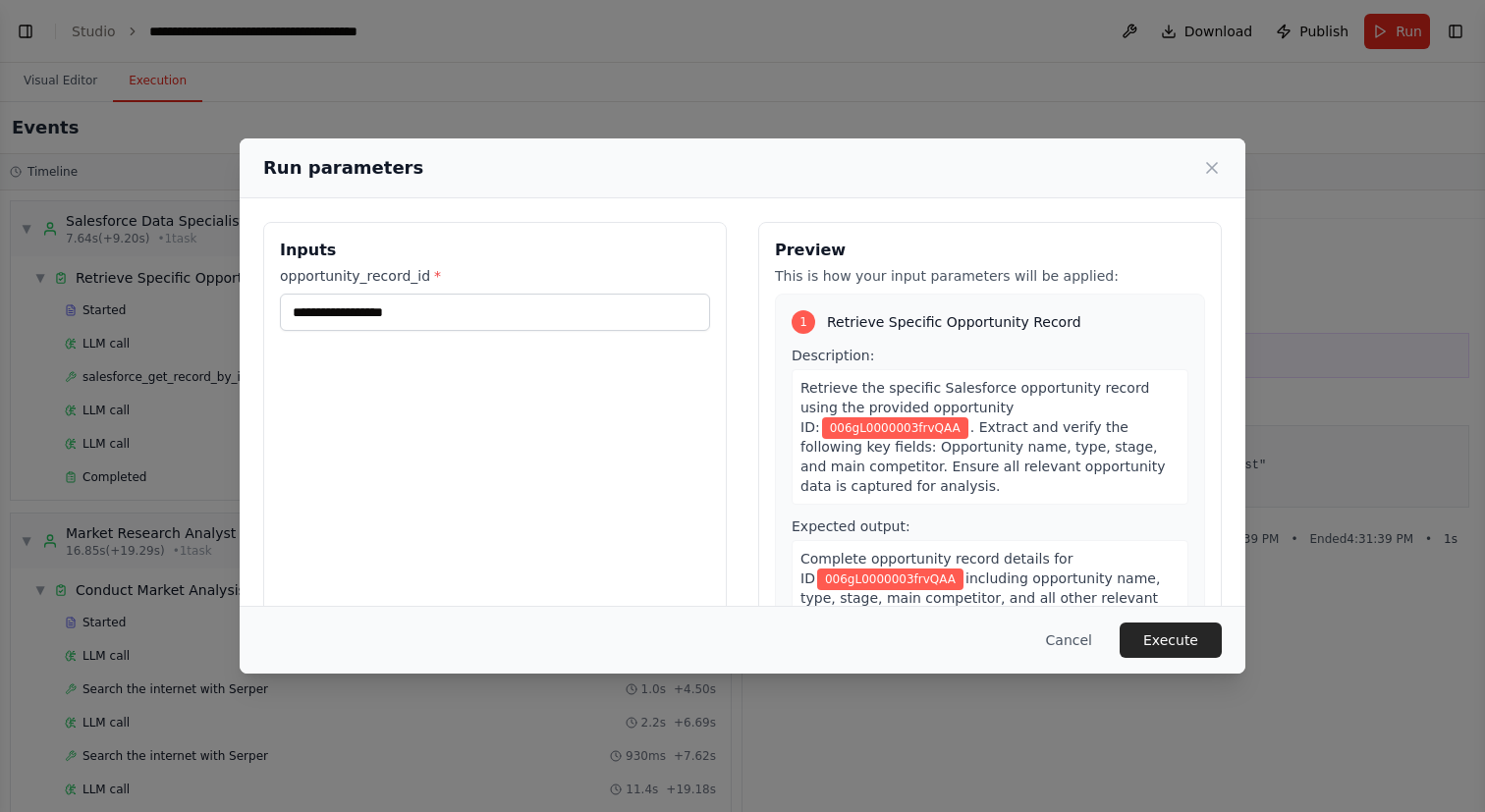
click at [1165, 663] on div "Cancel Execute" at bounding box center [742, 639] width 1005 height 67
click at [1170, 649] on button "Execute" at bounding box center [1170, 640] width 102 height 36
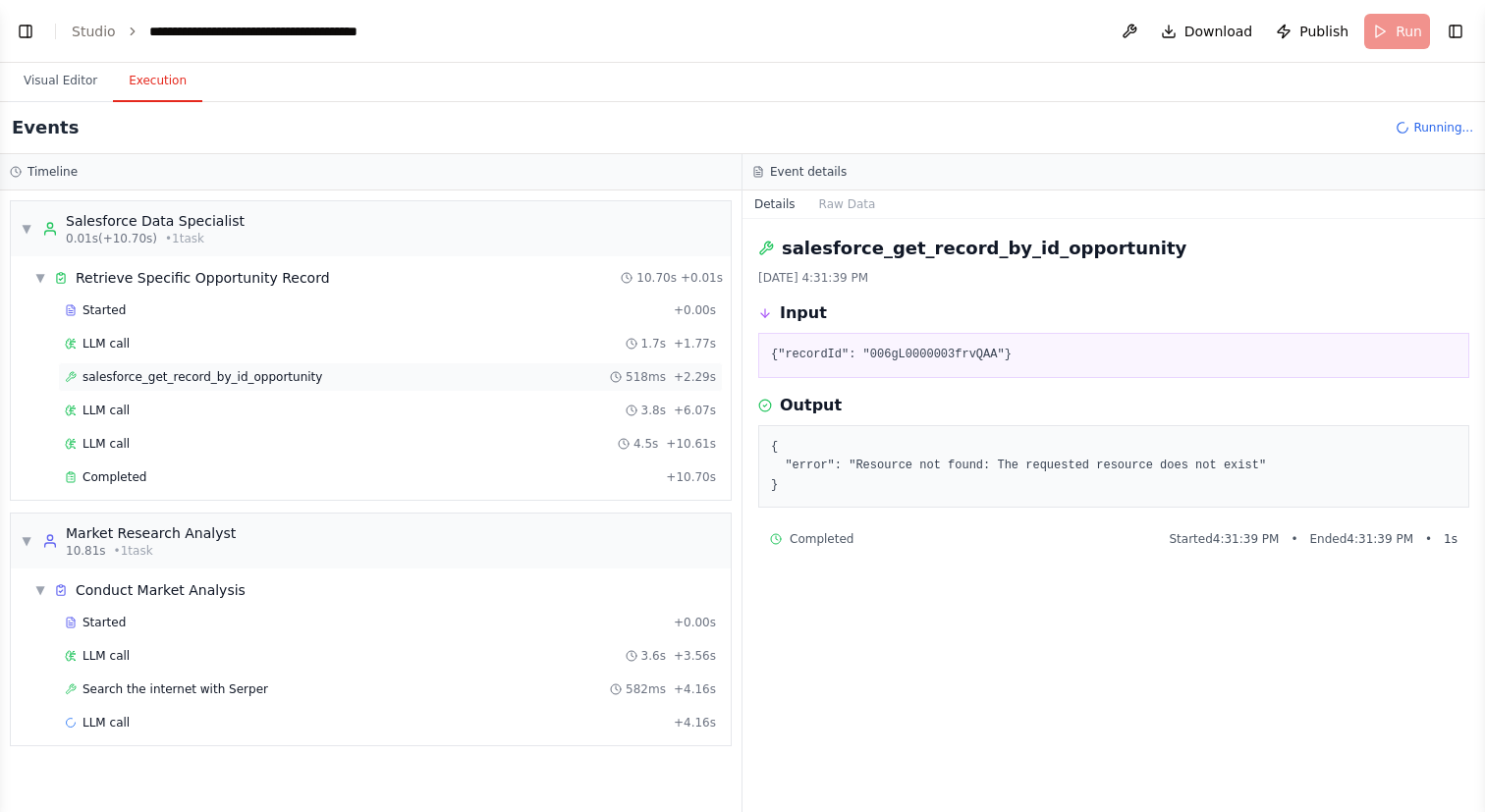
click at [585, 386] on div "salesforce_get_record_by_id_opportunity 518ms + 2.29s" at bounding box center [391, 377] width 665 height 30
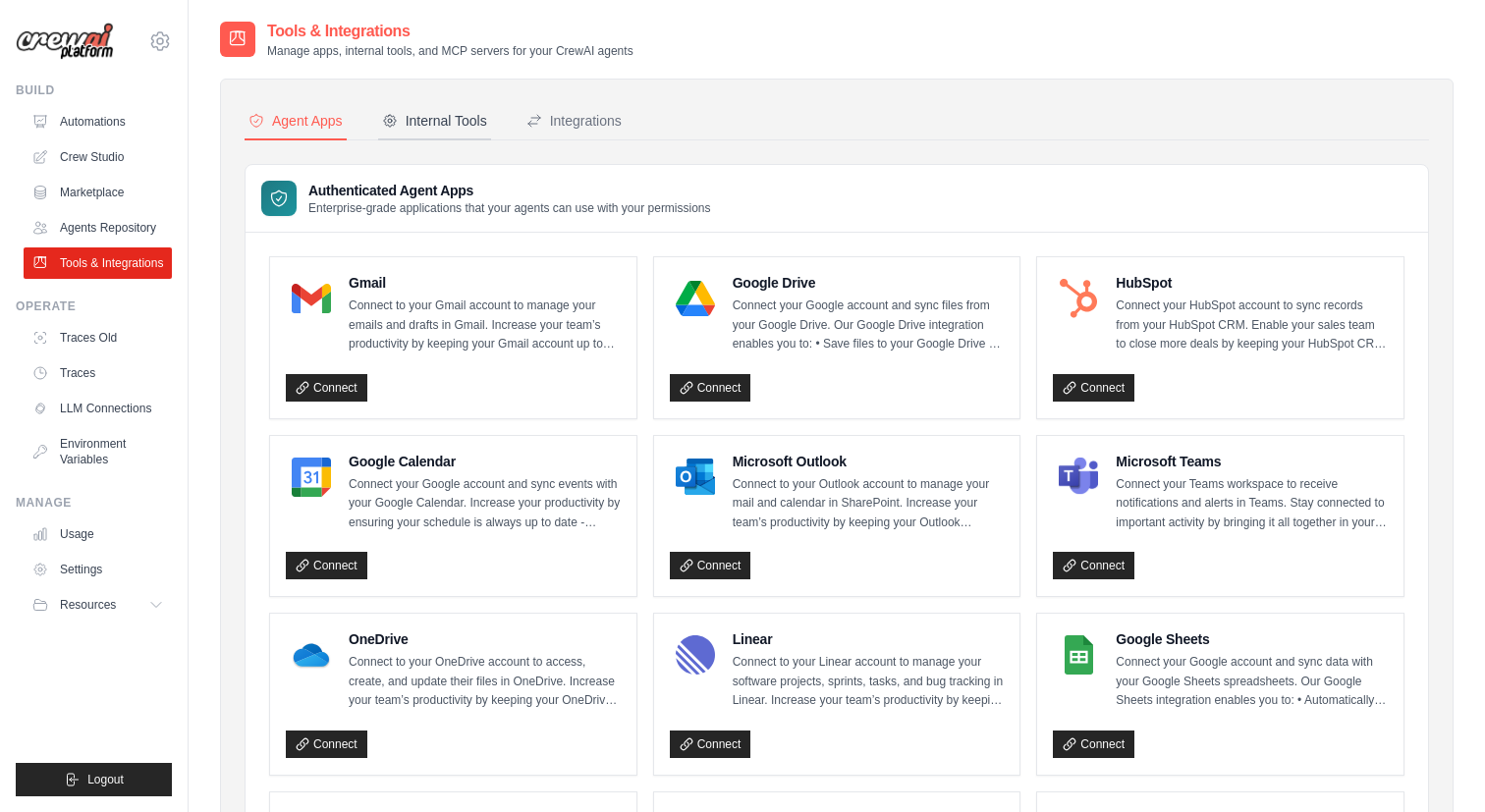
click at [427, 108] on button "Internal Tools" at bounding box center [434, 122] width 113 height 38
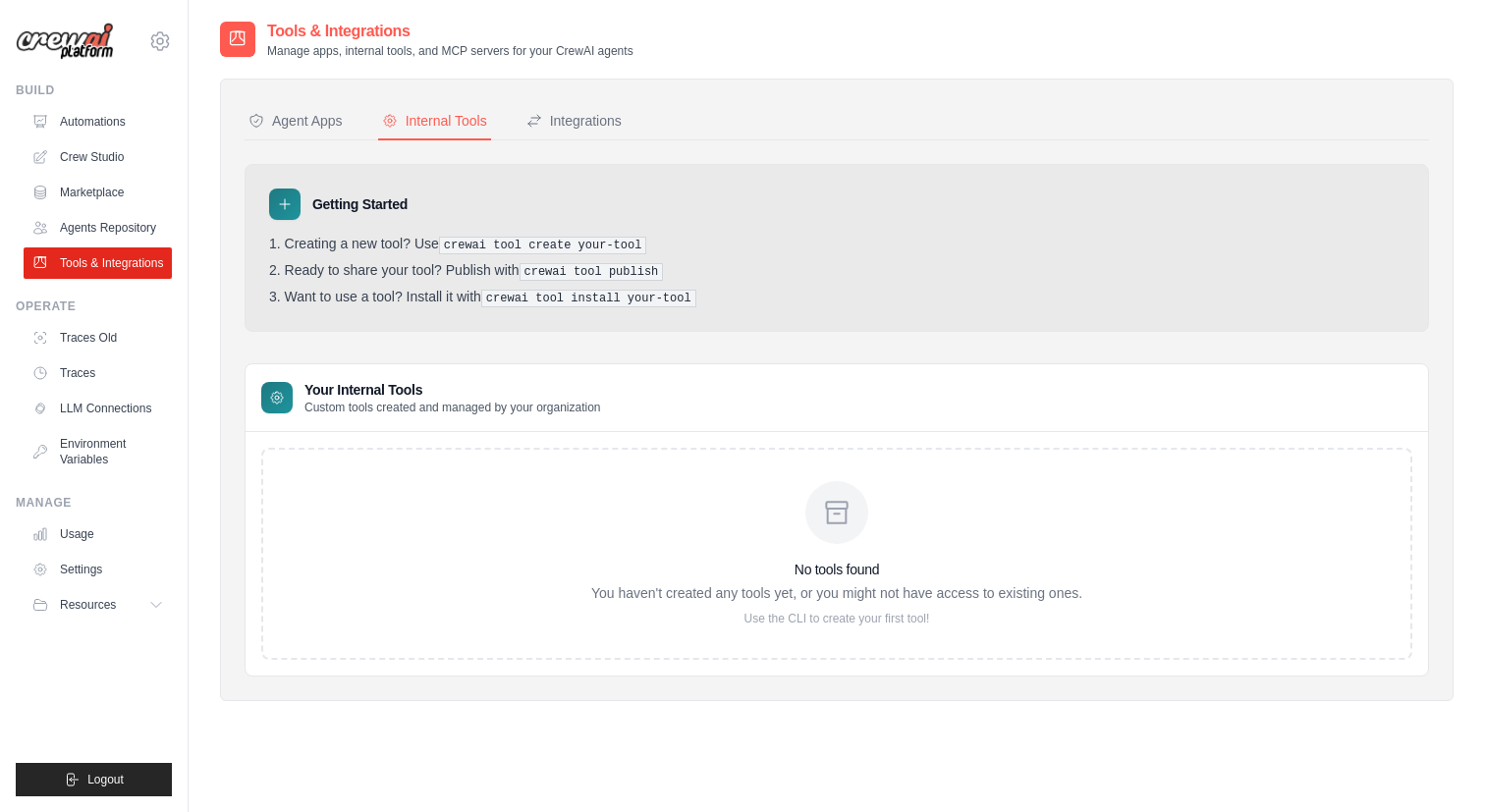
click at [845, 513] on icon at bounding box center [837, 512] width 32 height 32
click at [280, 206] on icon at bounding box center [285, 205] width 16 height 16
click at [158, 43] on icon at bounding box center [160, 42] width 24 height 24
click at [207, 115] on span "Settings" at bounding box center [245, 122] width 155 height 20
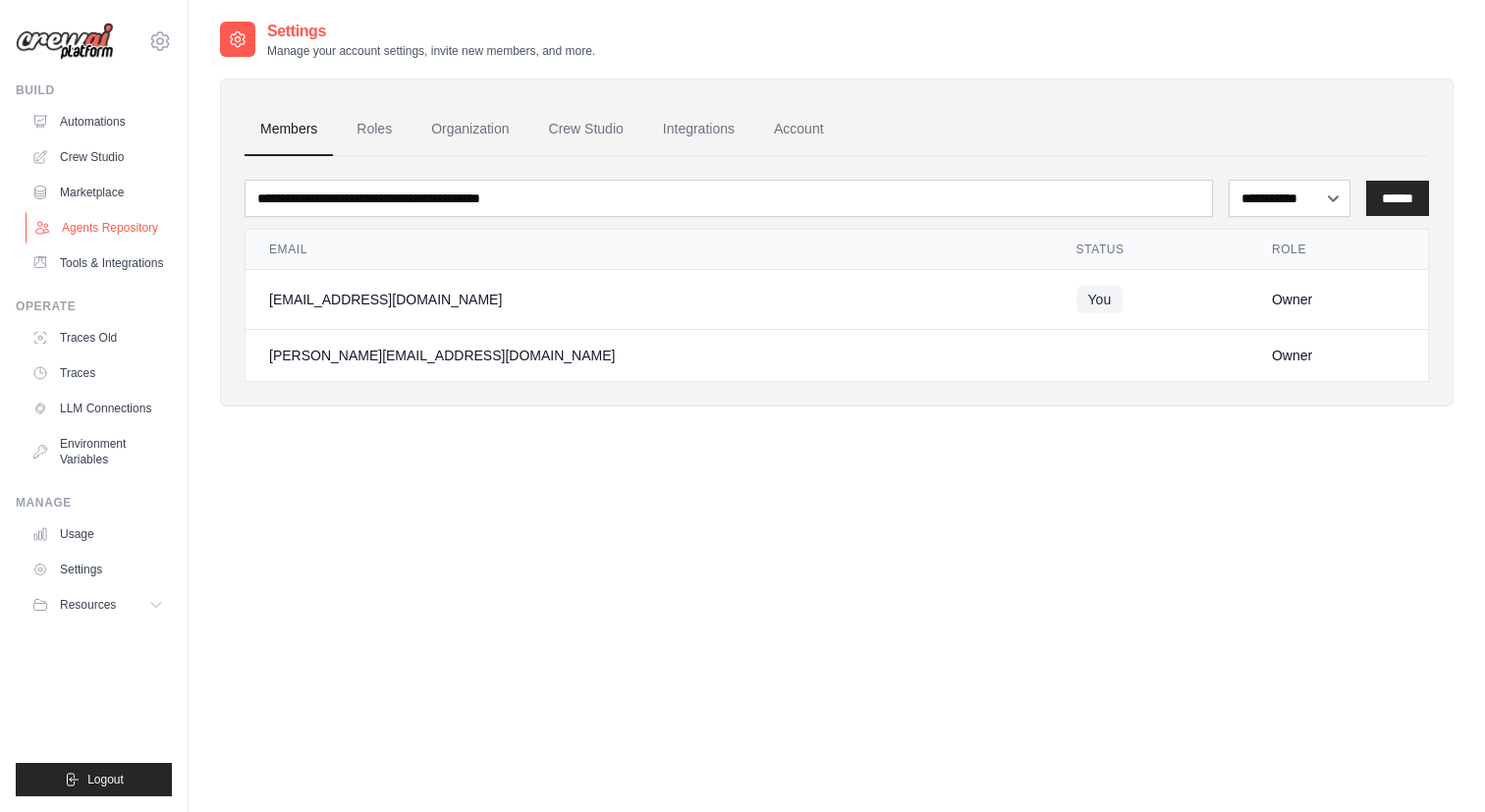
click at [108, 233] on link "Agents Repository" at bounding box center [100, 227] width 148 height 32
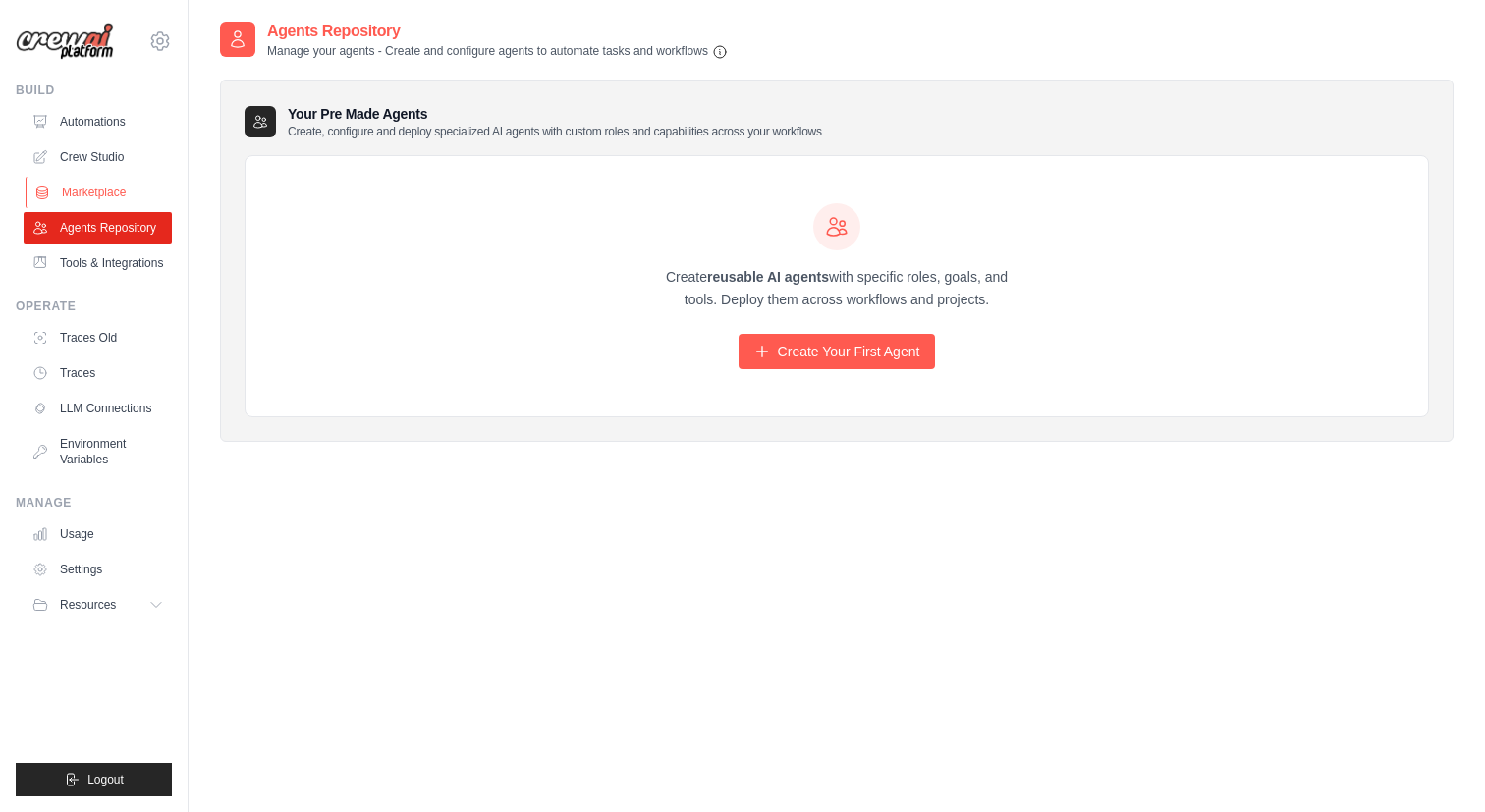
click at [112, 187] on link "Marketplace" at bounding box center [100, 193] width 148 height 32
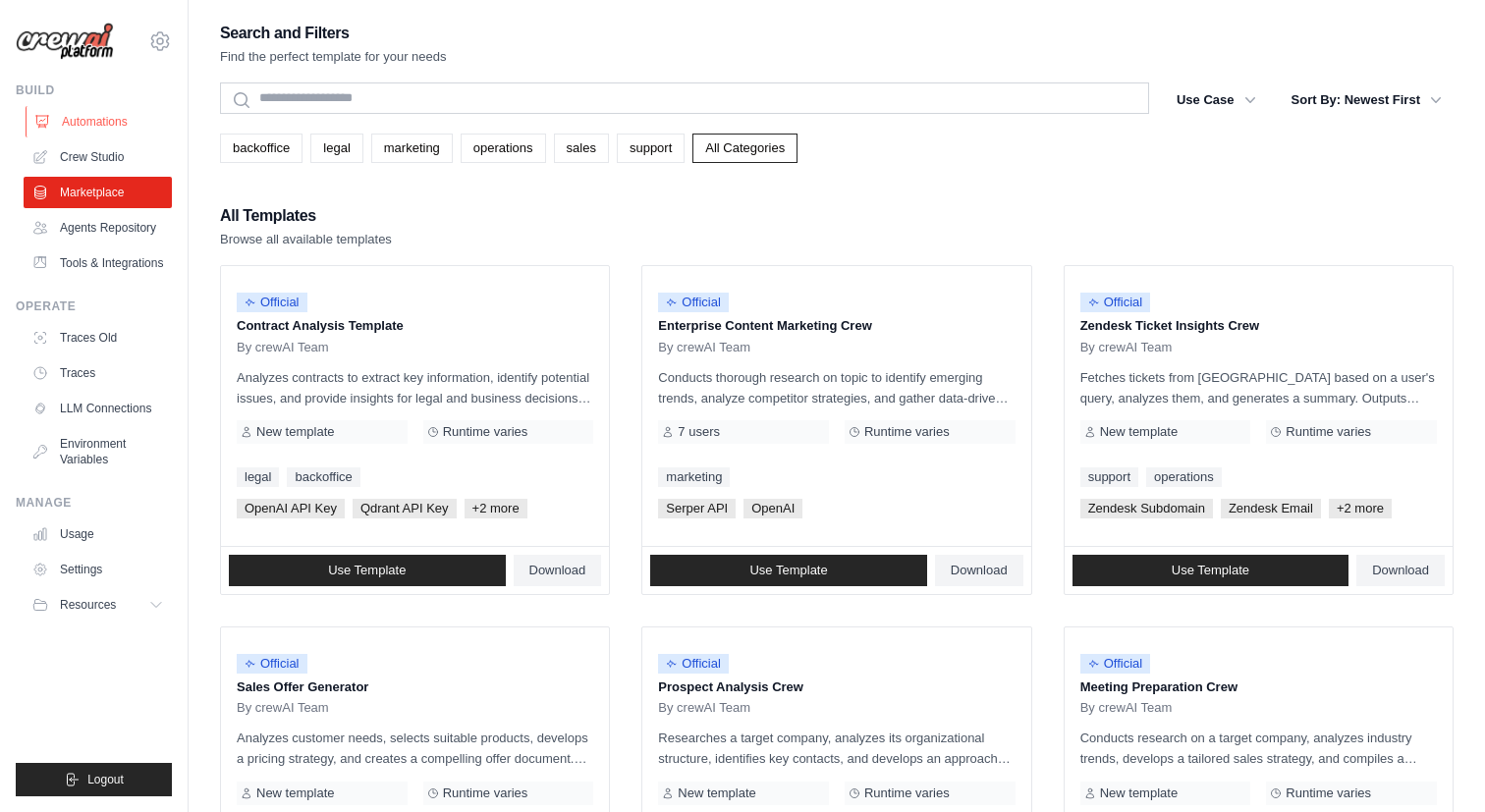
click at [95, 127] on link "Automations" at bounding box center [100, 122] width 148 height 32
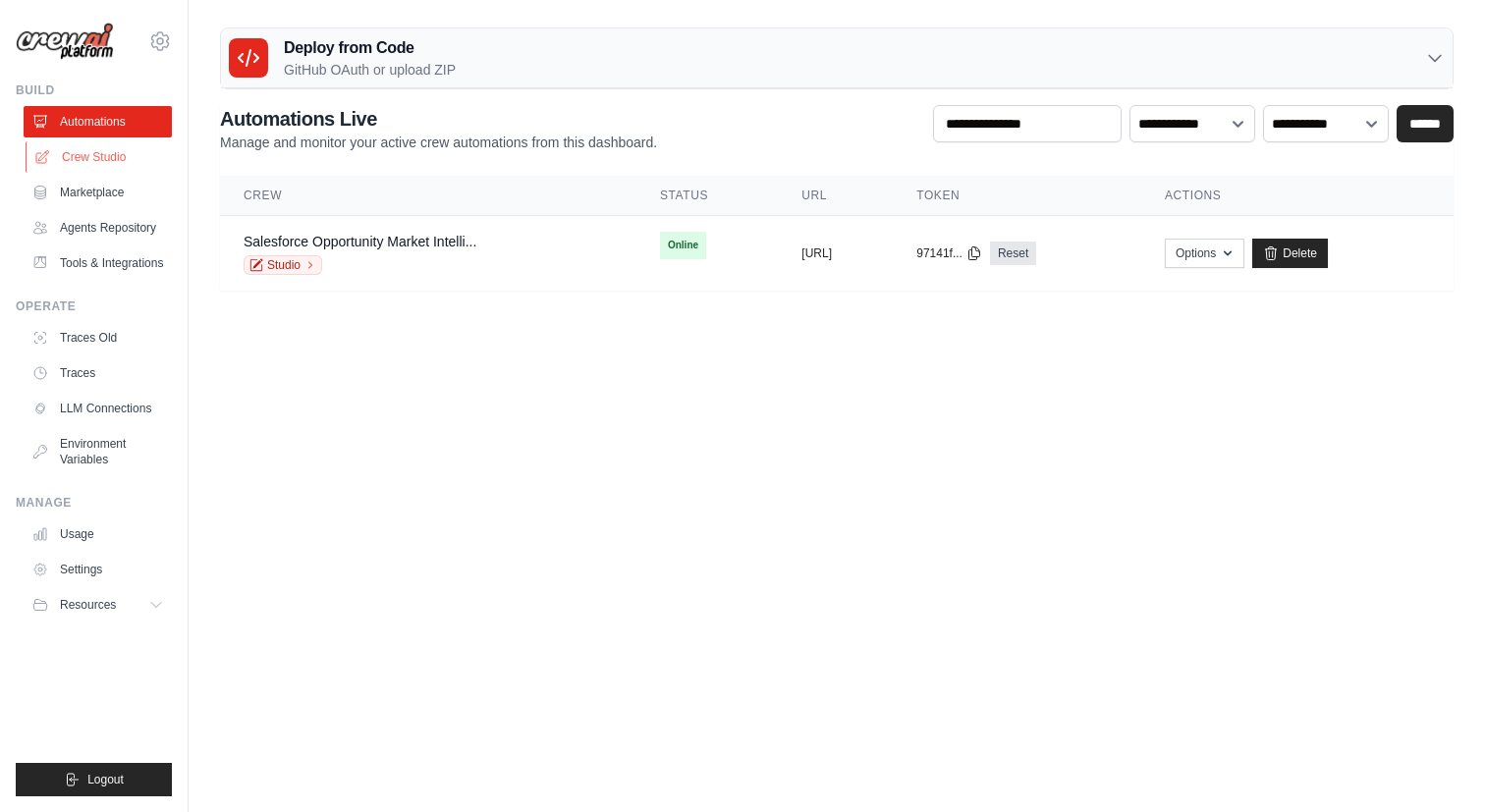
click at [92, 151] on link "Crew Studio" at bounding box center [100, 157] width 148 height 32
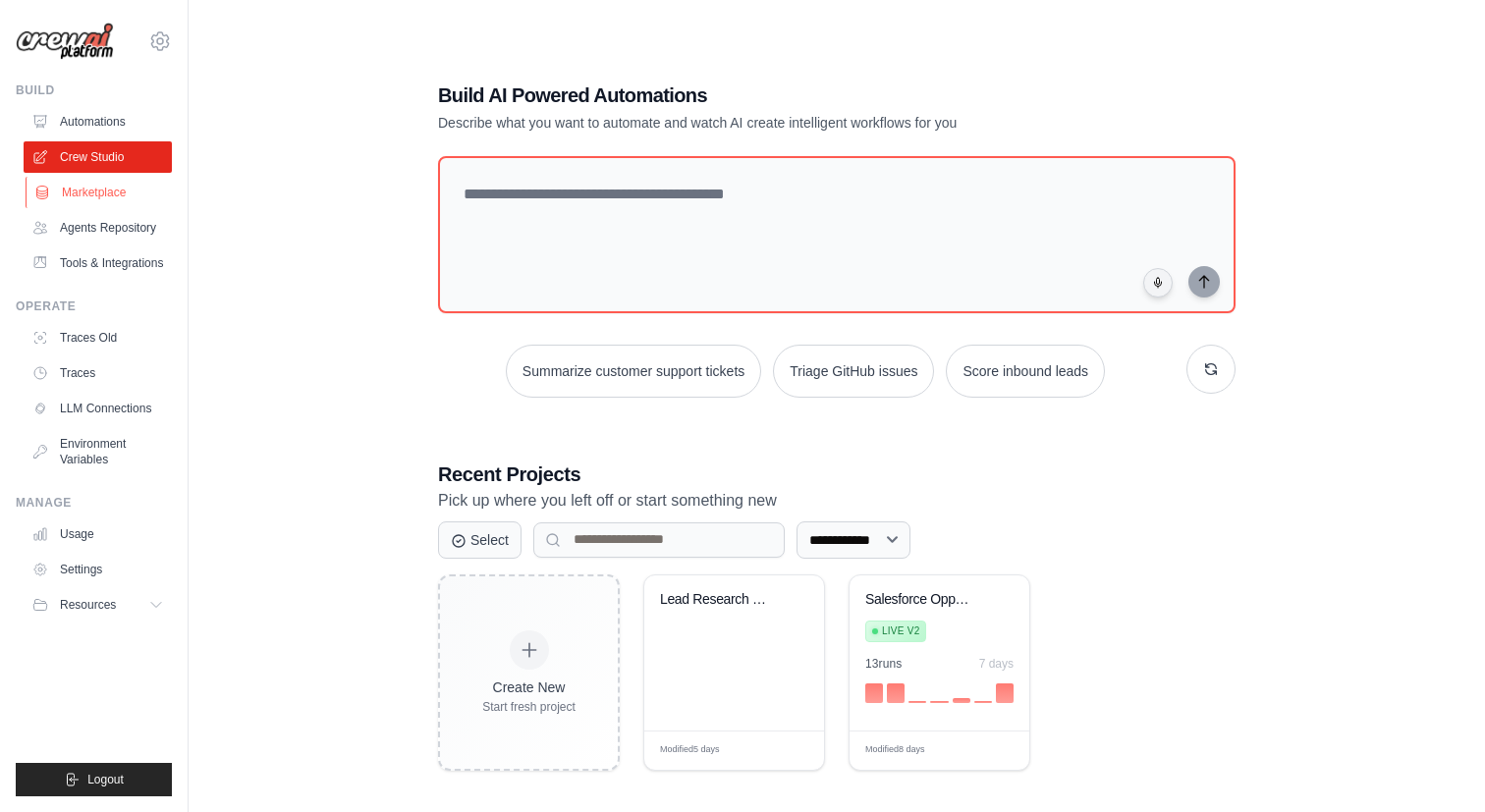
click at [100, 199] on link "Marketplace" at bounding box center [100, 193] width 148 height 32
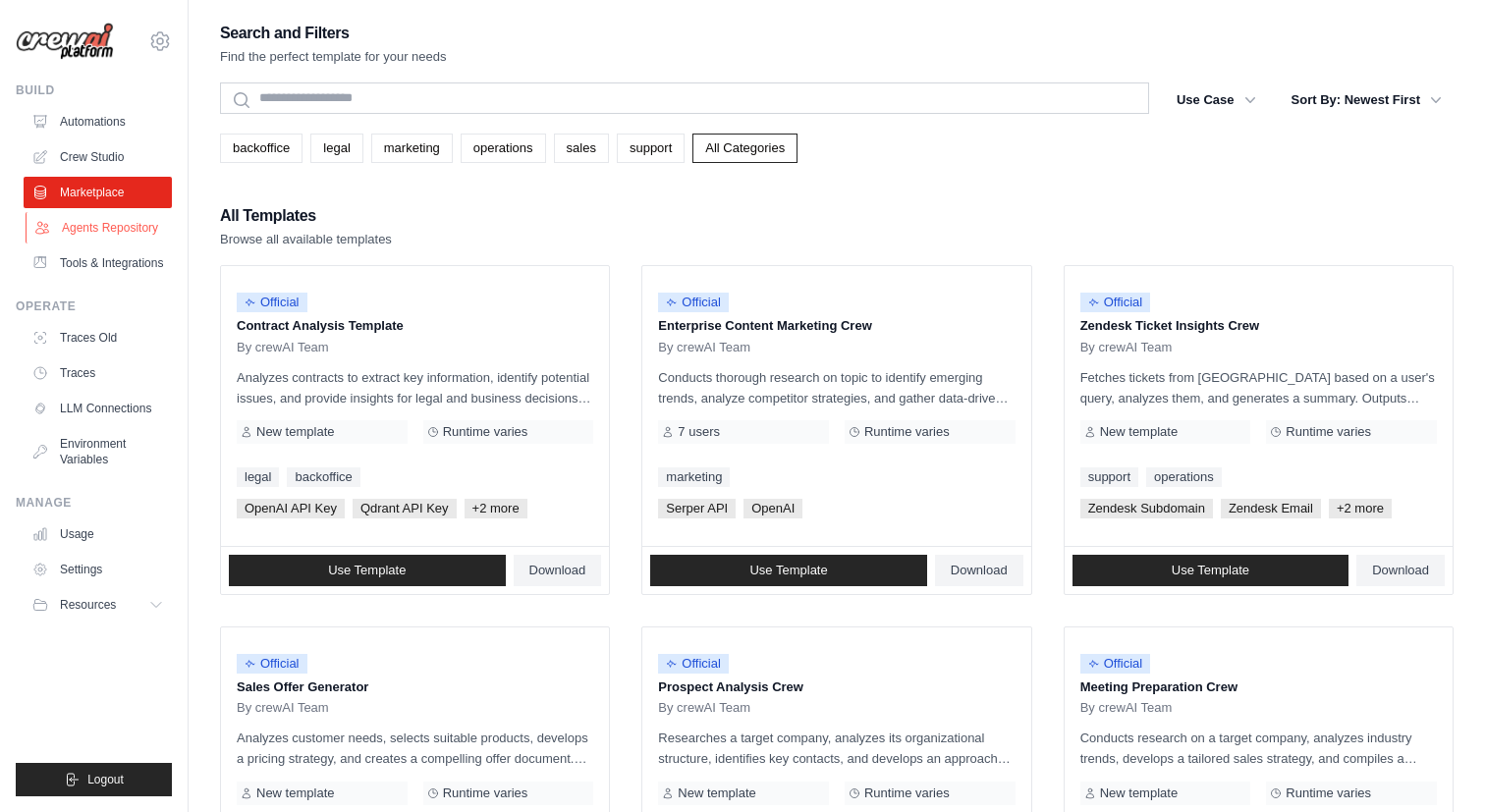
click at [100, 226] on link "Agents Repository" at bounding box center [100, 227] width 148 height 32
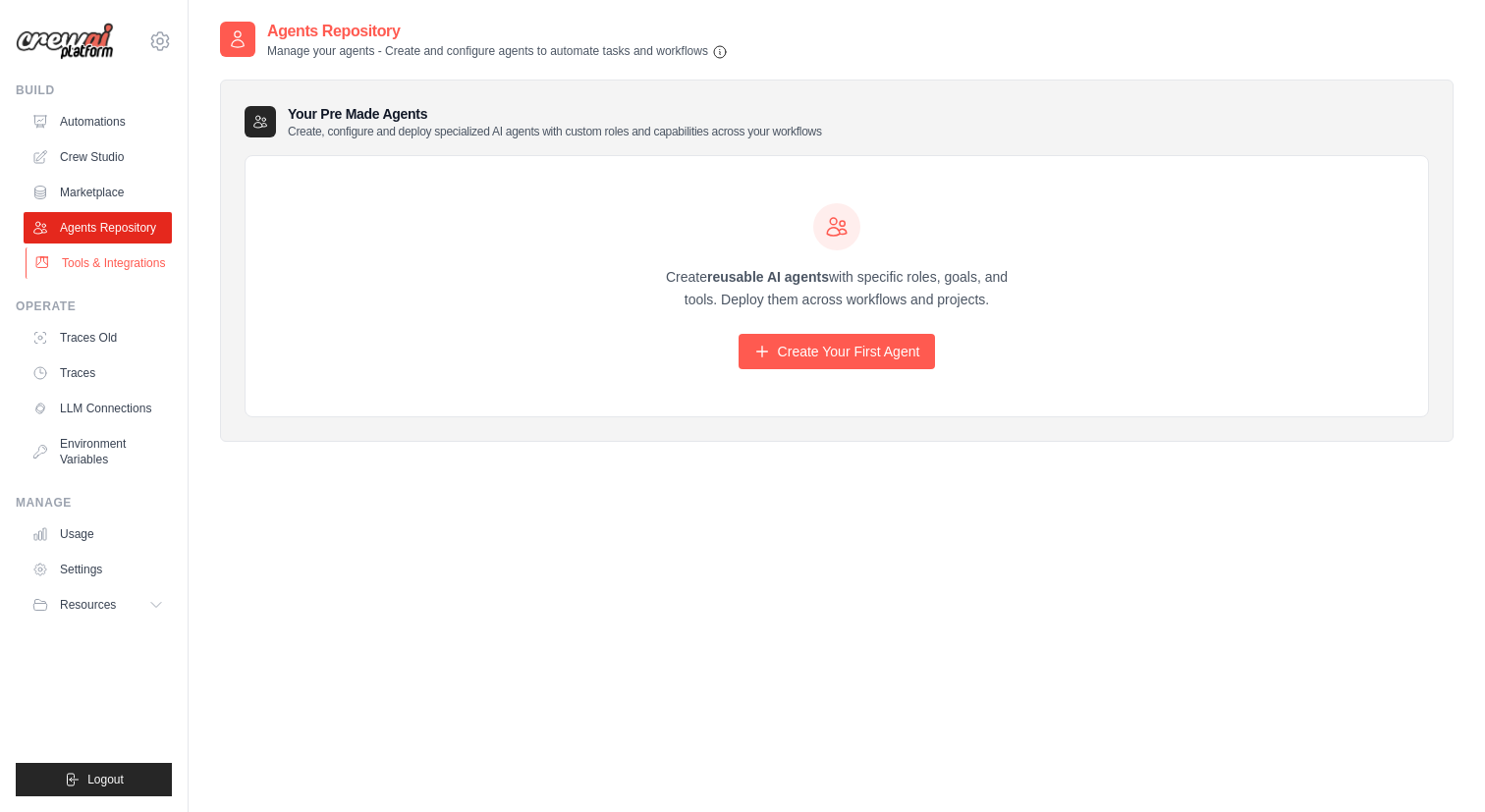
click at [99, 263] on link "Tools & Integrations" at bounding box center [100, 263] width 148 height 32
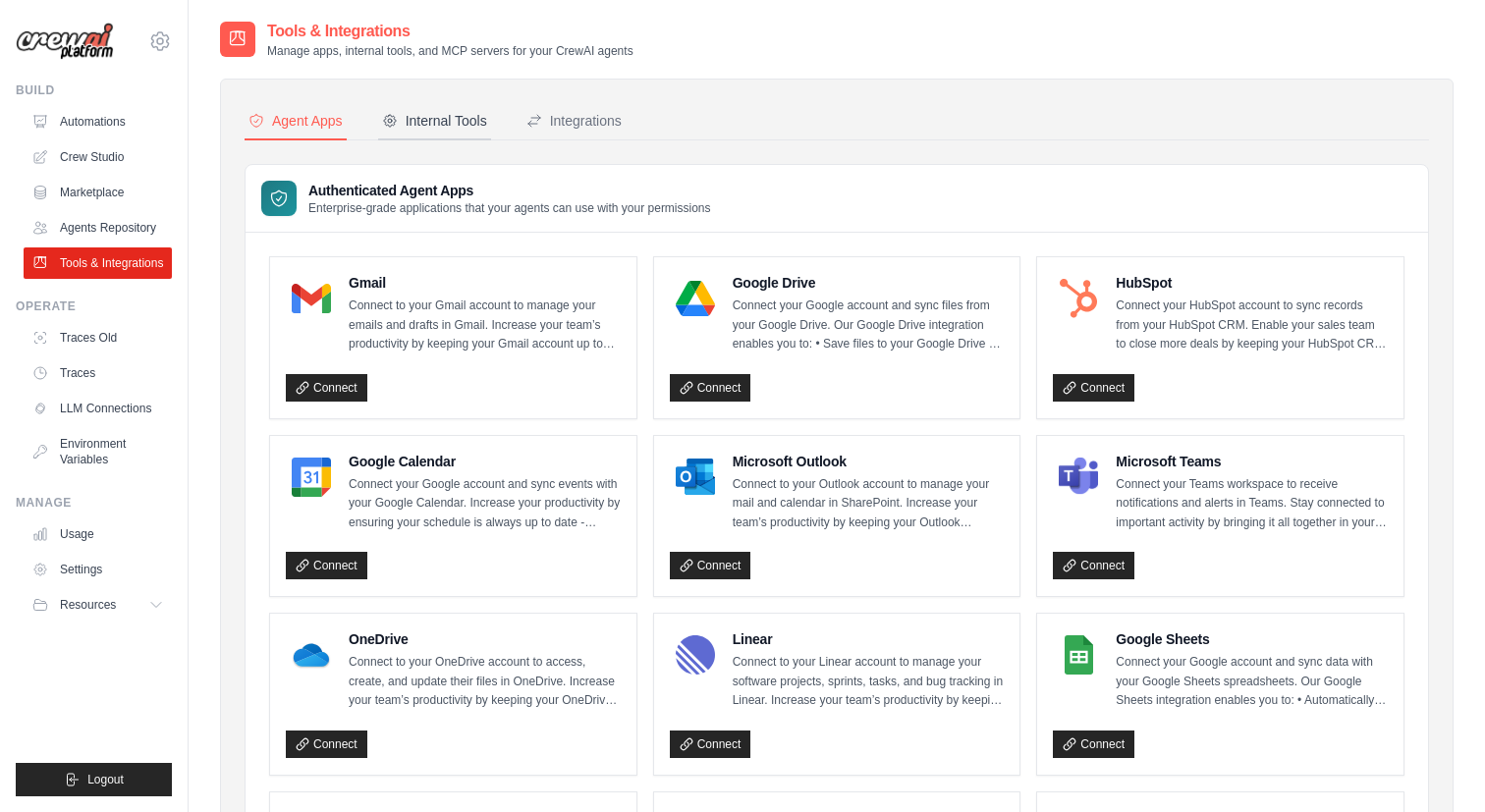
click at [443, 120] on div "Internal Tools" at bounding box center [434, 121] width 105 height 20
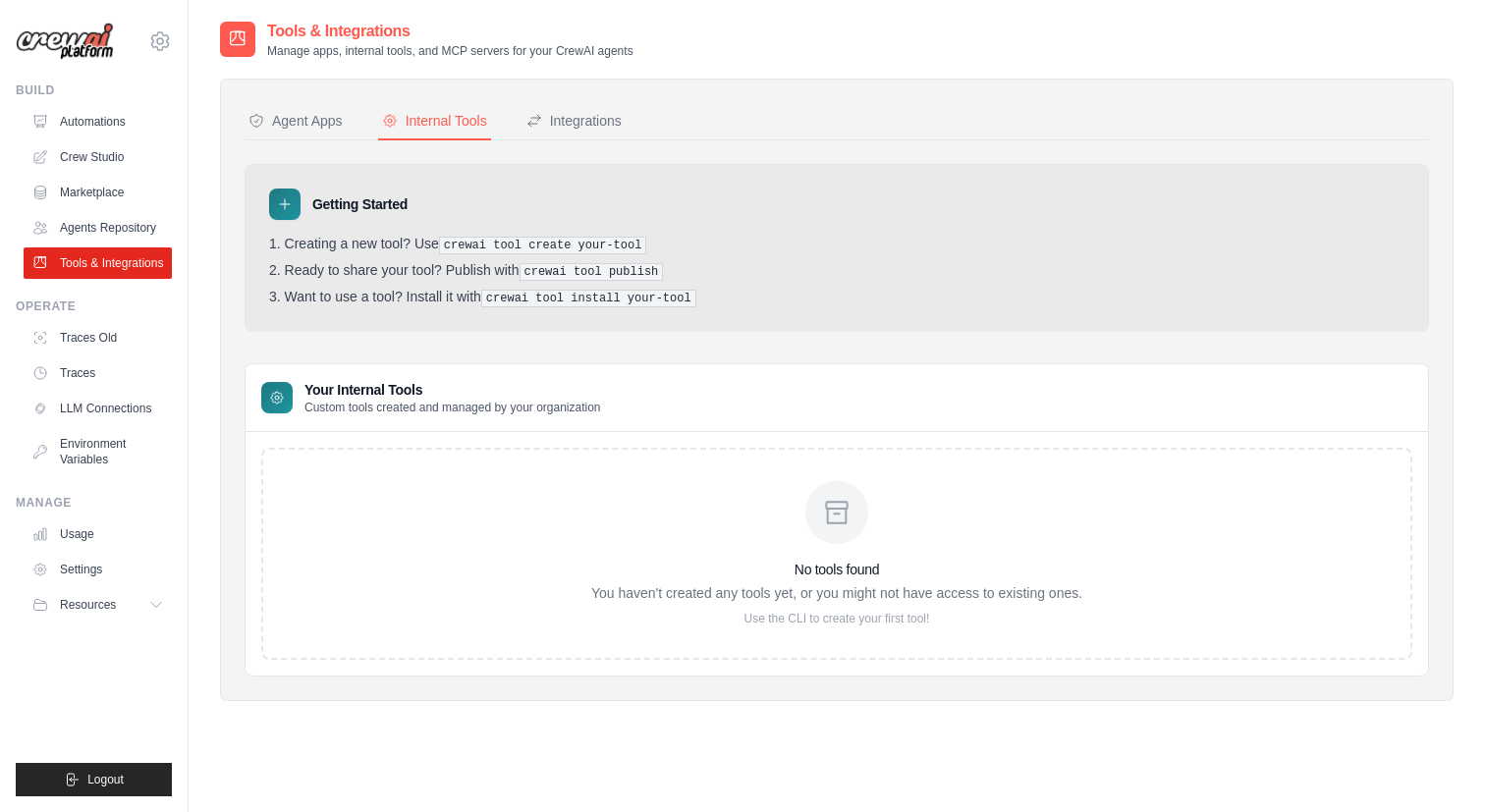
click at [699, 137] on nav "Agent Apps Internal Tools Integrations" at bounding box center [836, 122] width 1184 height 38
click at [604, 125] on div "Integrations" at bounding box center [574, 121] width 95 height 20
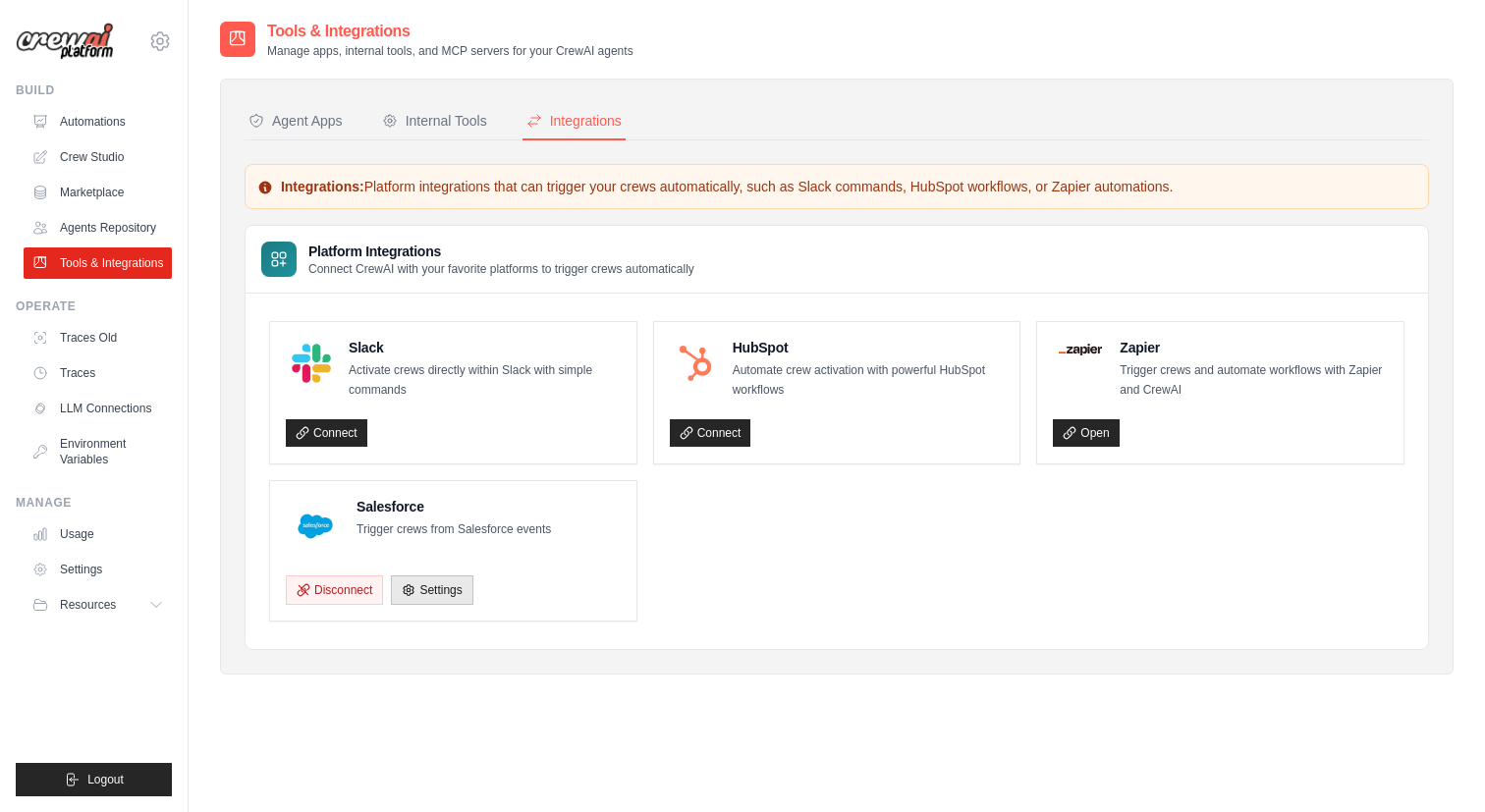
scroll to position [40, 0]
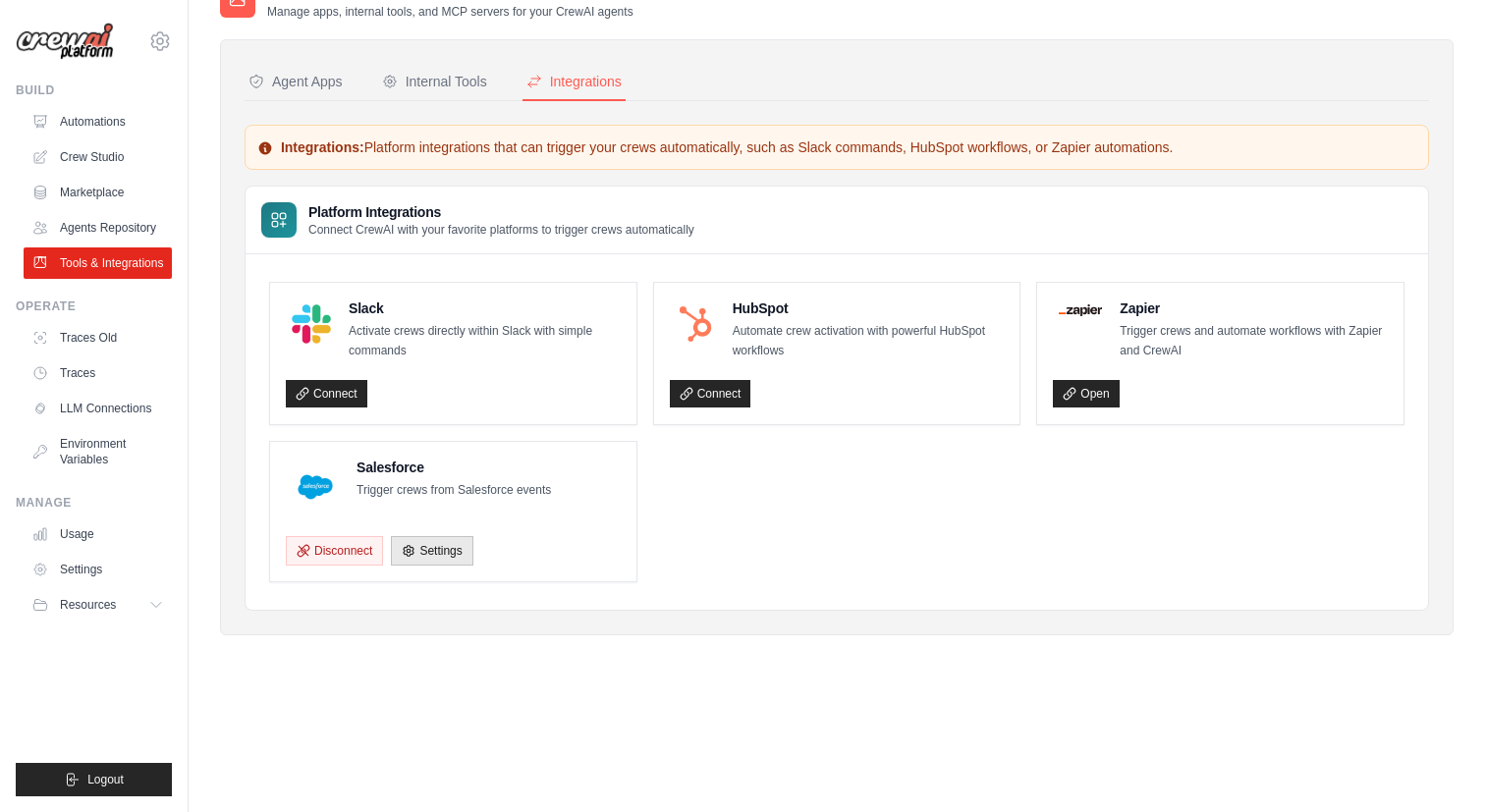
click at [430, 63] on div "Agent Apps Internal Tools Integrations Authenticated Agent Apps Enterprise-grad…" at bounding box center [836, 337] width 1234 height 595
click at [440, 81] on div "Internal Tools" at bounding box center [434, 81] width 105 height 20
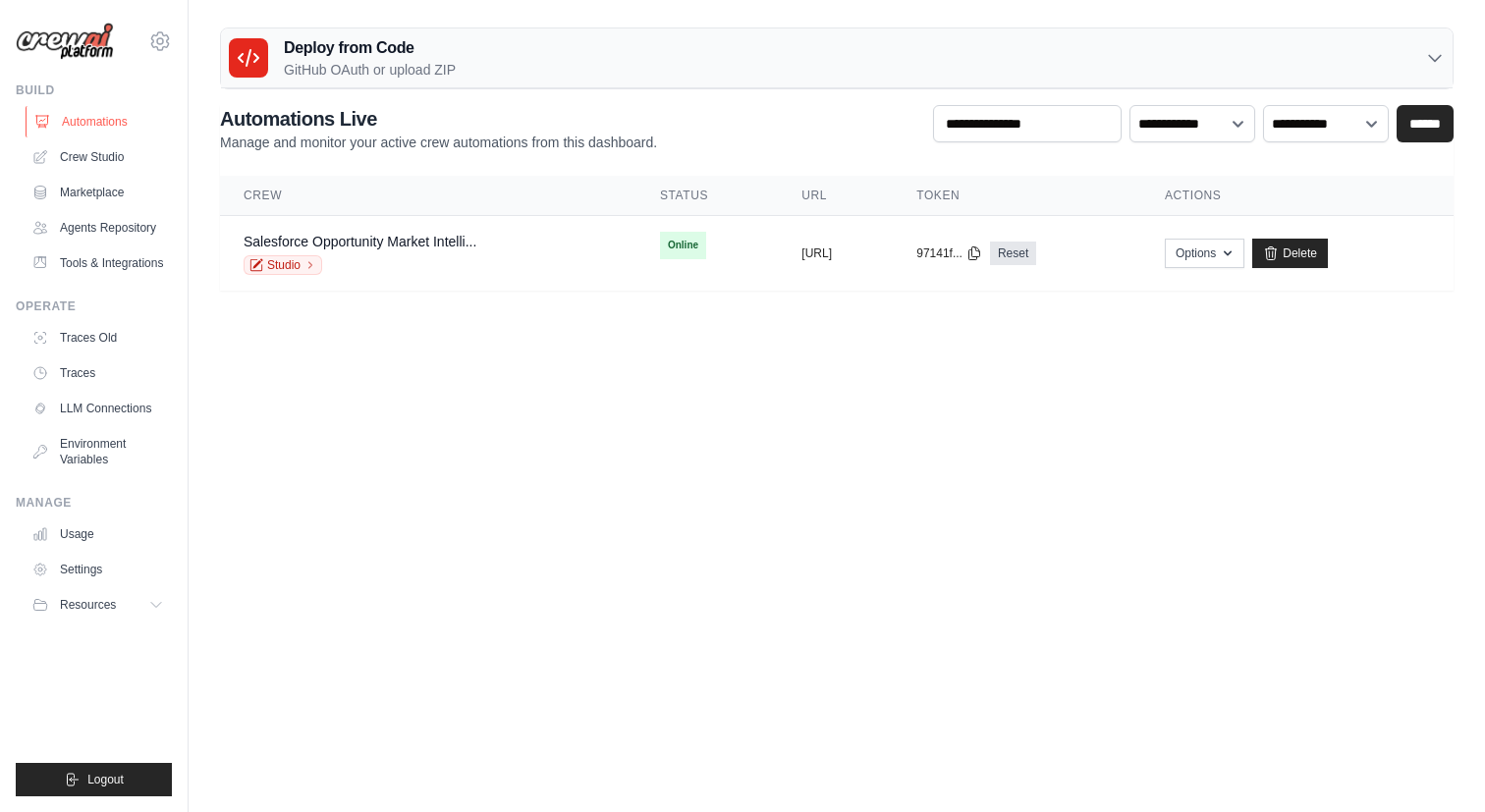
click at [92, 118] on link "Automations" at bounding box center [100, 122] width 148 height 32
click at [94, 156] on link "Crew Studio" at bounding box center [100, 157] width 148 height 32
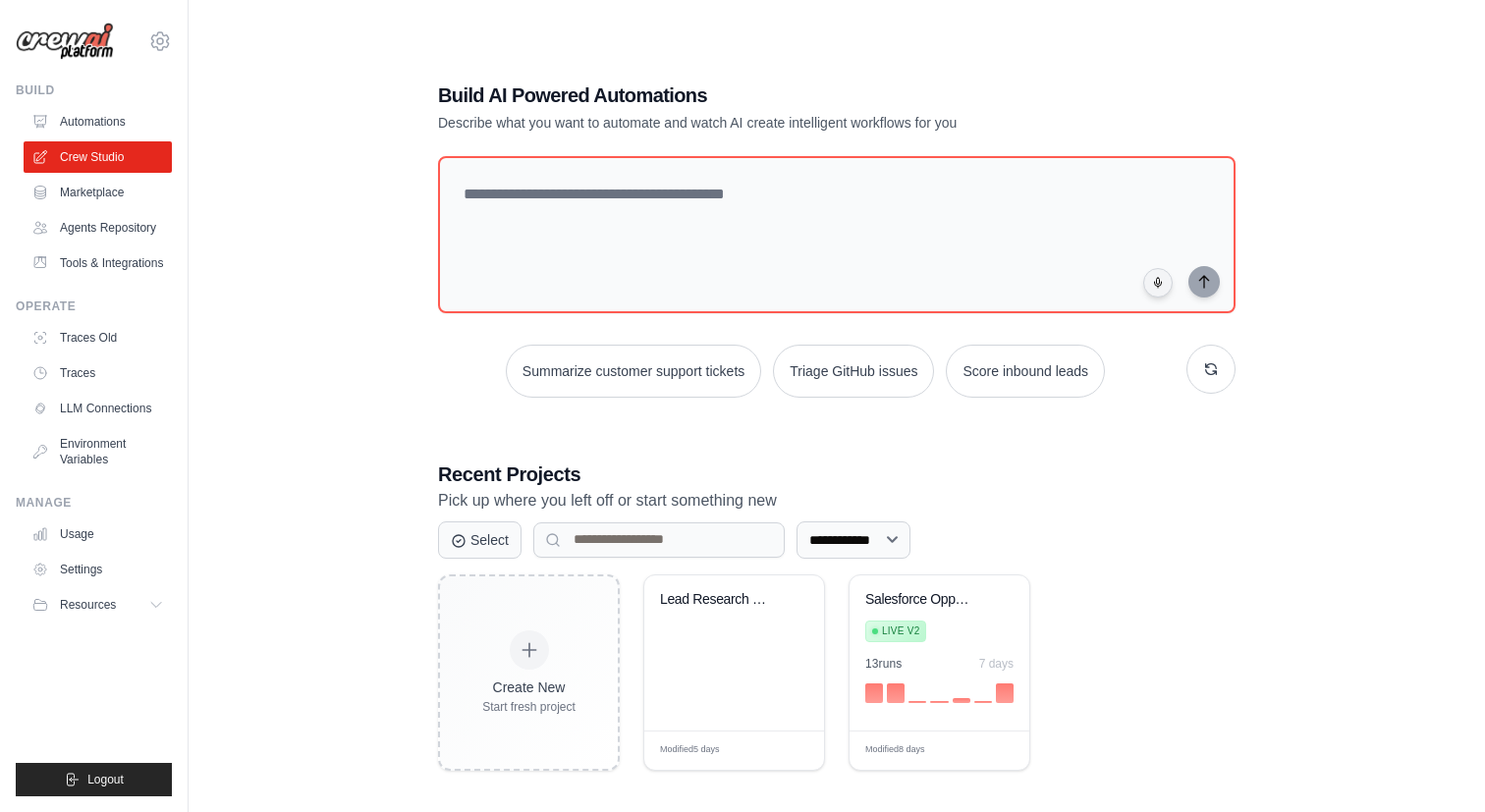
scroll to position [40, 0]
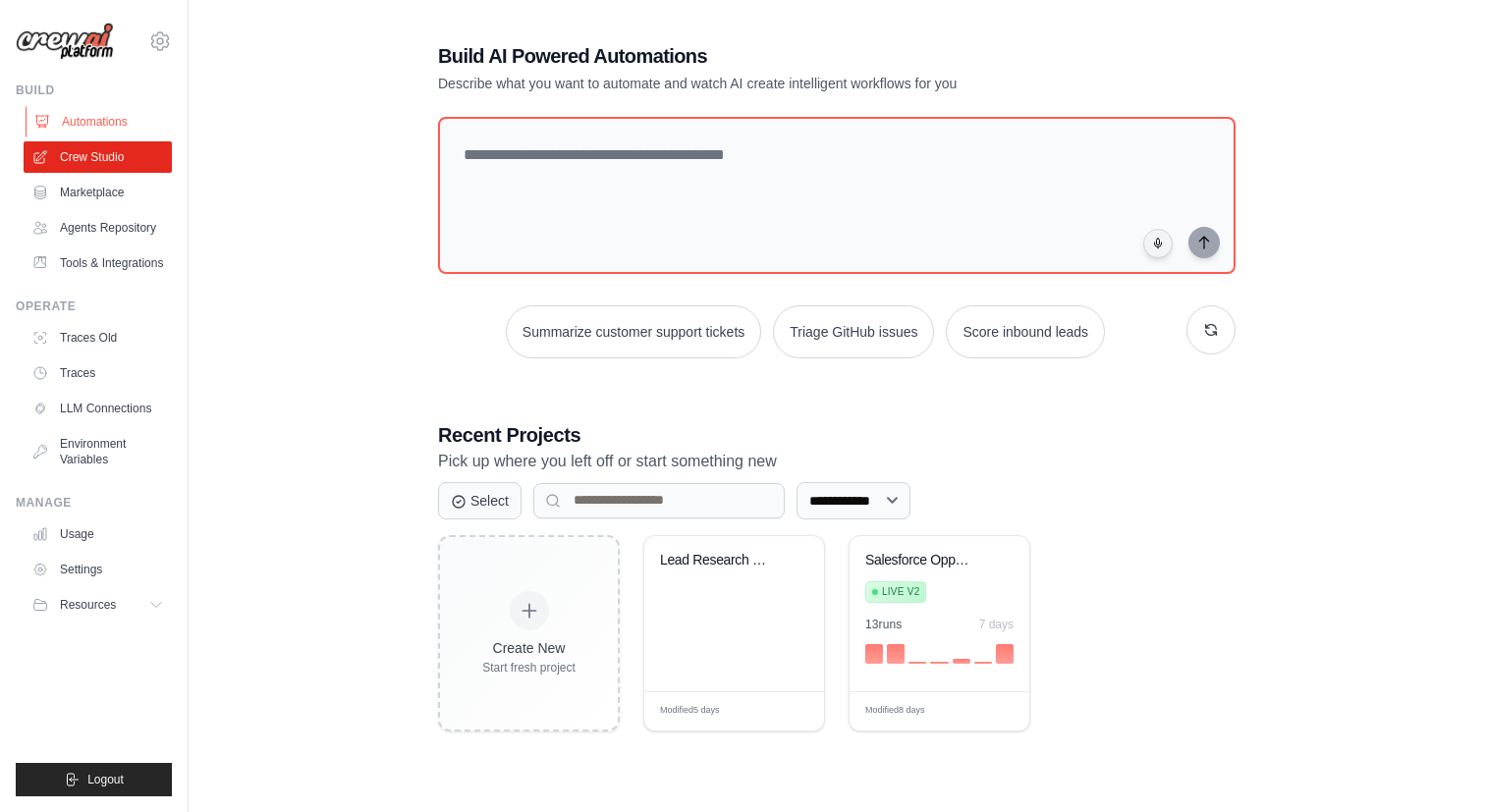
click at [110, 118] on link "Automations" at bounding box center [100, 122] width 148 height 32
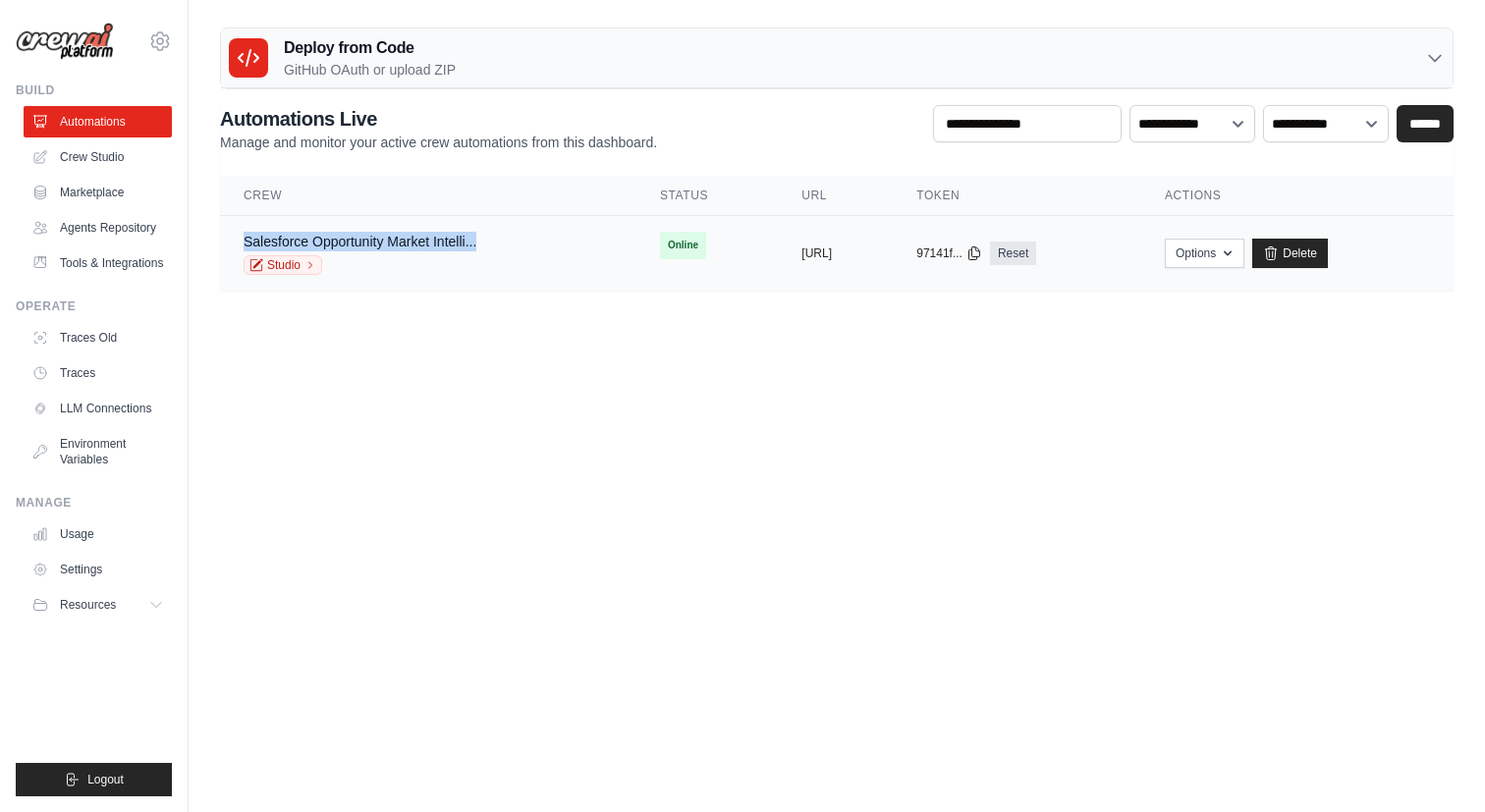
drag, startPoint x: 510, startPoint y: 243, endPoint x: 241, endPoint y: 238, distance: 269.0
click at [241, 238] on td "Salesforce Opportunity Market Intelli... Studio" at bounding box center [427, 253] width 417 height 75
copy link "Salesforce Opportunity Market Intelli..."
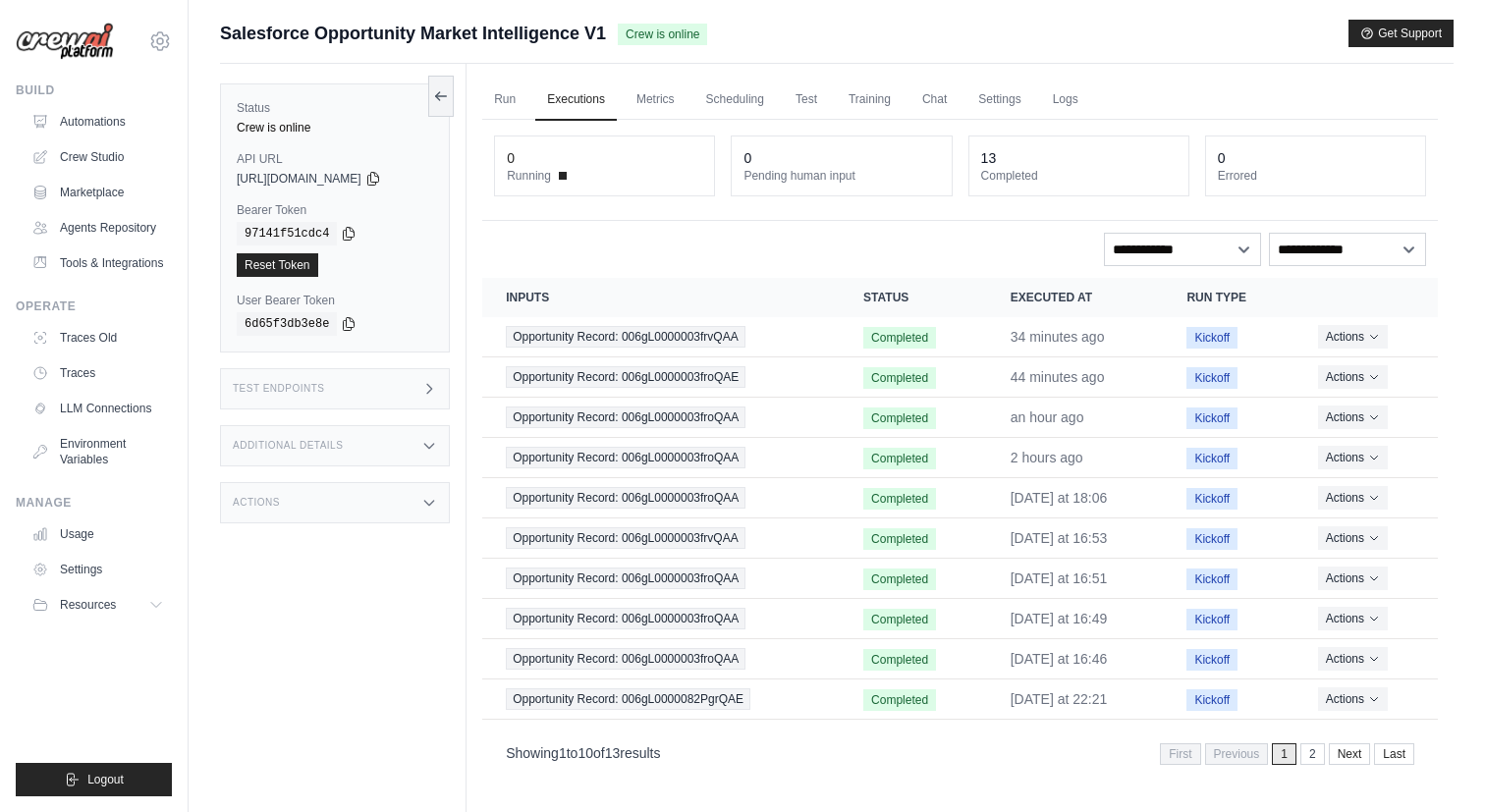
click at [539, 36] on span "Salesforce Opportunity Market Intelligence V1" at bounding box center [413, 34] width 386 height 28
copy div "Salesforce Opportunity Market Intelligence V1"
click at [94, 152] on link "Crew Studio" at bounding box center [100, 157] width 148 height 32
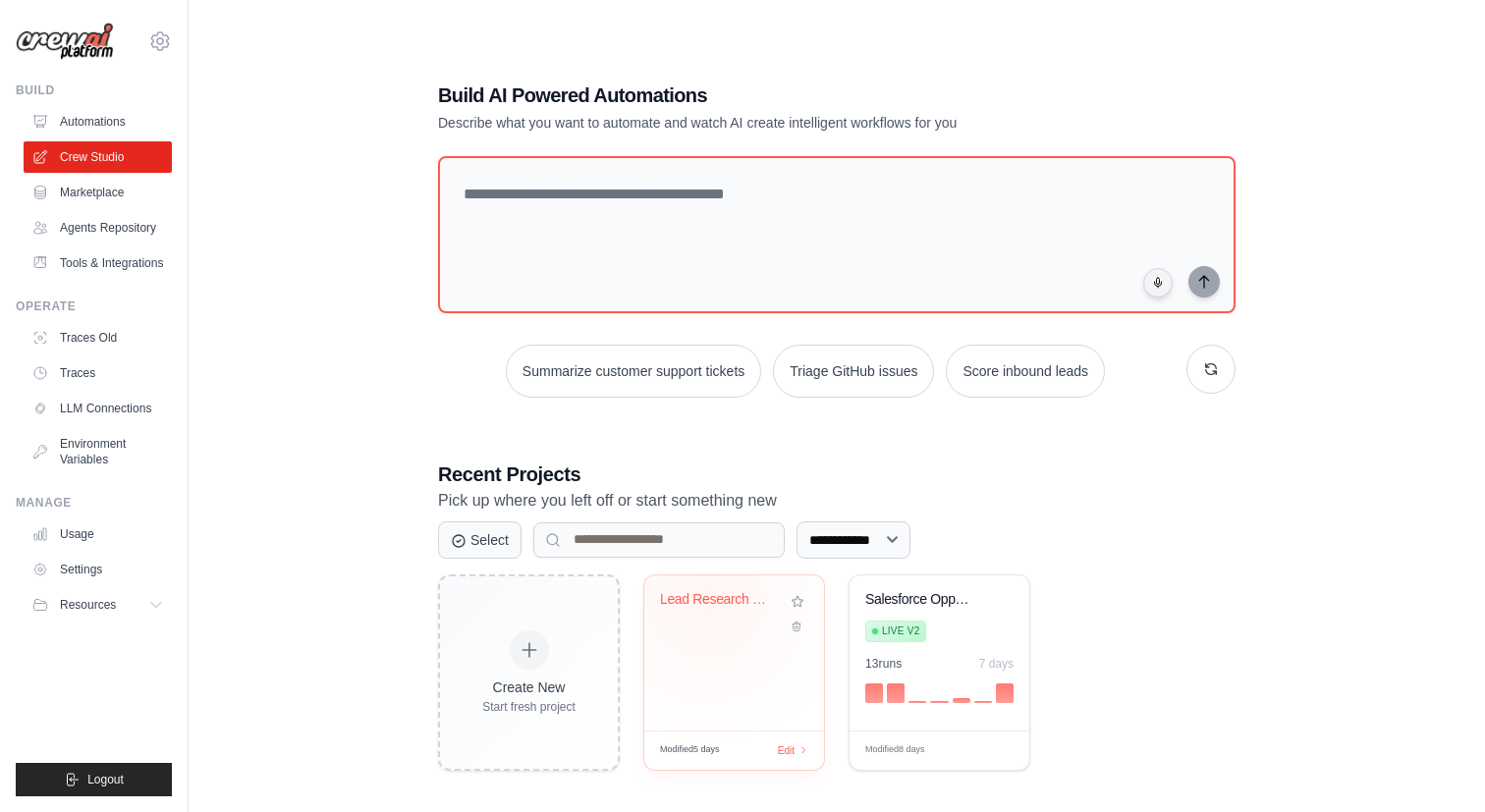
click at [708, 599] on div "Lead Research Brief Generator" at bounding box center [719, 600] width 119 height 18
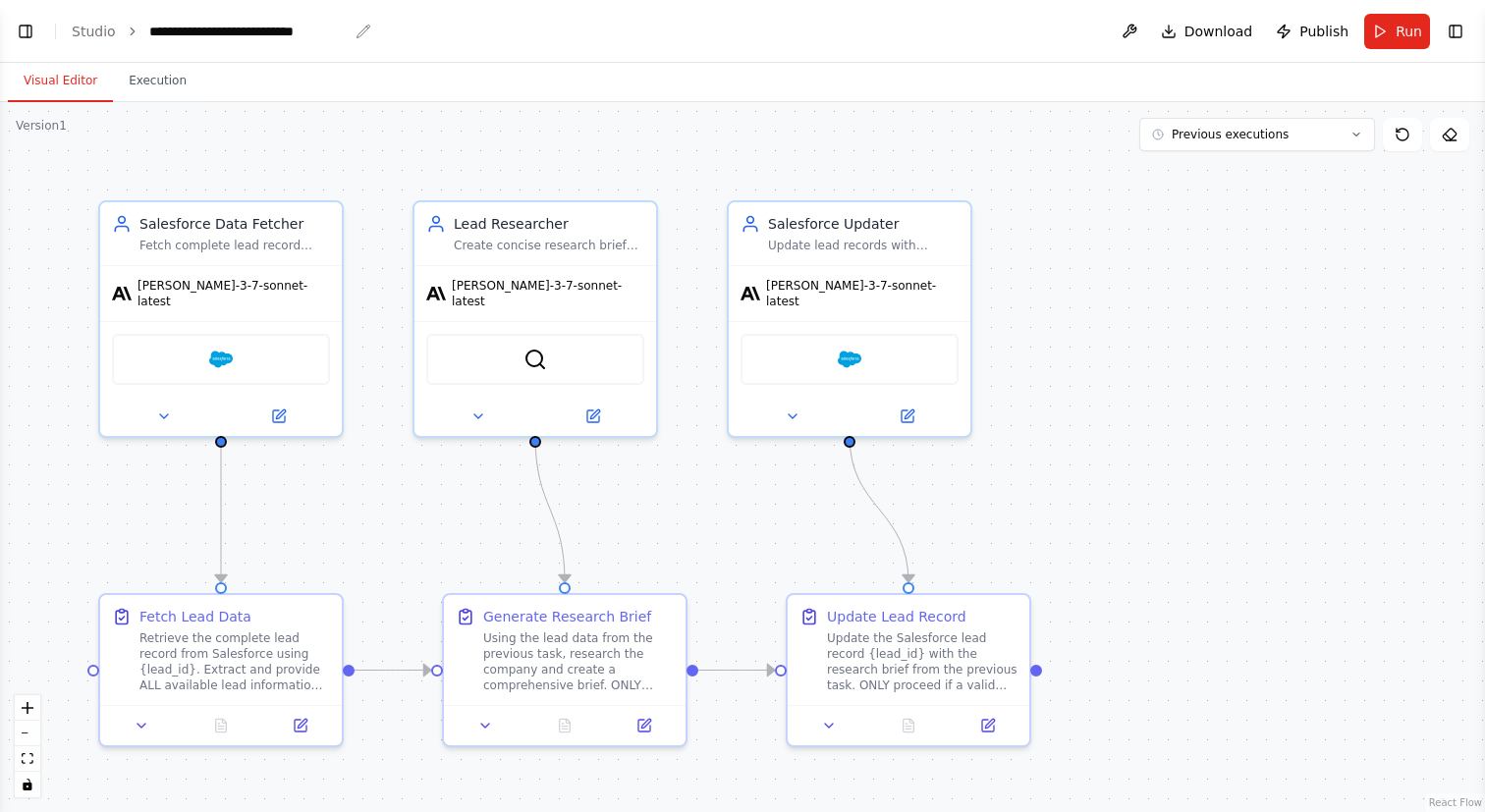
click at [355, 29] on icon "breadcrumb" at bounding box center [363, 32] width 16 height 16
click at [360, 29] on icon "breadcrumb" at bounding box center [363, 32] width 16 height 16
drag, startPoint x: 344, startPoint y: 34, endPoint x: 144, endPoint y: 37, distance: 200.0
click at [144, 37] on ol "**********" at bounding box center [209, 32] width 276 height 20
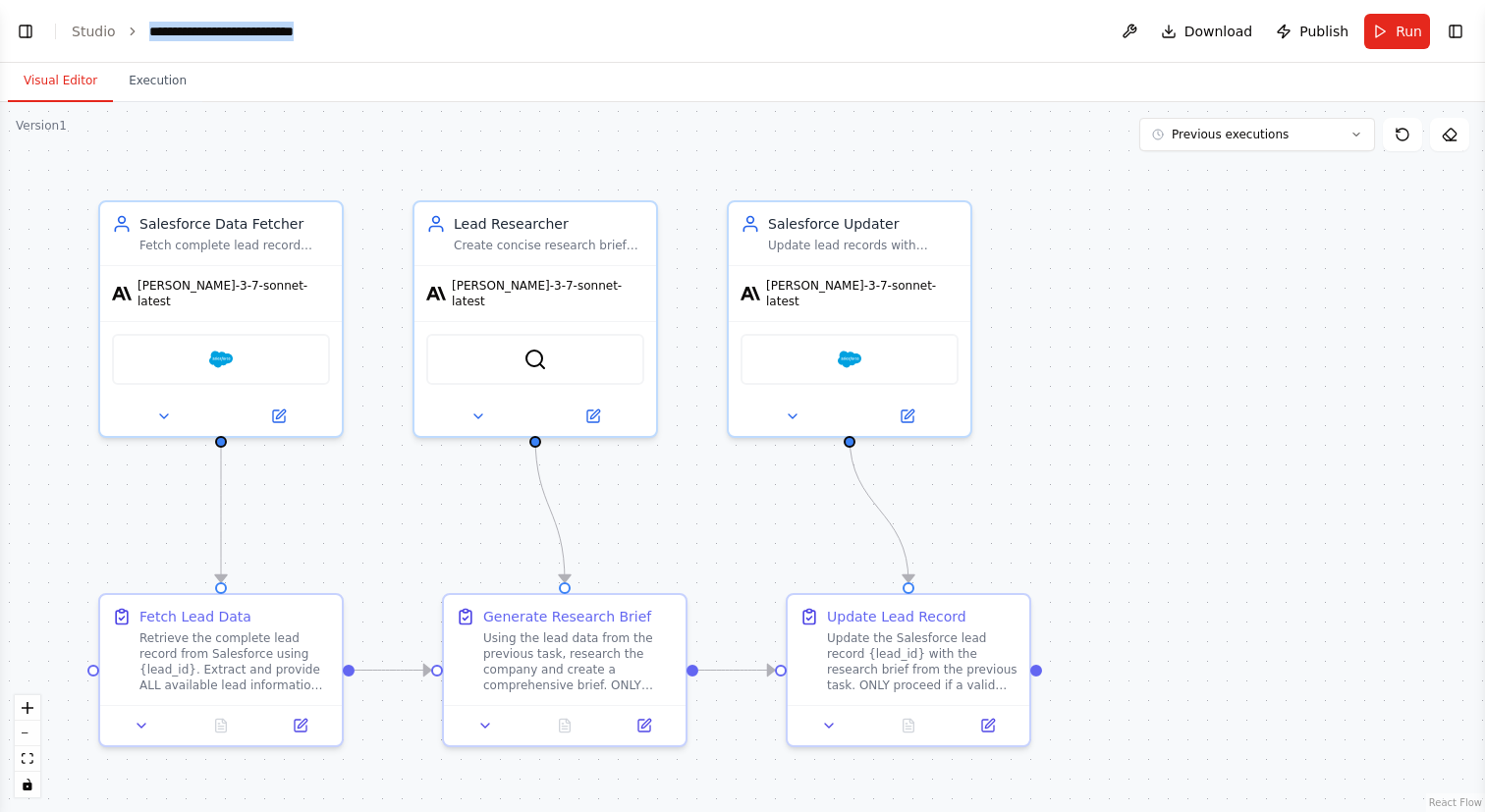
copy div "**********"
